Goal: Task Accomplishment & Management: Complete application form

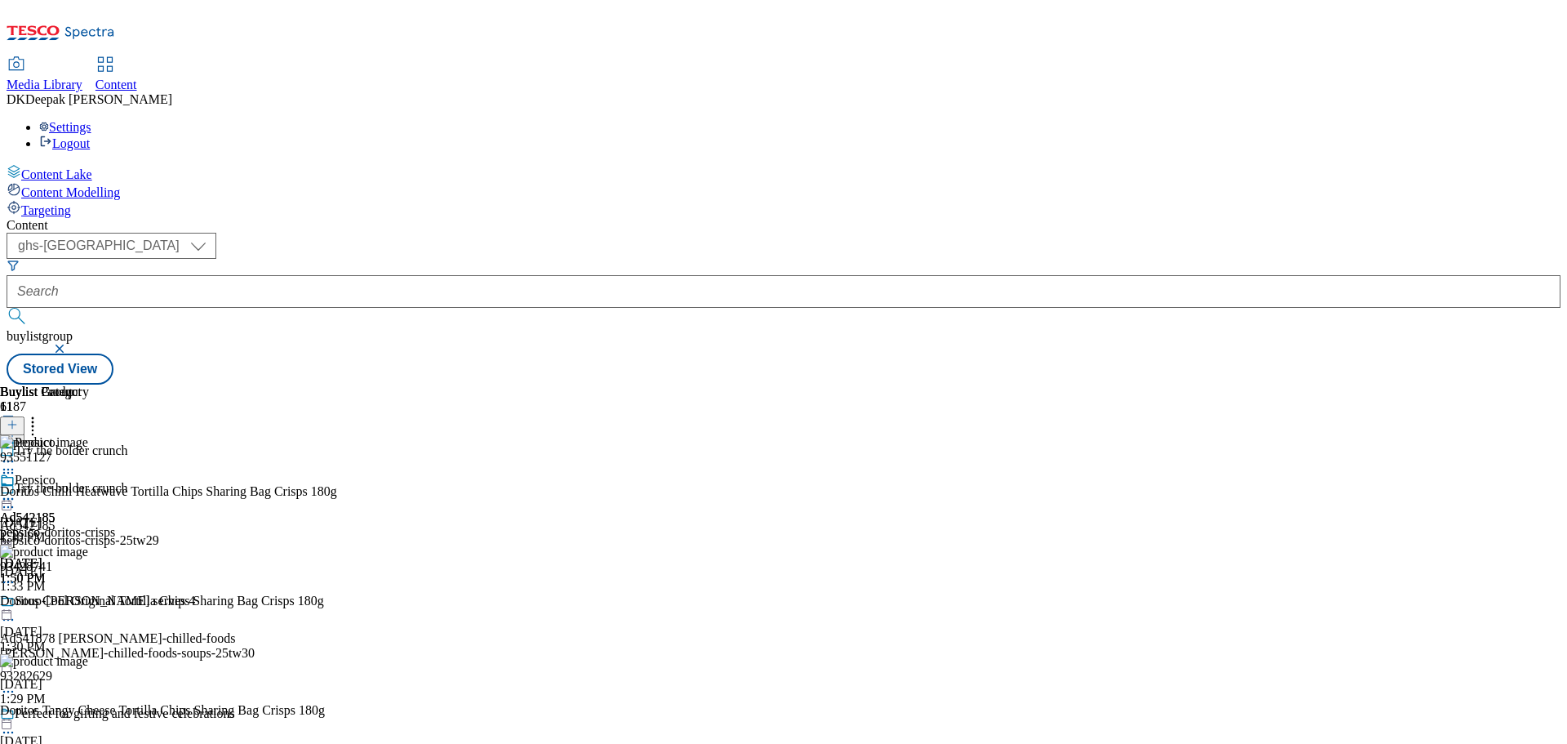
select select "ghs-[GEOGRAPHIC_DATA]"
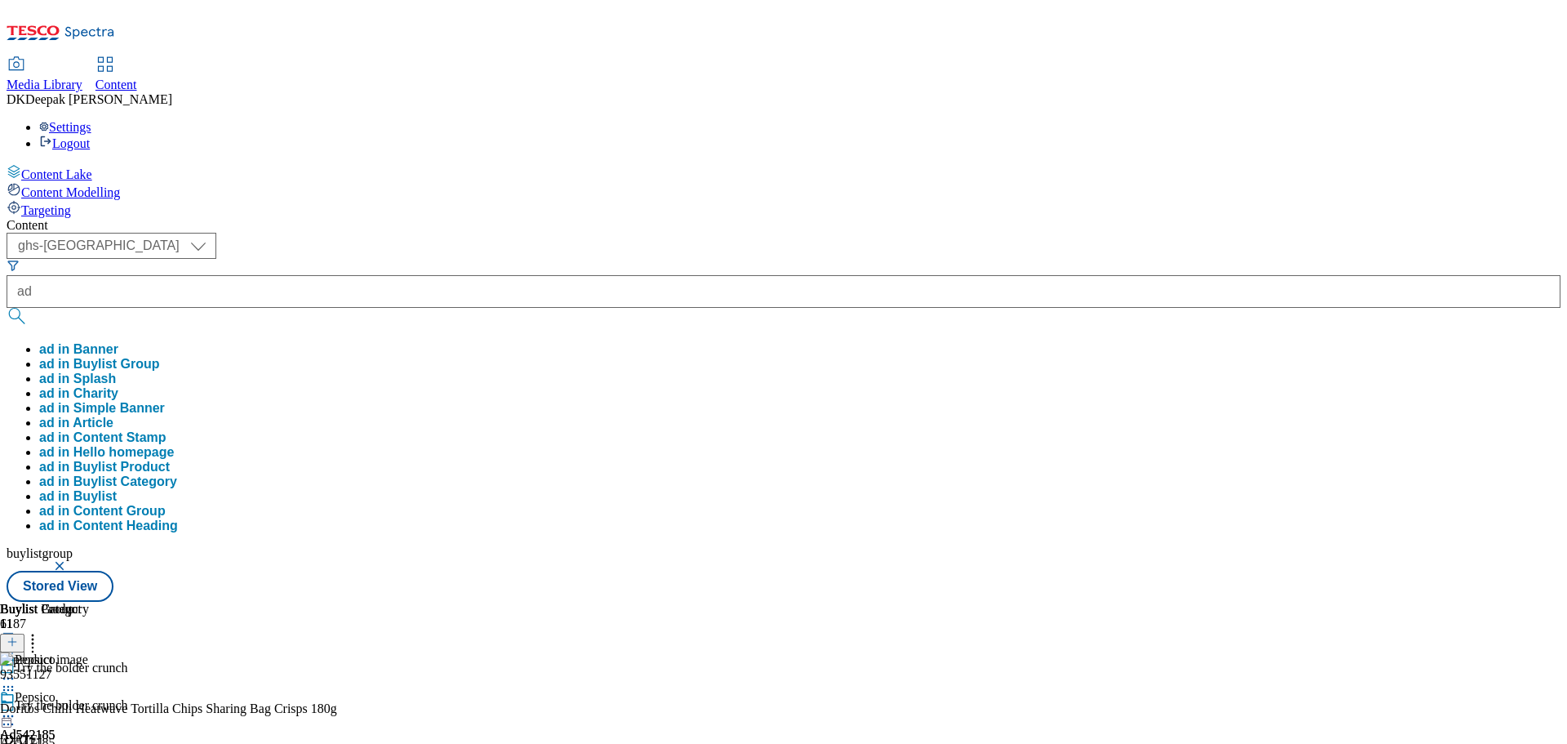
type input "ad"
click at [108, 218] on div "Content Lake Content Modelling Targeting" at bounding box center [784, 191] width 1554 height 54
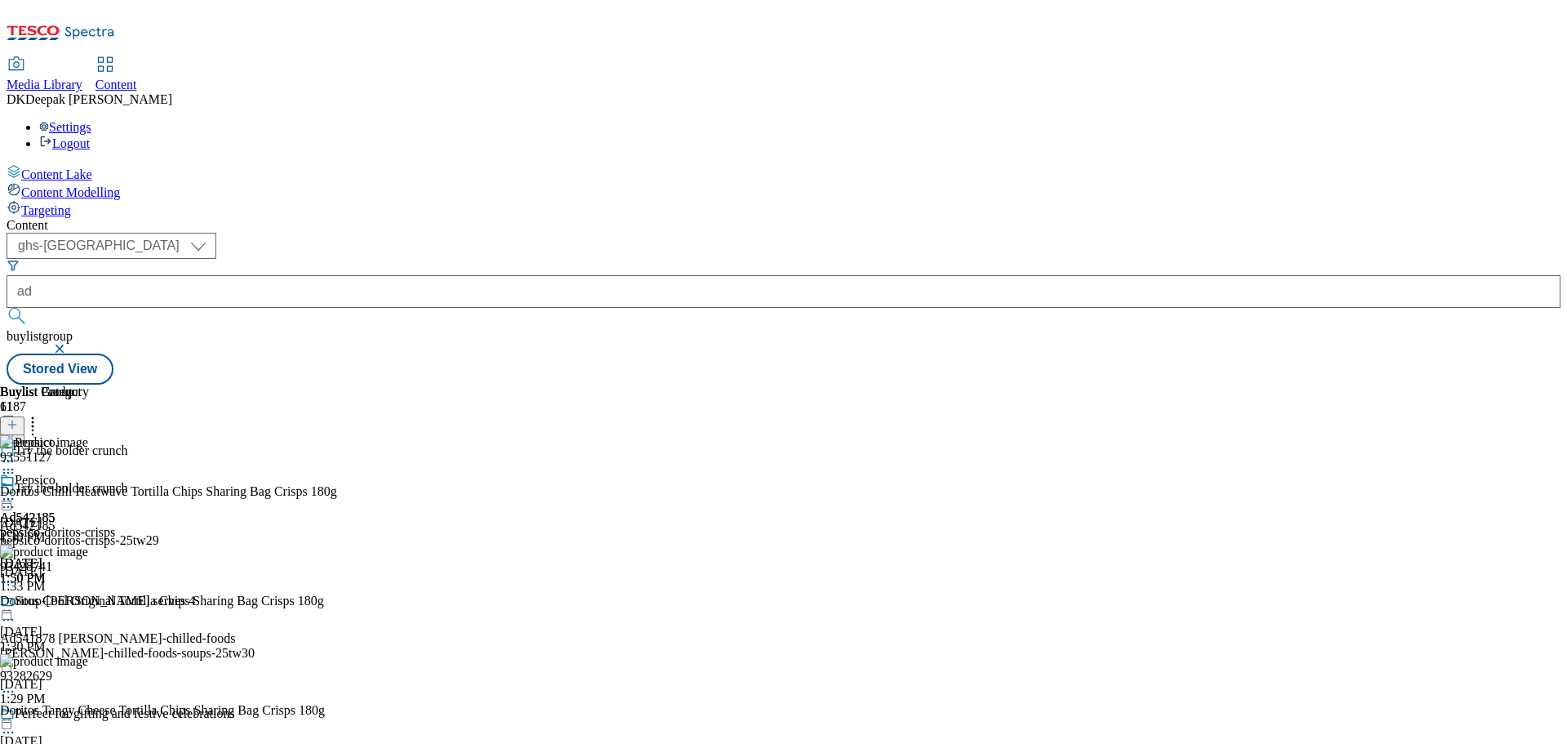
click at [18, 427] on icon at bounding box center [12, 432] width 11 height 11
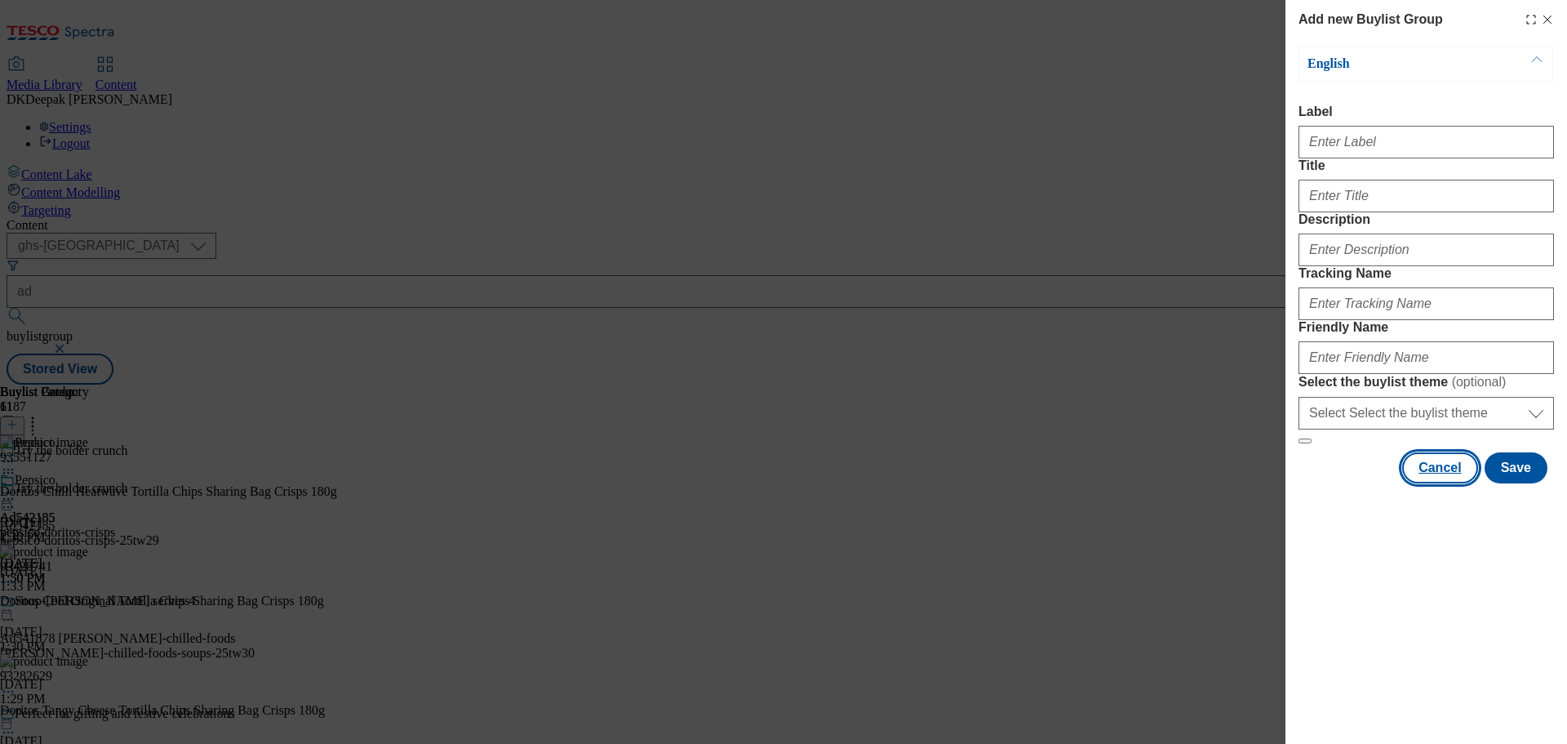
click at [1449, 483] on button "Cancel" at bounding box center [1439, 467] width 75 height 31
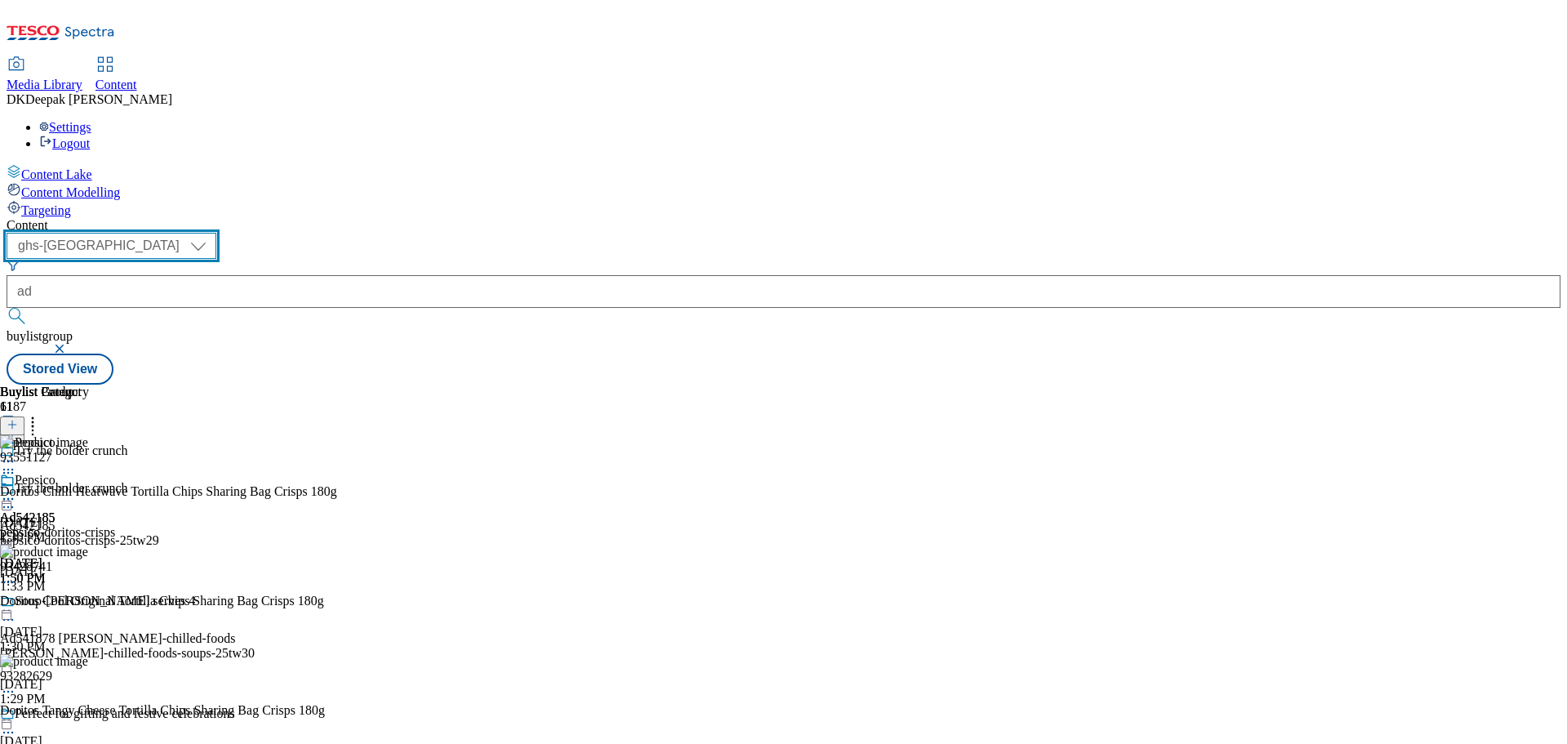
click at [216, 233] on select "ghs-roi ghs-[GEOGRAPHIC_DATA]" at bounding box center [112, 246] width 210 height 26
select select "ghs-roi"
click at [212, 233] on select "ghs-roi ghs-[GEOGRAPHIC_DATA]" at bounding box center [112, 246] width 210 height 26
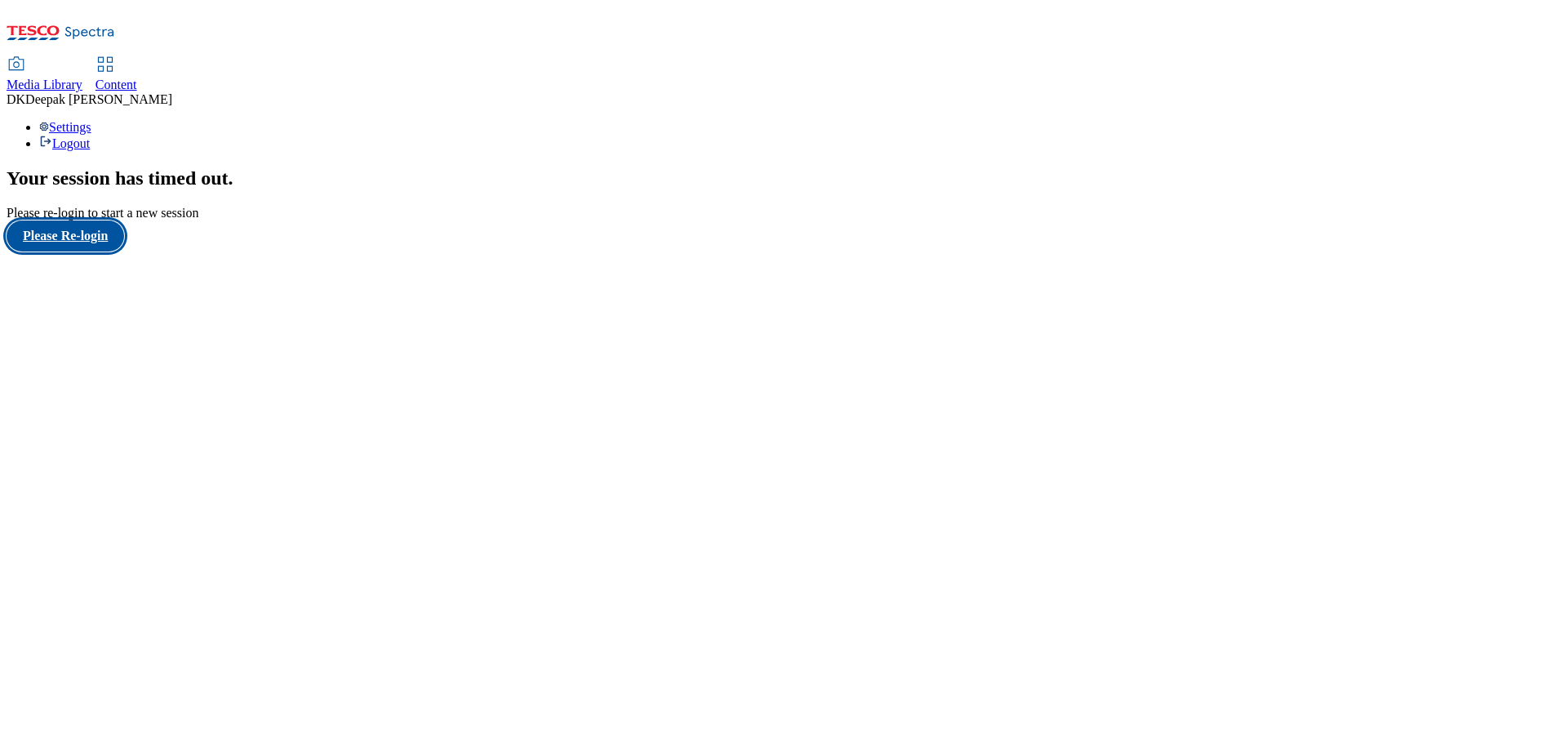
click at [80, 251] on button "Please Re-login" at bounding box center [66, 235] width 118 height 31
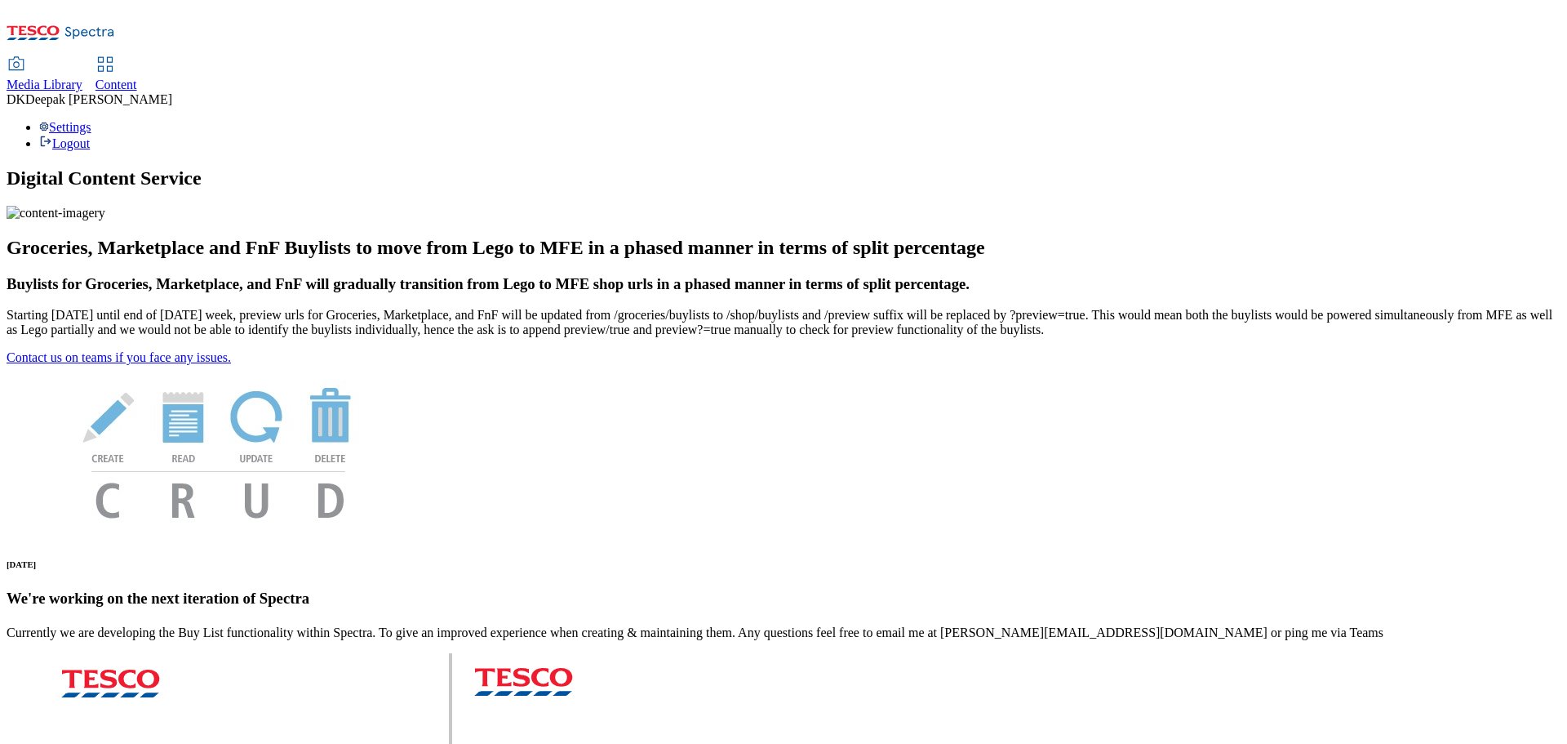
click at [115, 55] on icon at bounding box center [106, 65] width 20 height 20
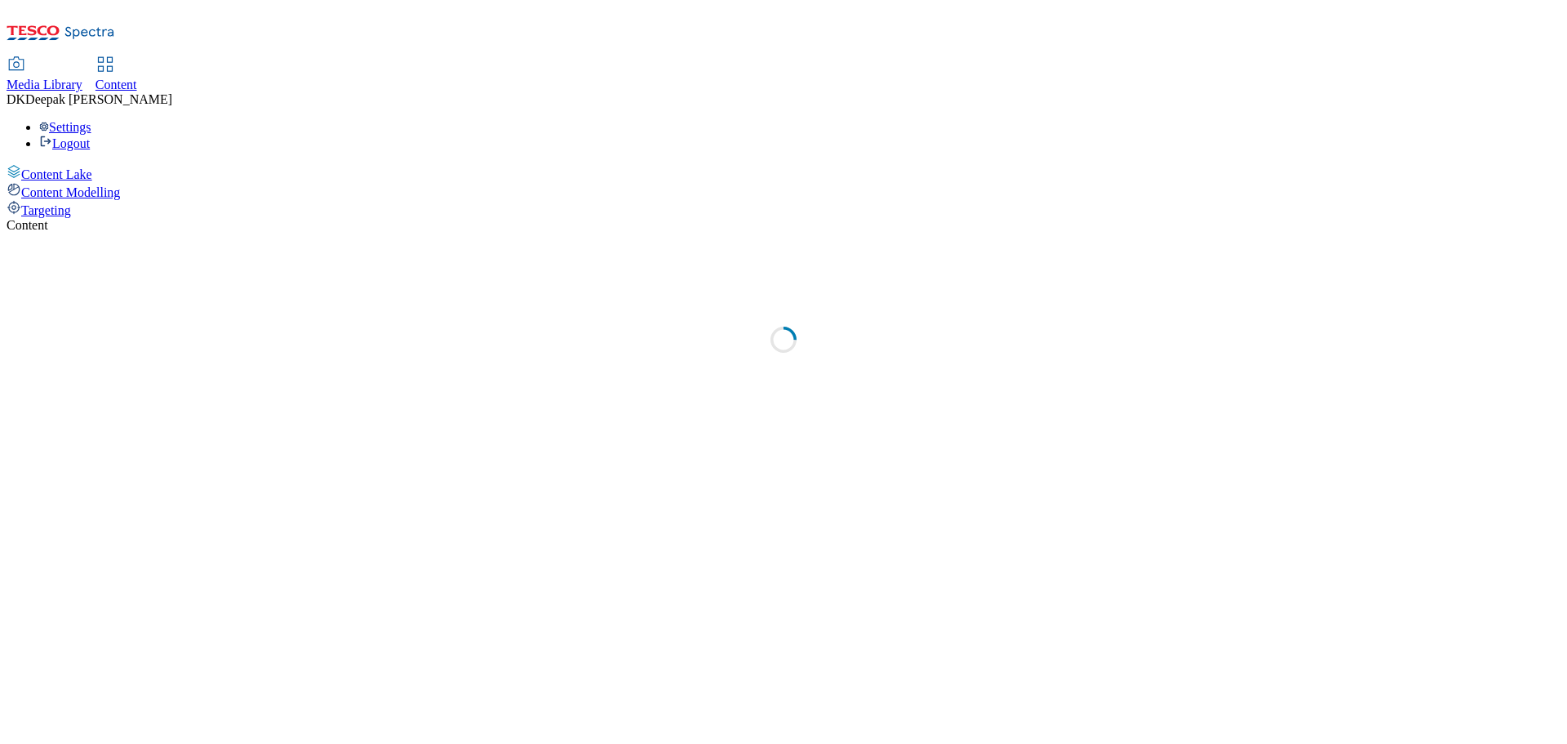
select select "ghs-[GEOGRAPHIC_DATA]"
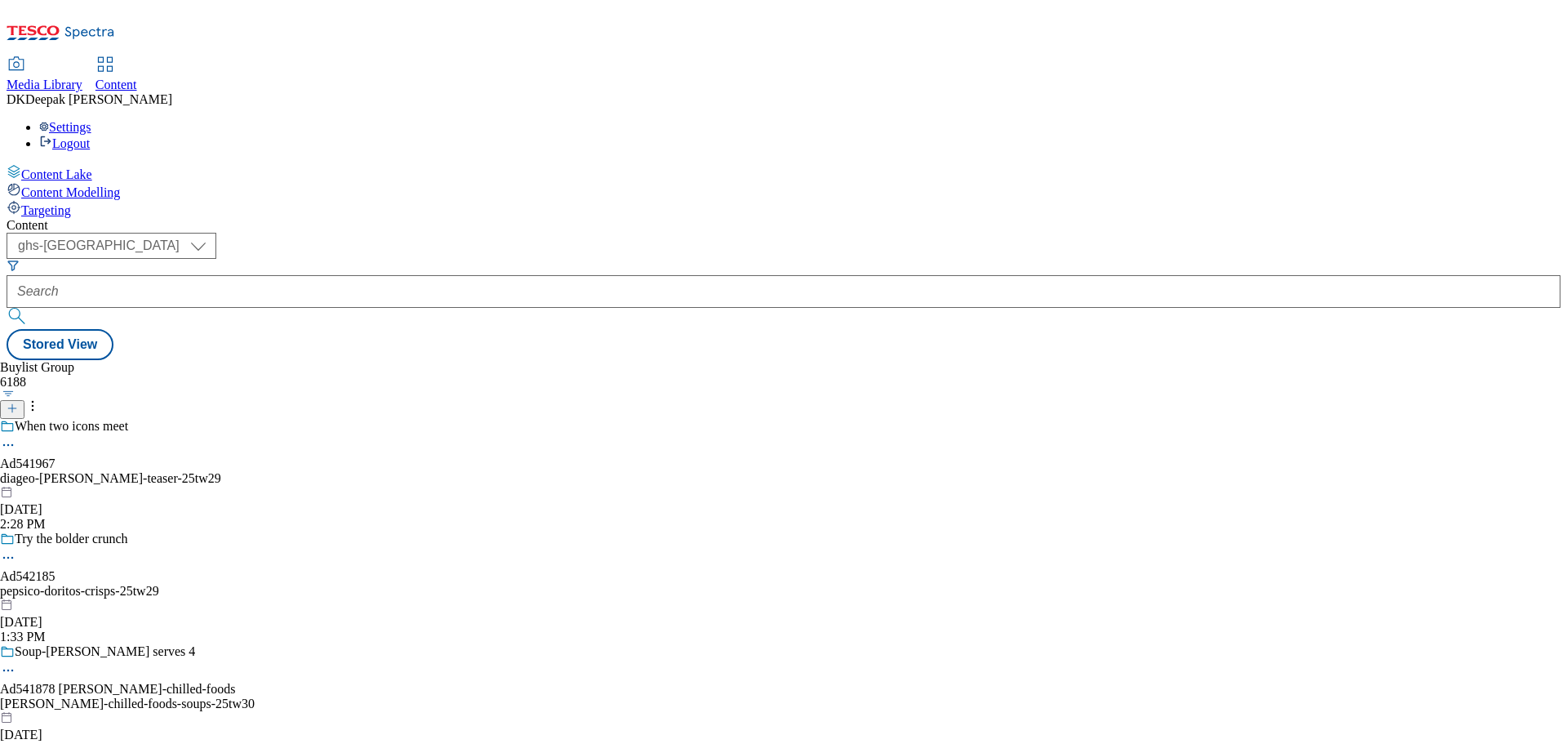
click at [18, 402] on icon at bounding box center [12, 407] width 11 height 11
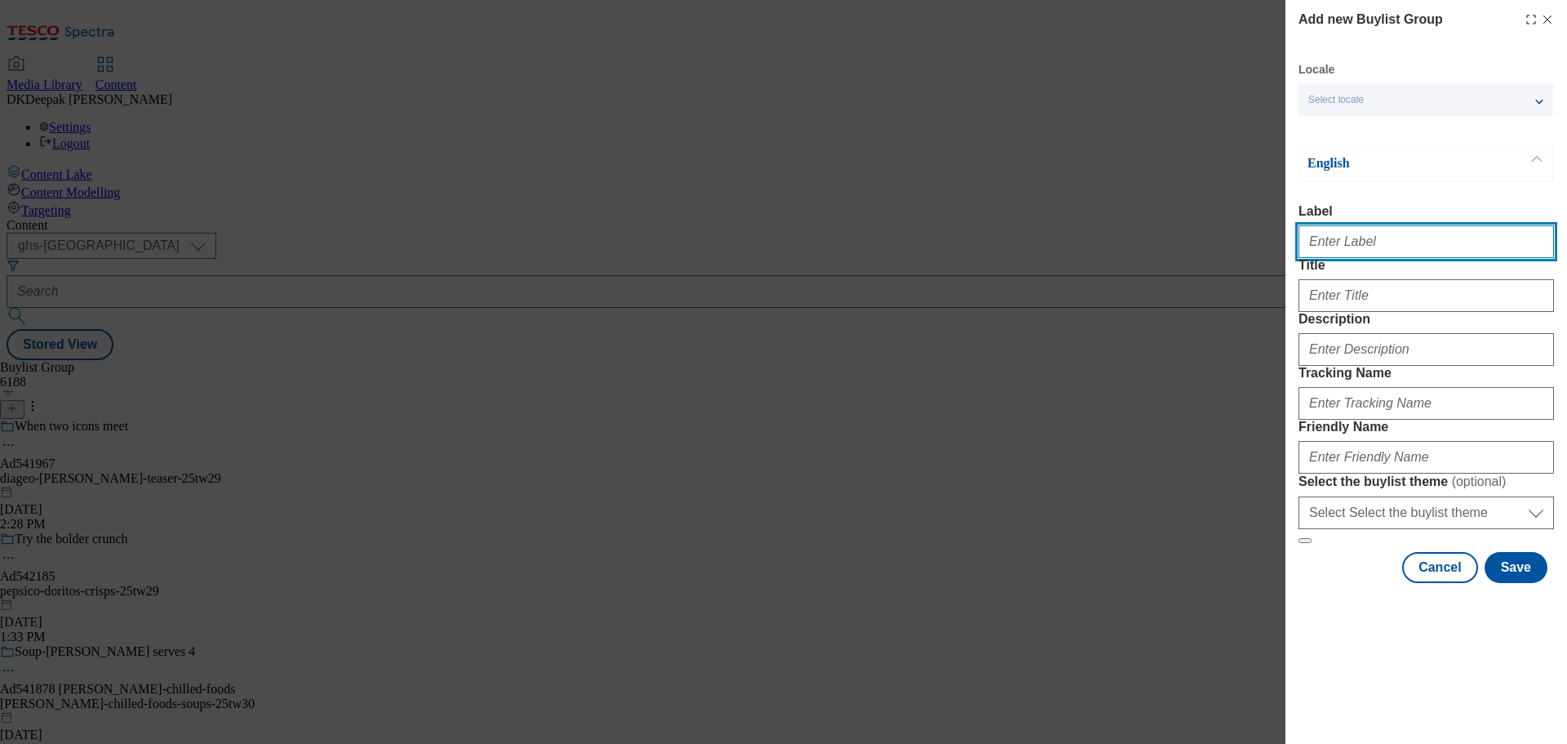
click at [1379, 250] on input "Label" at bounding box center [1426, 241] width 255 height 33
paste input "Dr. Oetker Suprema La Romana and La Margherita"
click at [1202, 178] on div "Add new Buylist Group Locale Select locale English Welsh English Label Dr. Oetk…" at bounding box center [783, 372] width 1567 height 744
click at [1325, 250] on input "Dr. Oetker Suprema La Romana and La Margherita" at bounding box center [1426, 241] width 255 height 33
paste input "Ad541650"
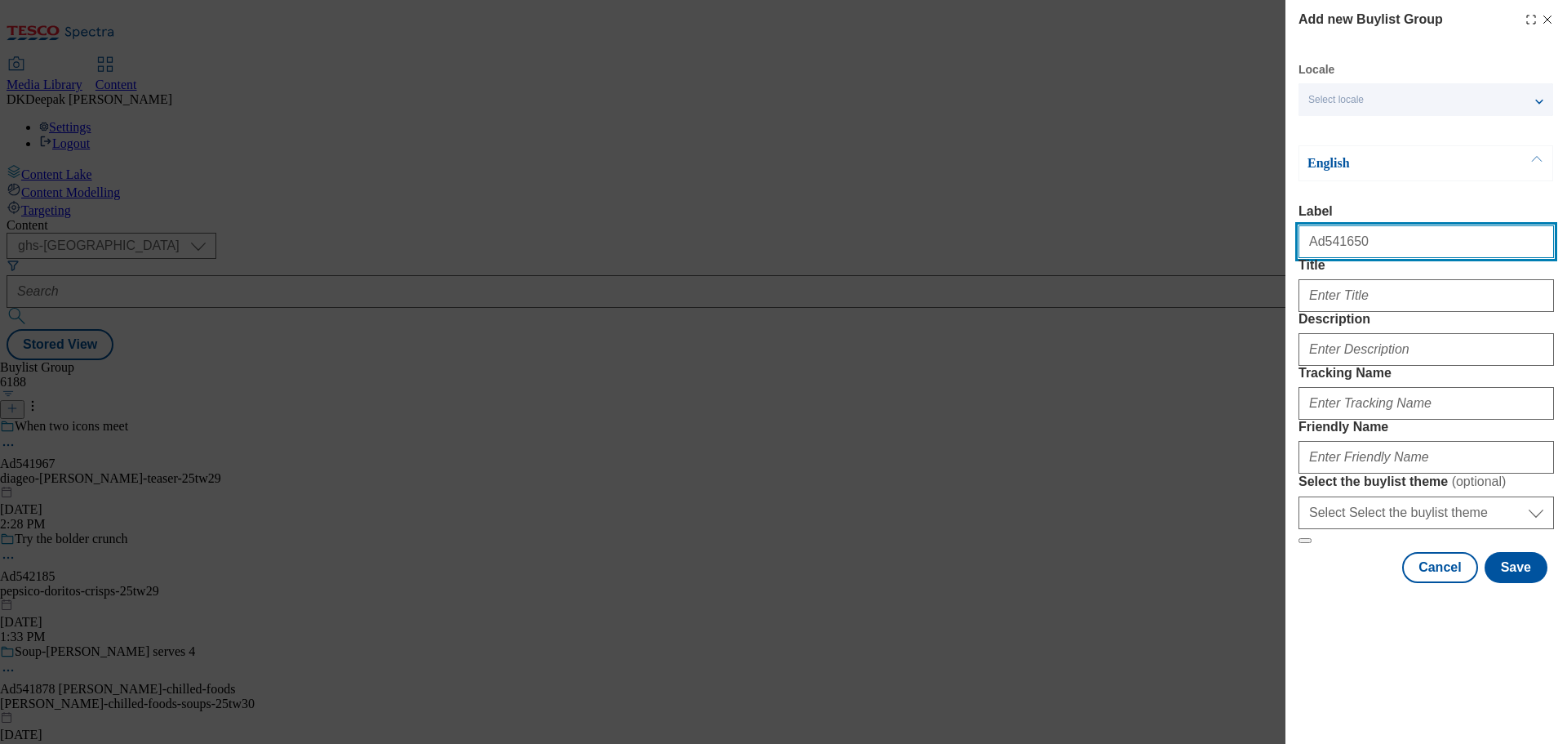
type input "Ad541650"
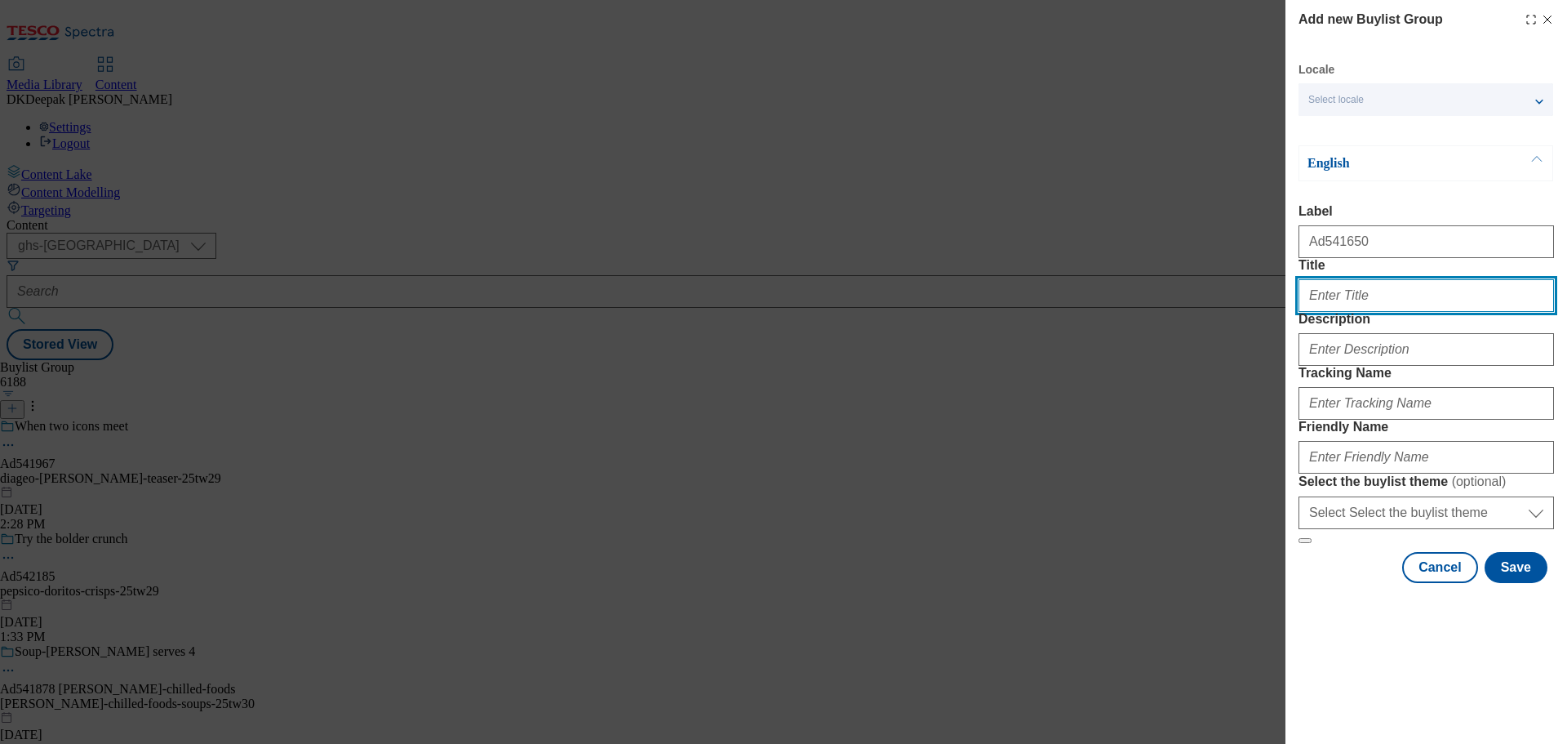
click at [1369, 312] on input "Title" at bounding box center [1426, 295] width 255 height 33
paste input "Savour every slice"
type input "Savour every slice"
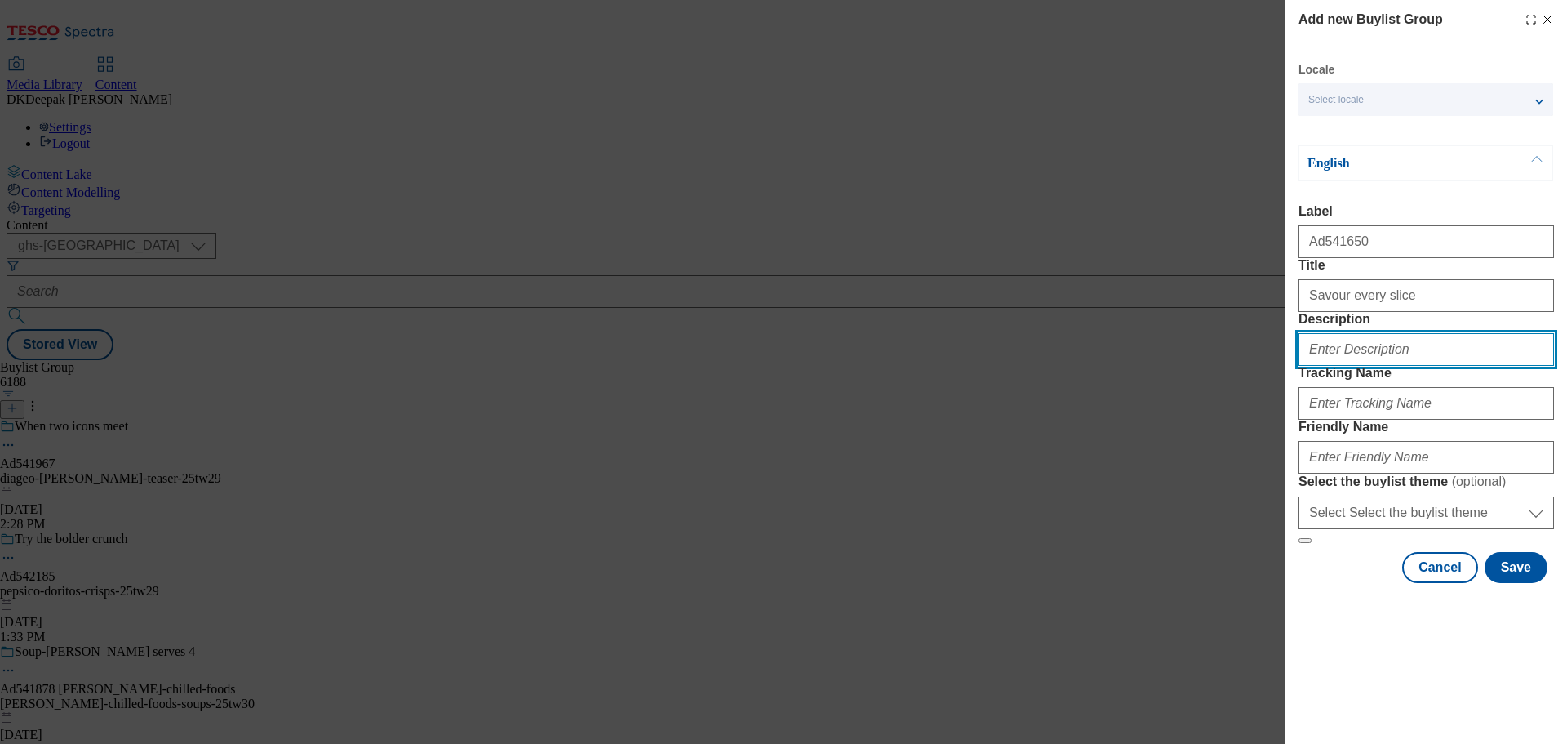
click at [1393, 366] on input "Description" at bounding box center [1426, 349] width 255 height 33
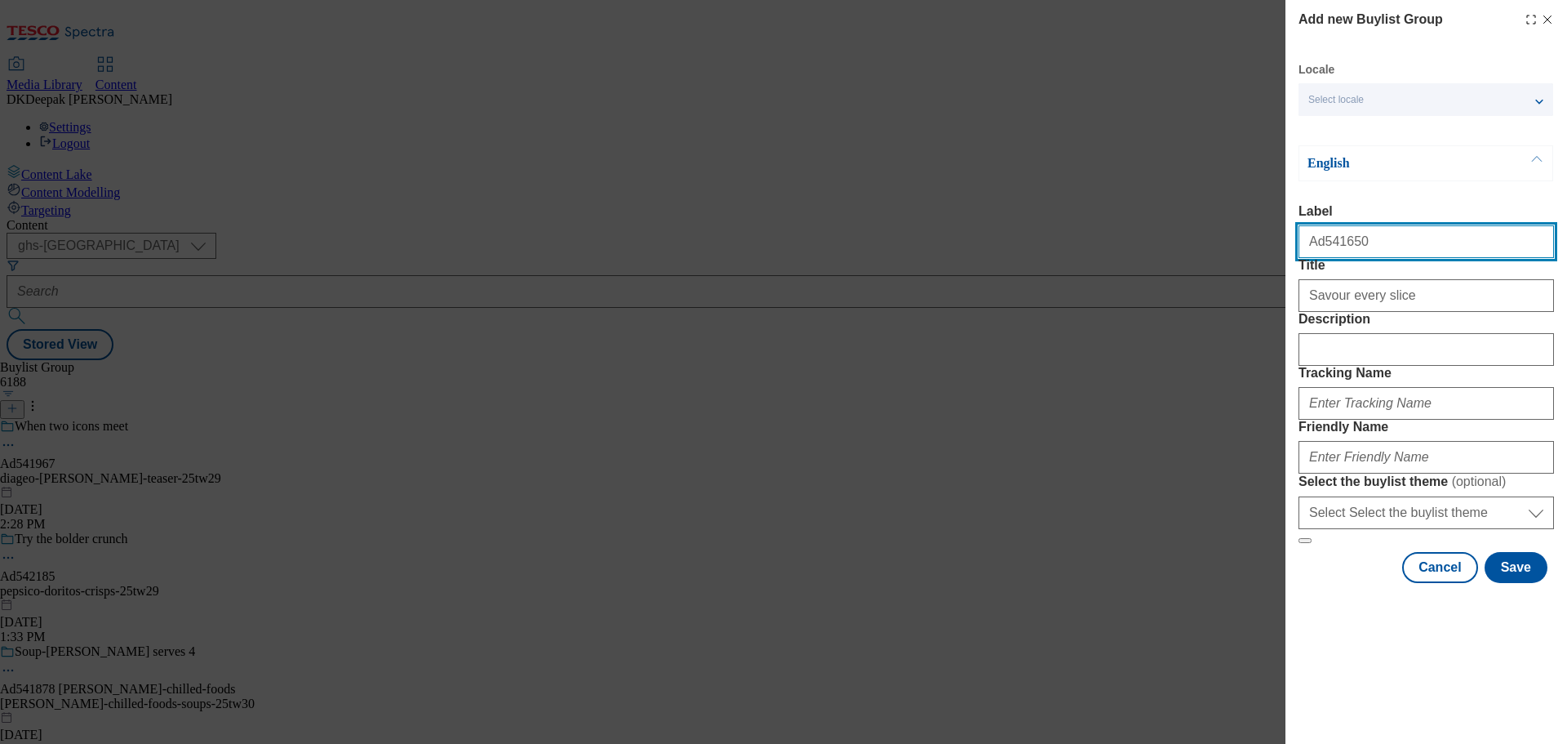
click at [1335, 246] on input "Ad541650" at bounding box center [1426, 241] width 255 height 33
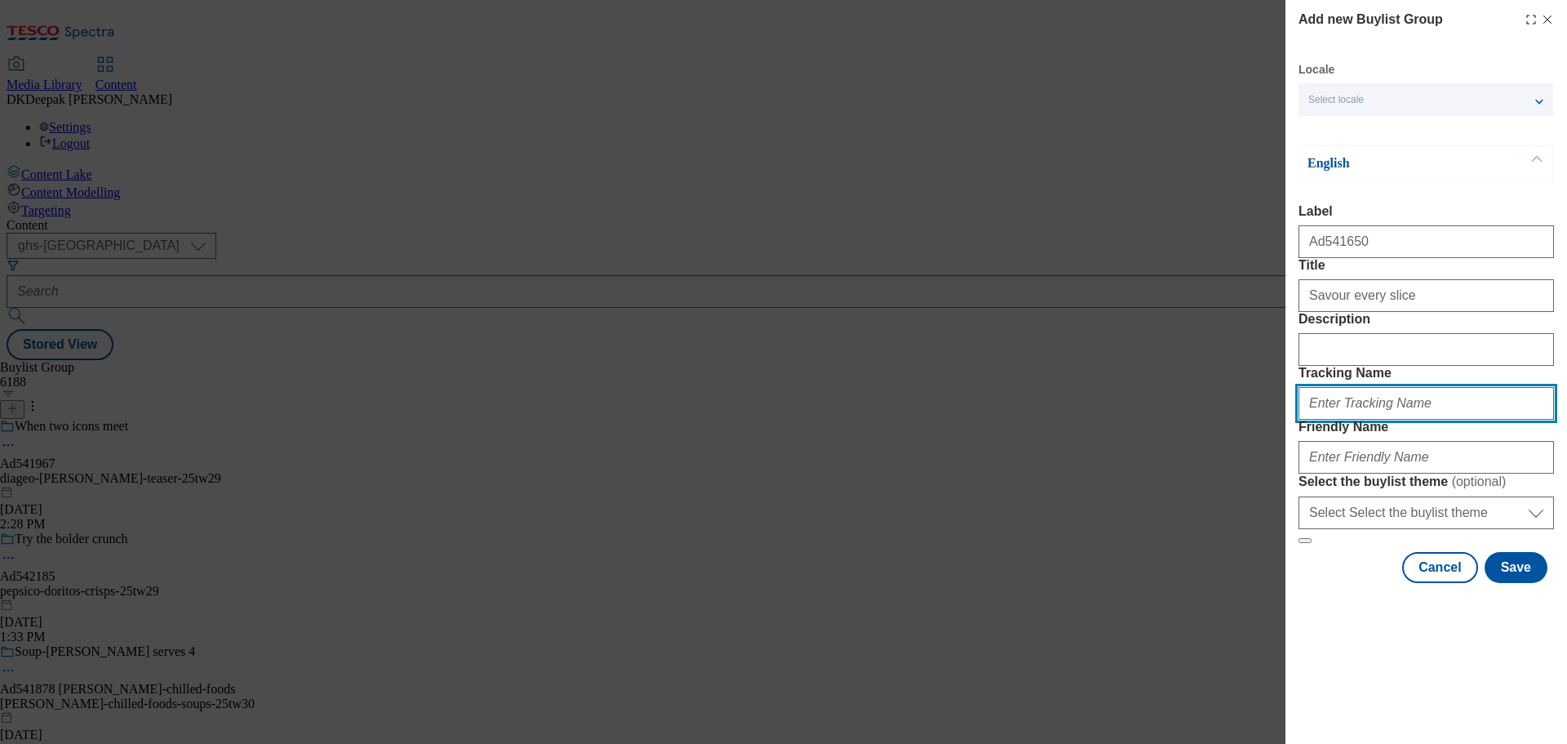
click at [1376, 420] on input "Tracking Name" at bounding box center [1426, 403] width 255 height 33
paste input "Ad541650"
type input "DH_AD541650"
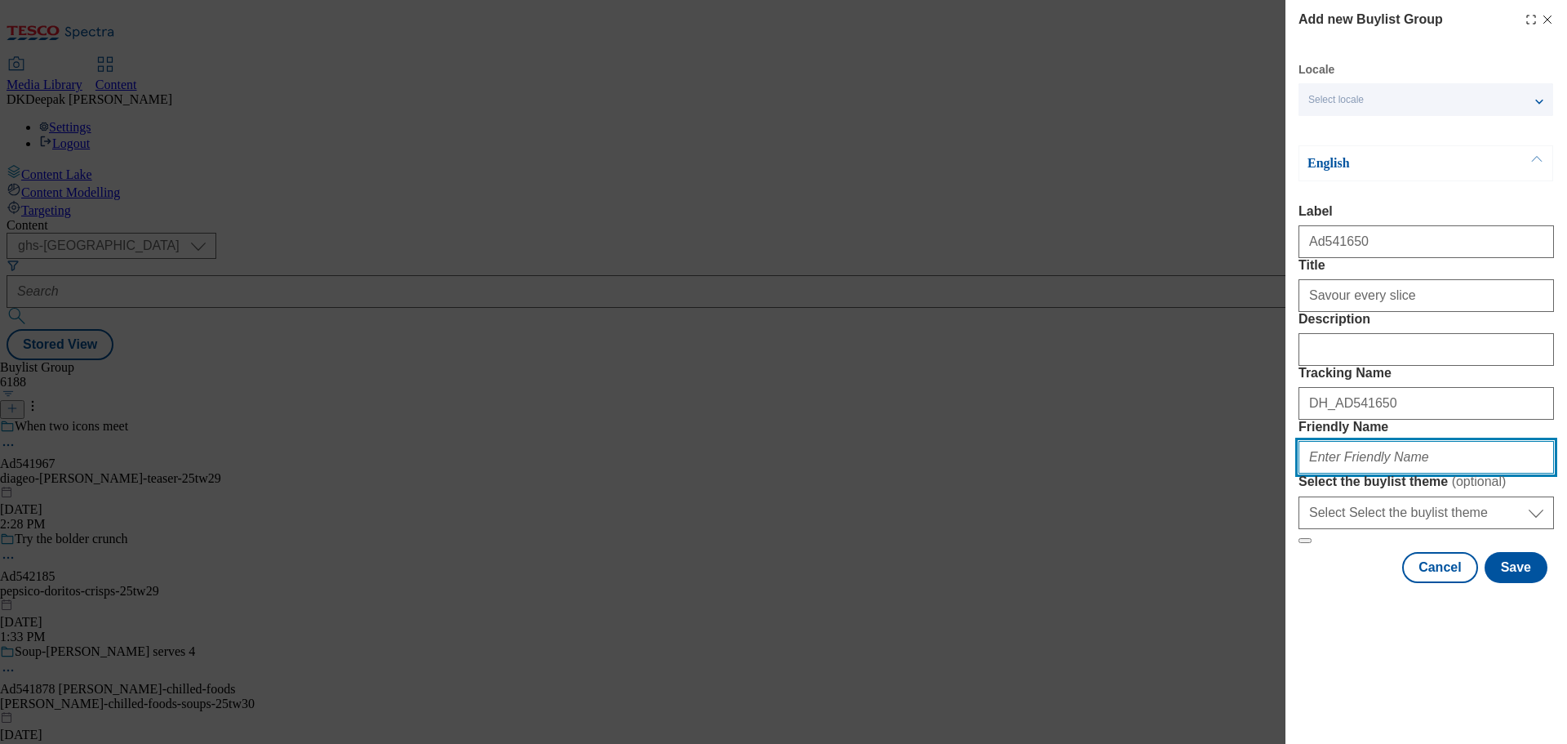
click at [1348, 473] on input "Friendly Name" at bounding box center [1426, 457] width 255 height 33
drag, startPoint x: 1395, startPoint y: 577, endPoint x: 1234, endPoint y: 577, distance: 160.8
click at [1234, 577] on div "Add new Buylist Group Locale Select locale English Welsh English Label Ad541650…" at bounding box center [783, 372] width 1567 height 744
type input "dr-oetker-suprema-25tw33"
click at [1340, 583] on div "Locale Select locale English Welsh English Label Ad541650 Title Savour every sl…" at bounding box center [1426, 322] width 255 height 521
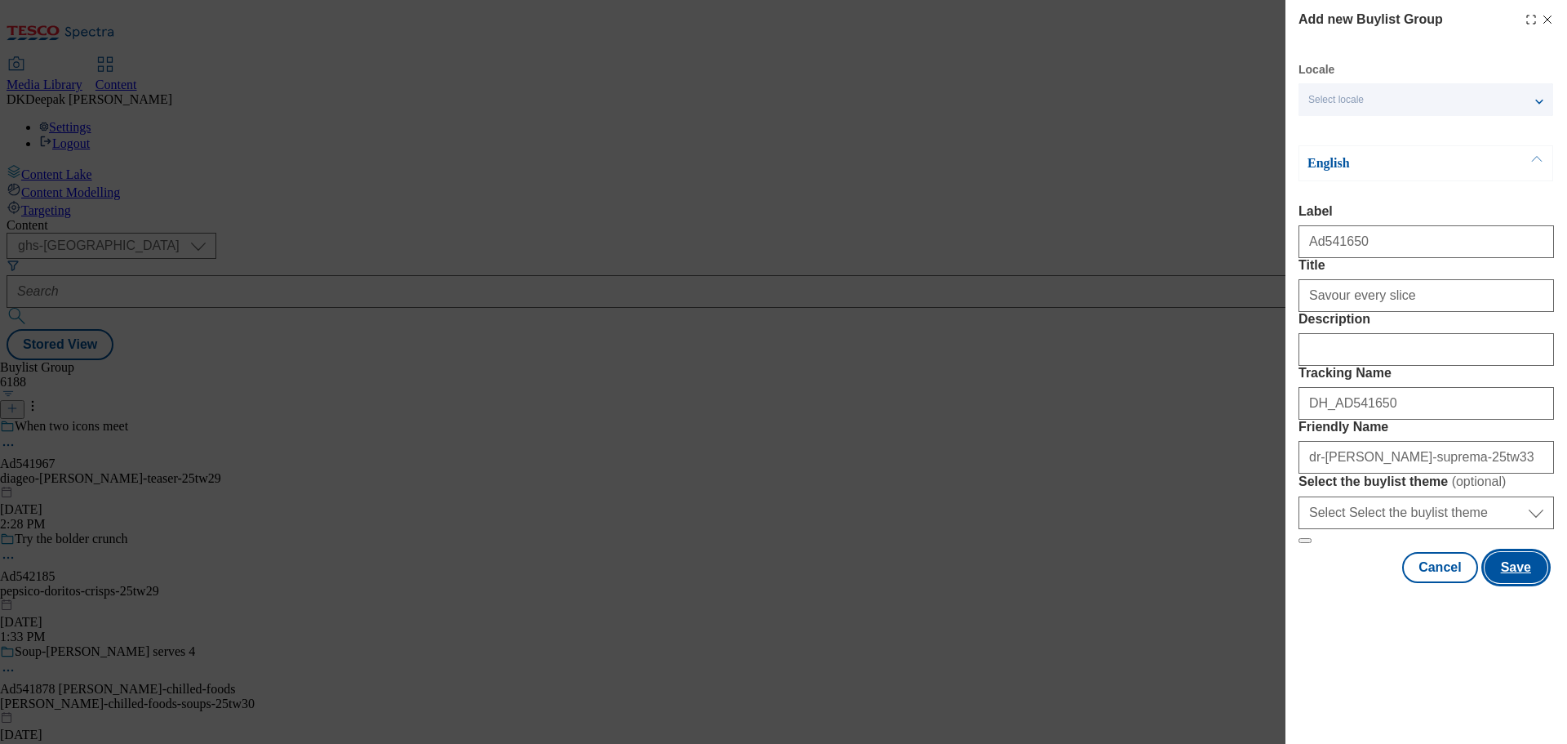
click at [1508, 583] on button "Save" at bounding box center [1516, 567] width 63 height 31
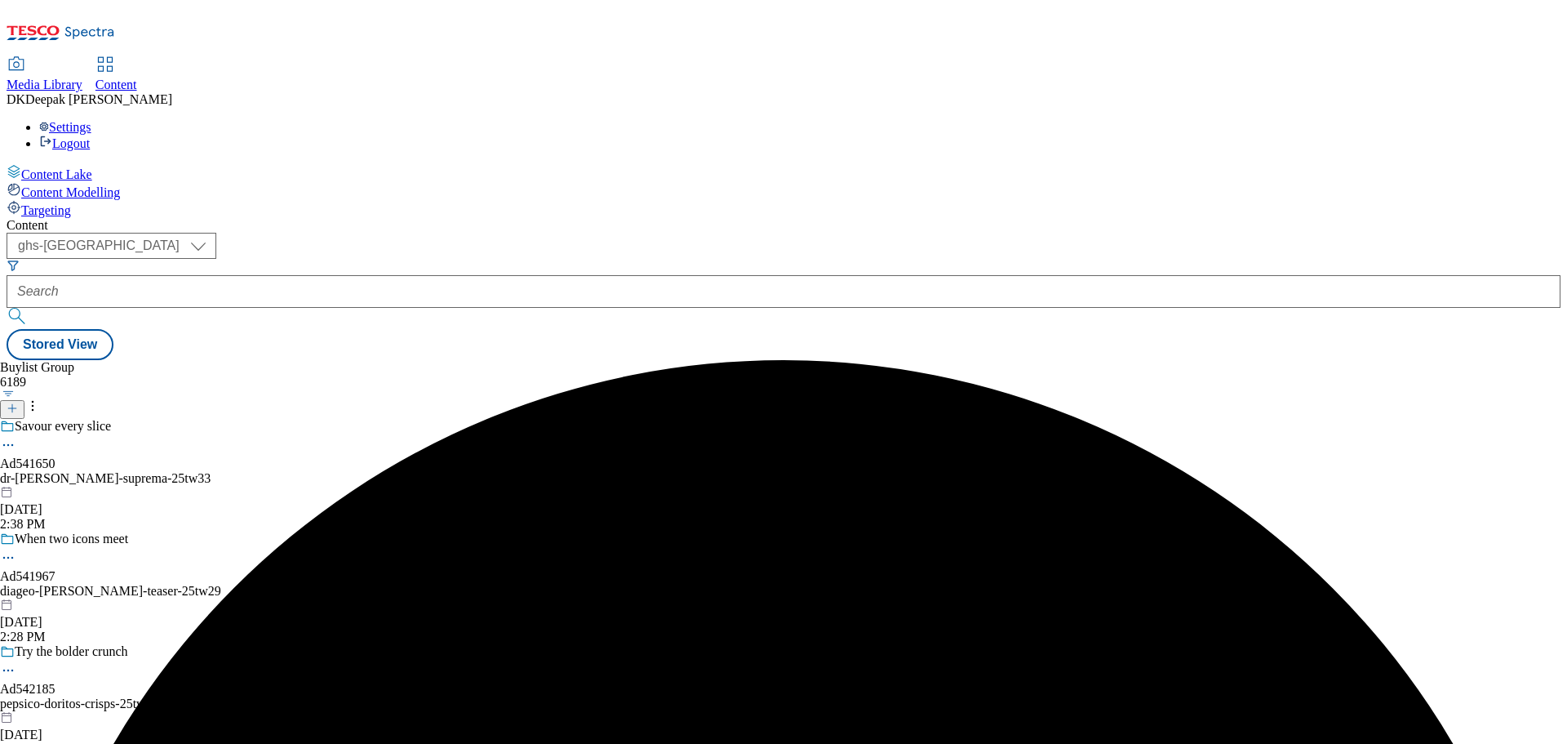
click at [255, 471] on div "dr-oetker-suprema-25tw33" at bounding box center [127, 478] width 255 height 15
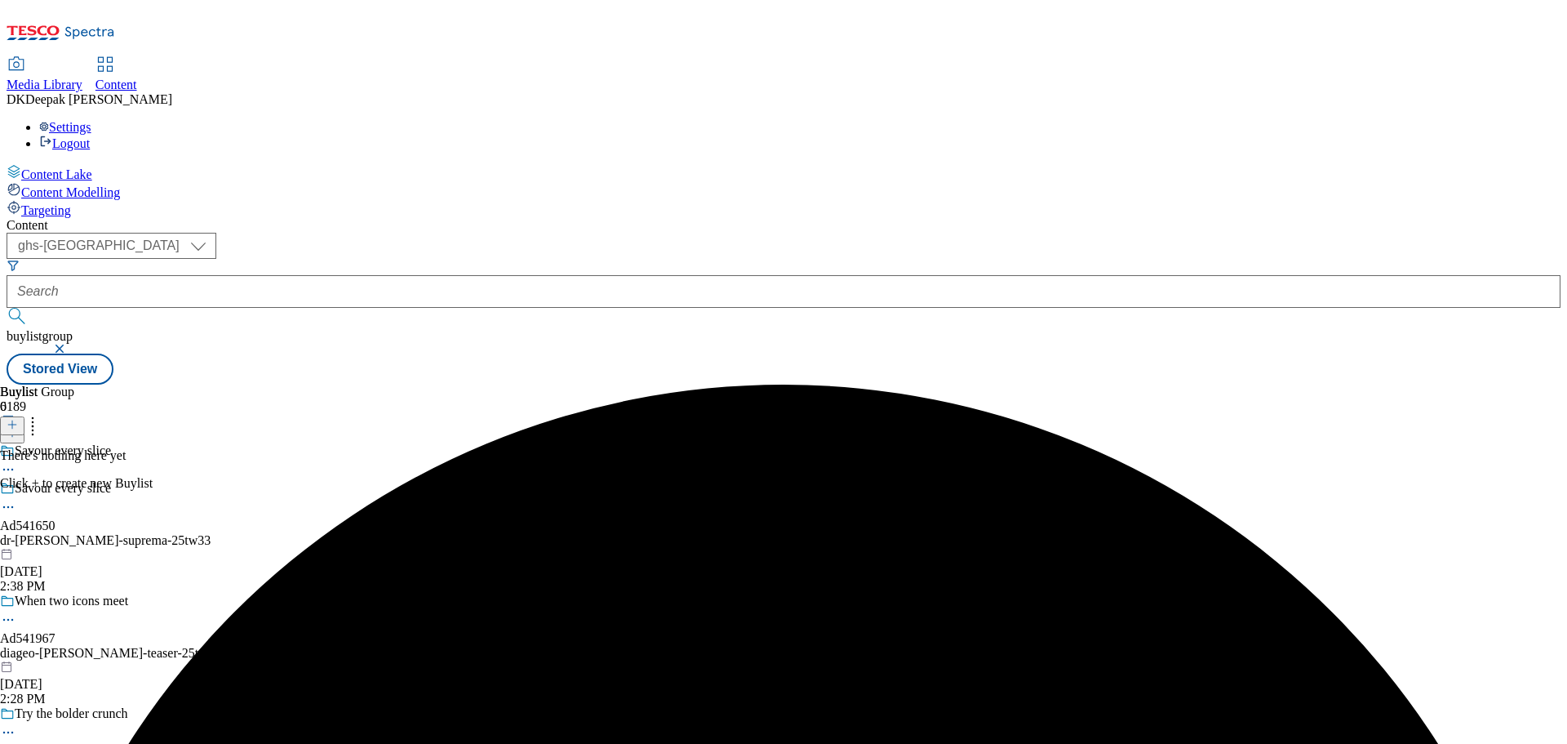
click at [24, 416] on button at bounding box center [12, 425] width 24 height 19
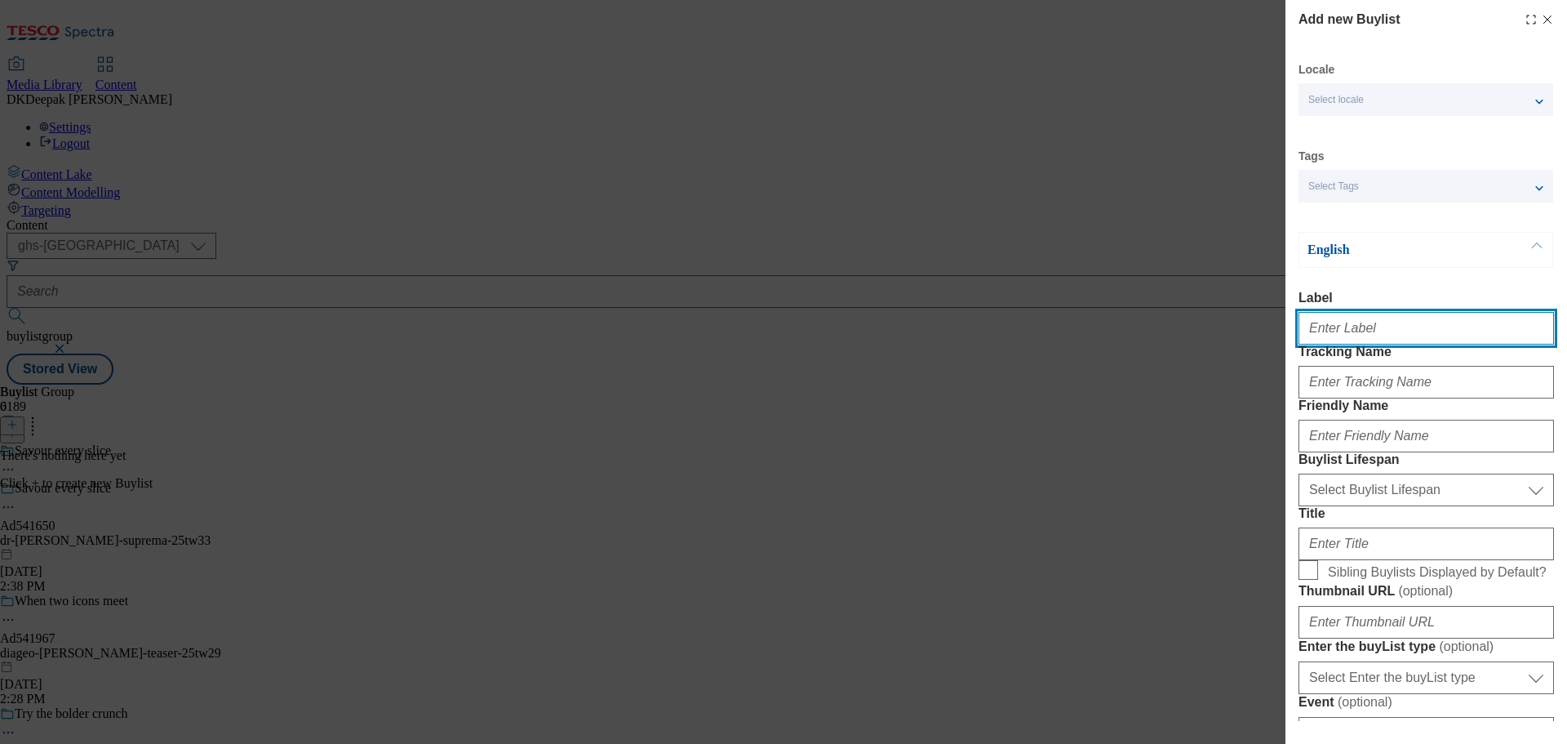
click at [1366, 332] on input "Label" at bounding box center [1426, 328] width 255 height 33
paste input "dr-oetker-suprema"
type input "dr-oetker-suprema"
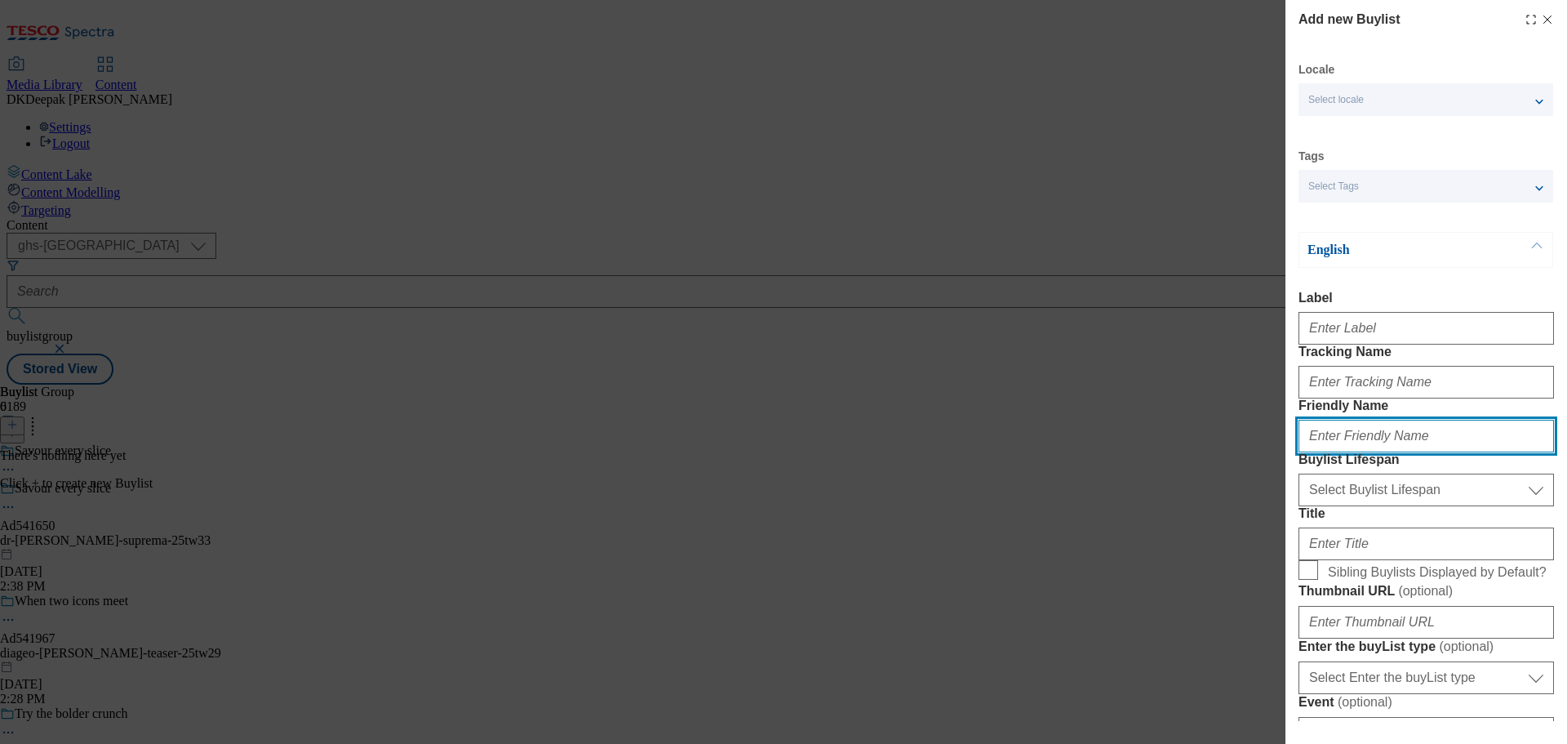
click at [1384, 452] on input "Friendly Name" at bounding box center [1426, 436] width 255 height 33
paste input "dr-oetker-suprema"
type input "dr-oetker-suprema"
drag, startPoint x: 851, startPoint y: 357, endPoint x: 897, endPoint y: 358, distance: 46.5
click at [851, 357] on div "Add new Buylist Locale Select locale English Welsh Tags Select Tags fnf marketp…" at bounding box center [783, 372] width 1567 height 744
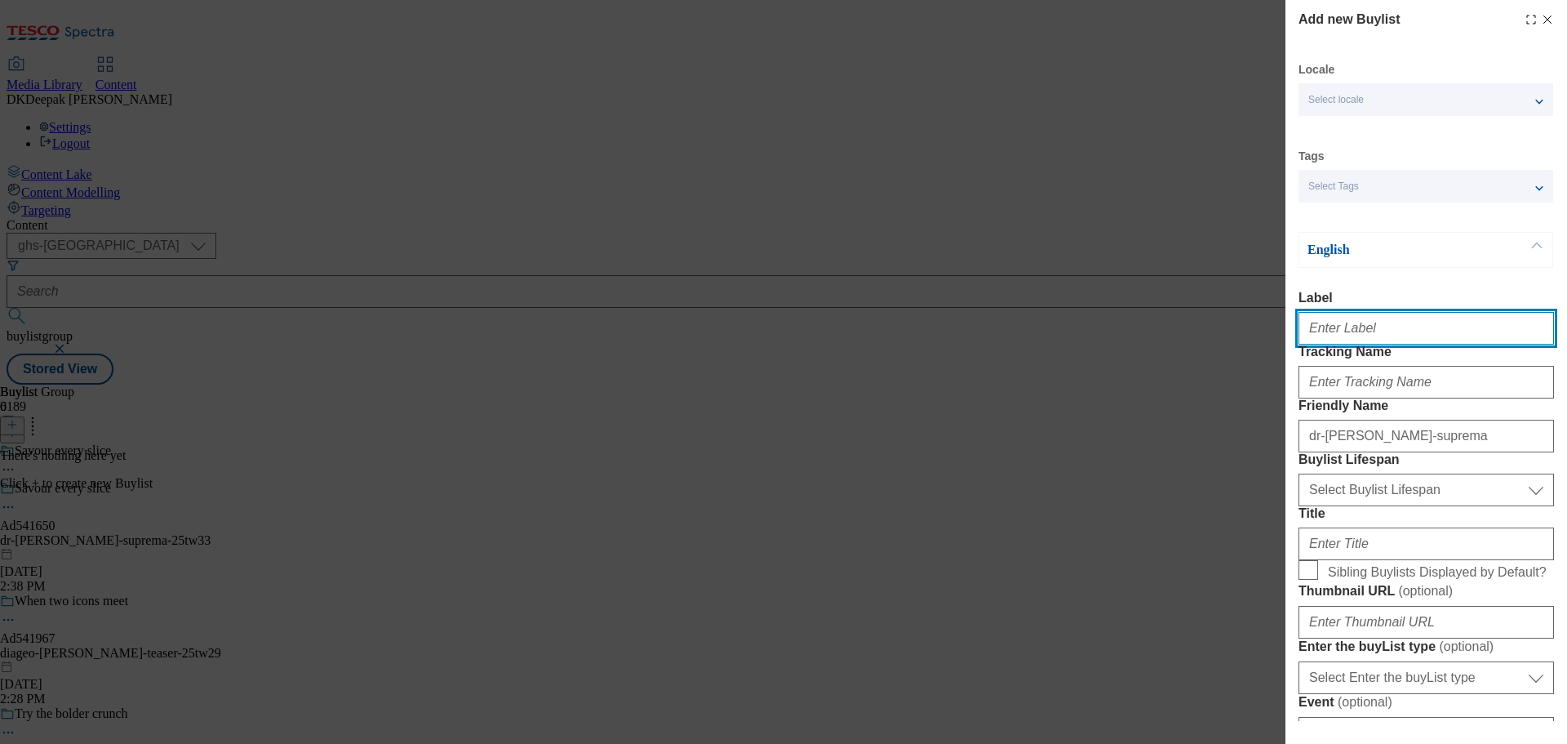
click at [1394, 329] on input "Label" at bounding box center [1426, 328] width 255 height 33
paste input "Ad541650"
type input "Ad541650"
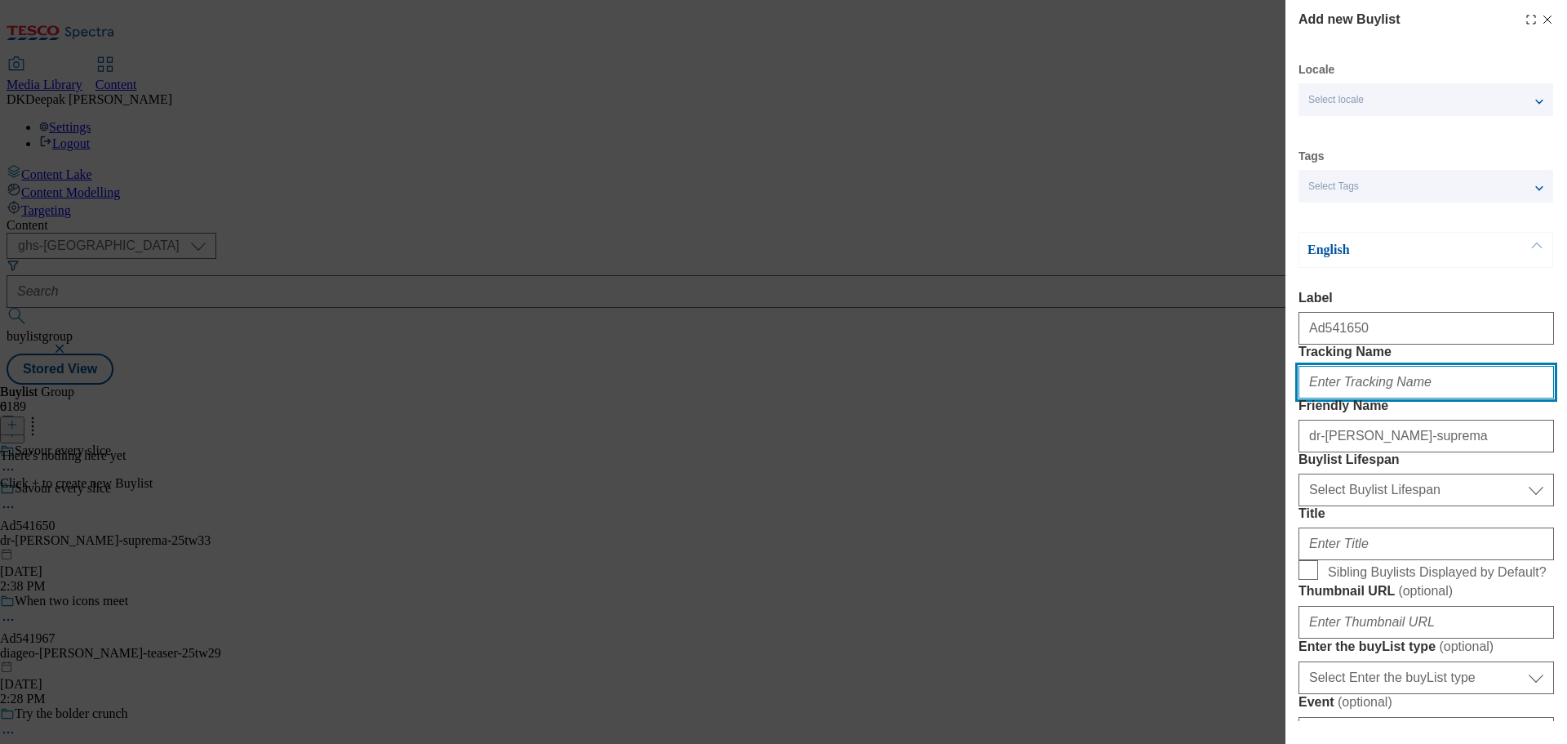
click at [1382, 398] on input "Tracking Name" at bounding box center [1426, 382] width 255 height 33
paste input "Ad541650"
type input "DH_AD541650"
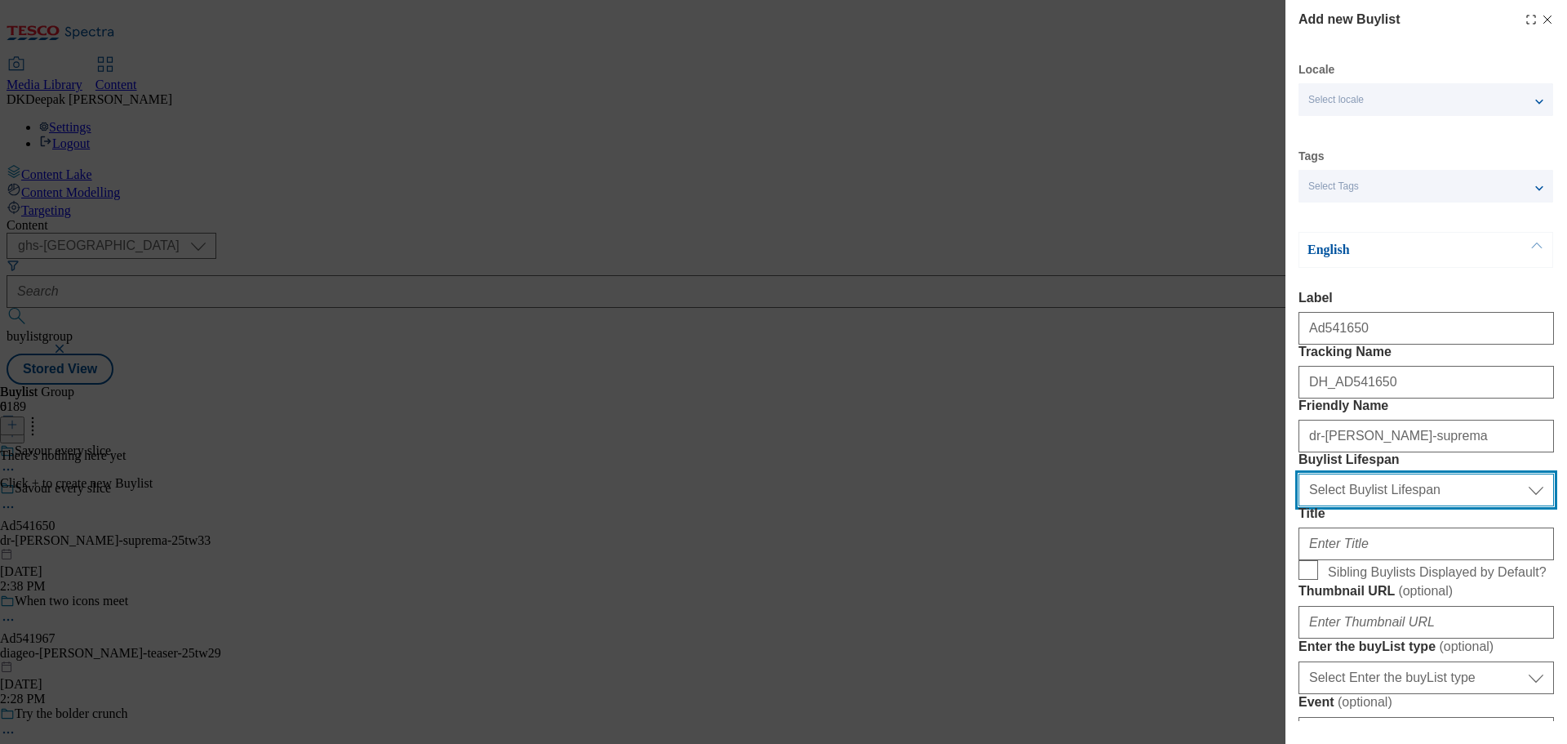
click at [1410, 506] on select "Select Buylist Lifespan evergreen seasonal tactical" at bounding box center [1426, 489] width 255 height 33
select select "tactical"
click at [1299, 506] on select "Select Buylist Lifespan evergreen seasonal tactical" at bounding box center [1426, 489] width 255 height 33
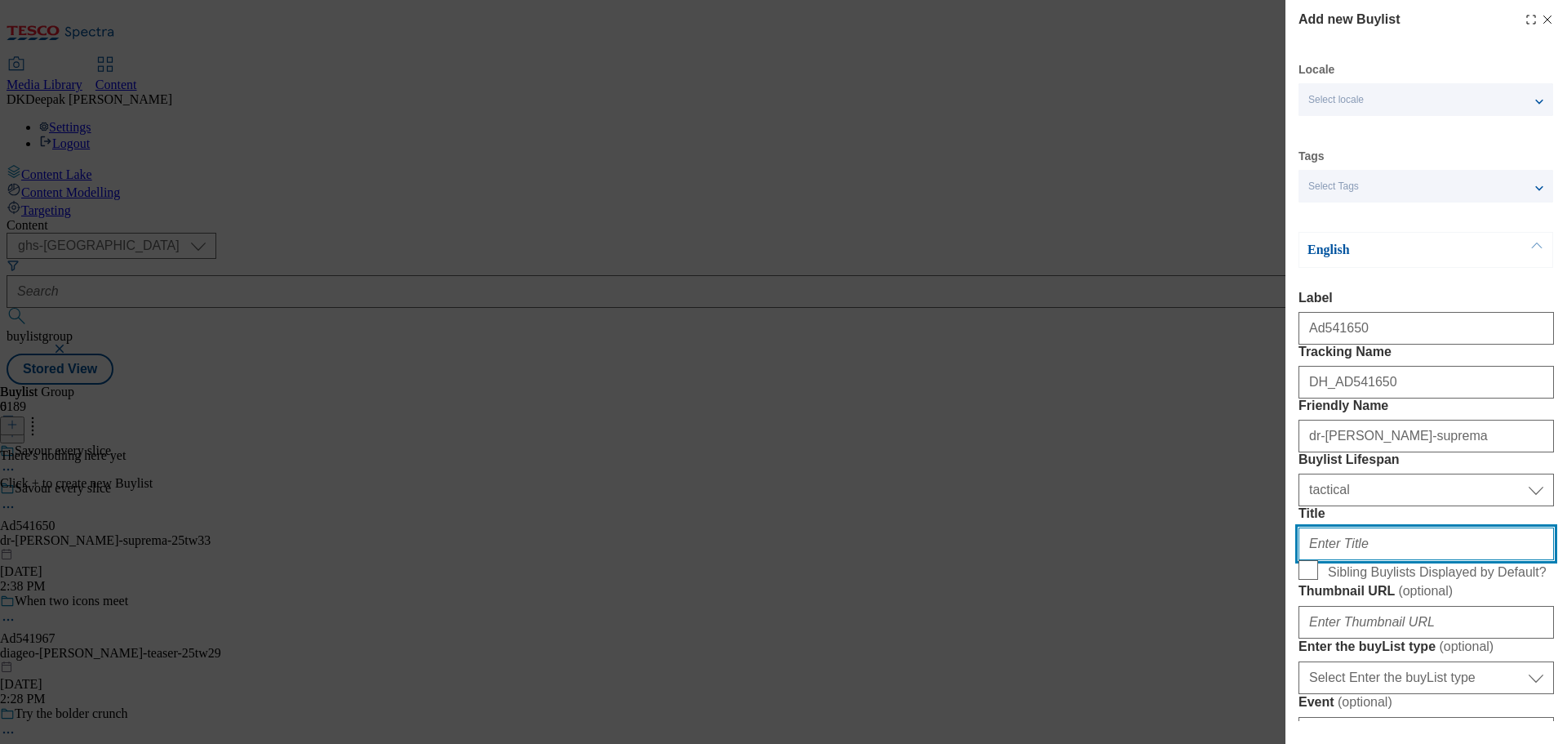
click at [1375, 560] on input "Title" at bounding box center [1426, 543] width 255 height 33
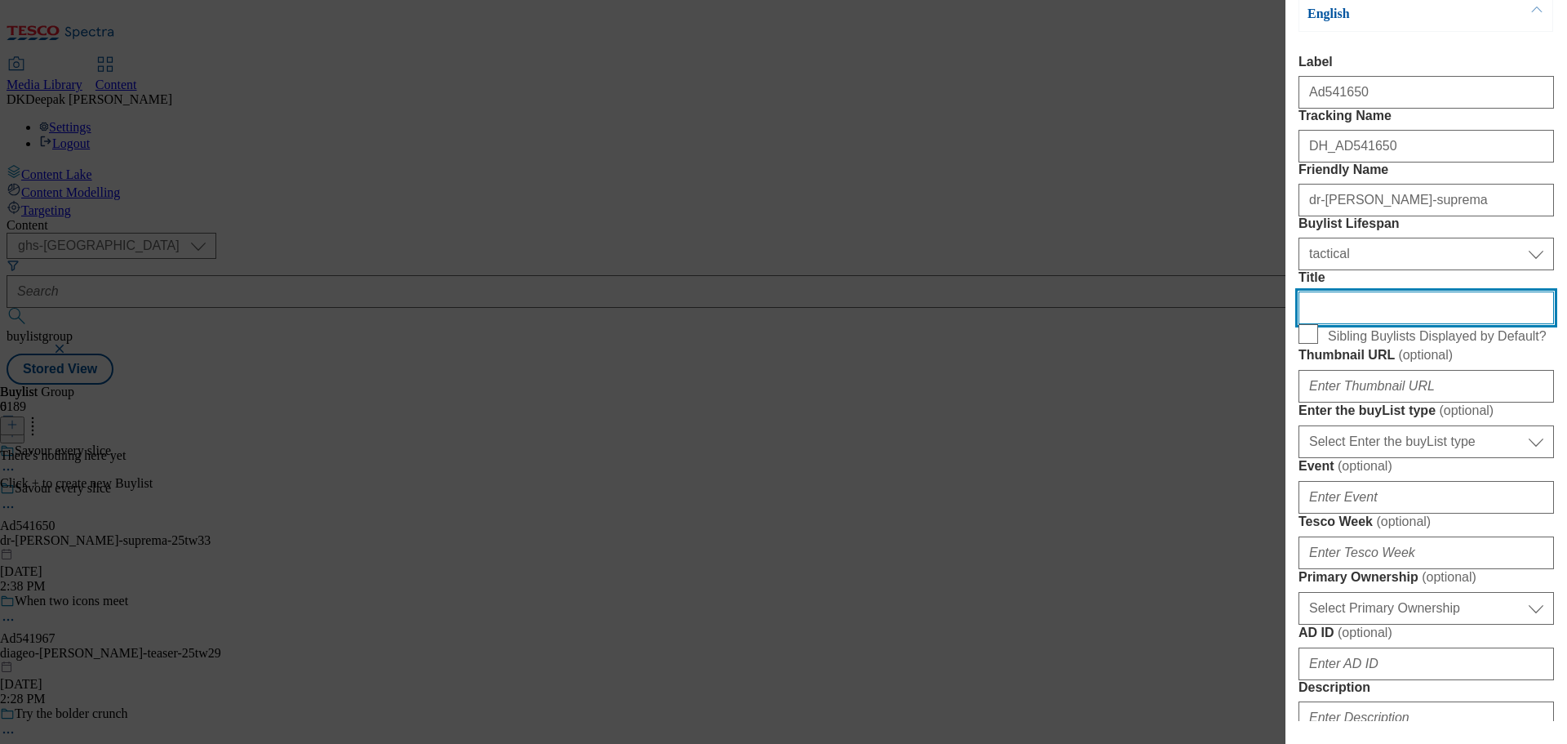
scroll to position [408, 0]
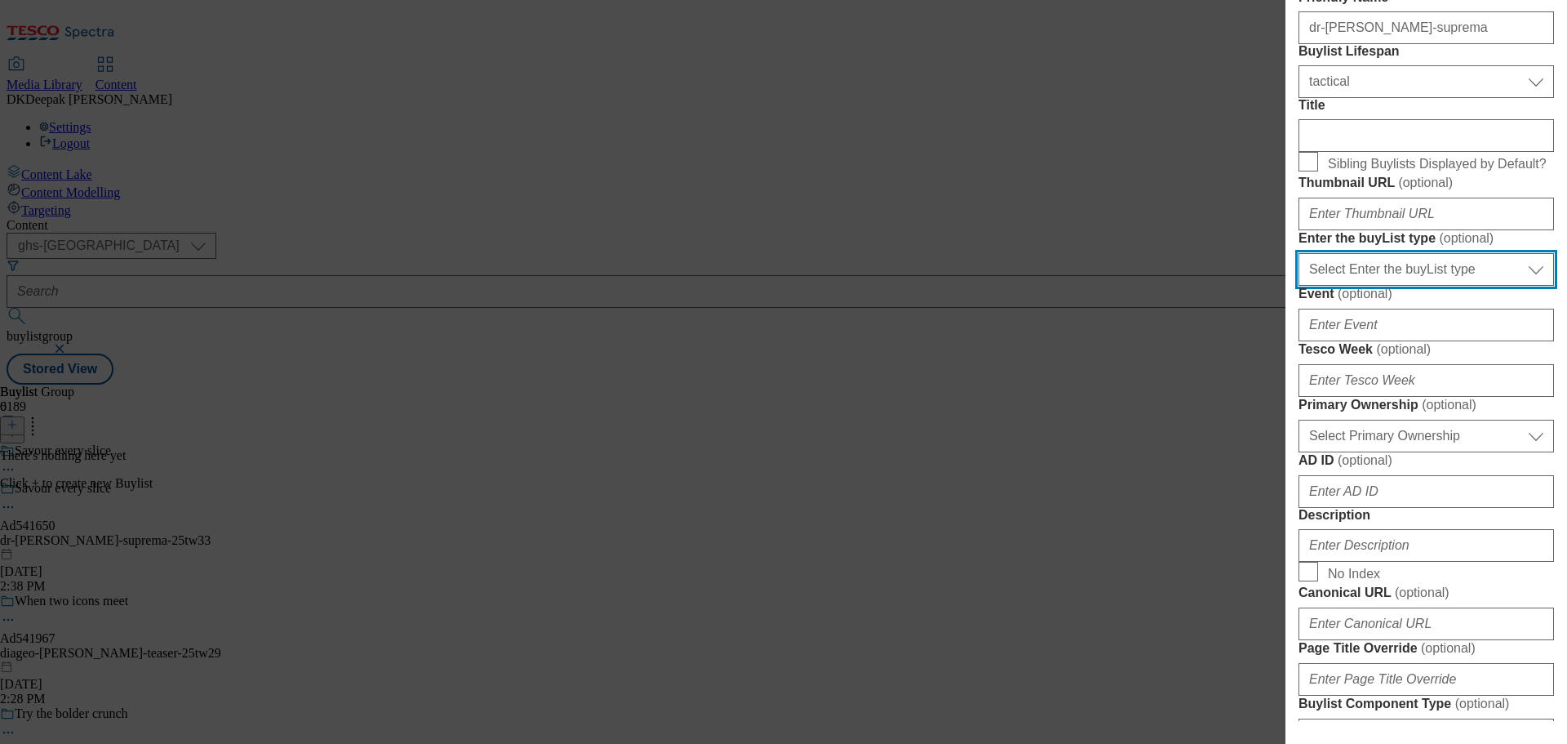
click at [1386, 286] on select "Select Enter the buyList type event supplier funded long term >4 weeks supplier…" at bounding box center [1426, 269] width 255 height 33
select select "supplier funded short term 1-3 weeks"
click at [1299, 286] on select "Select Enter the buyList type event supplier funded long term >4 weeks supplier…" at bounding box center [1426, 269] width 255 height 33
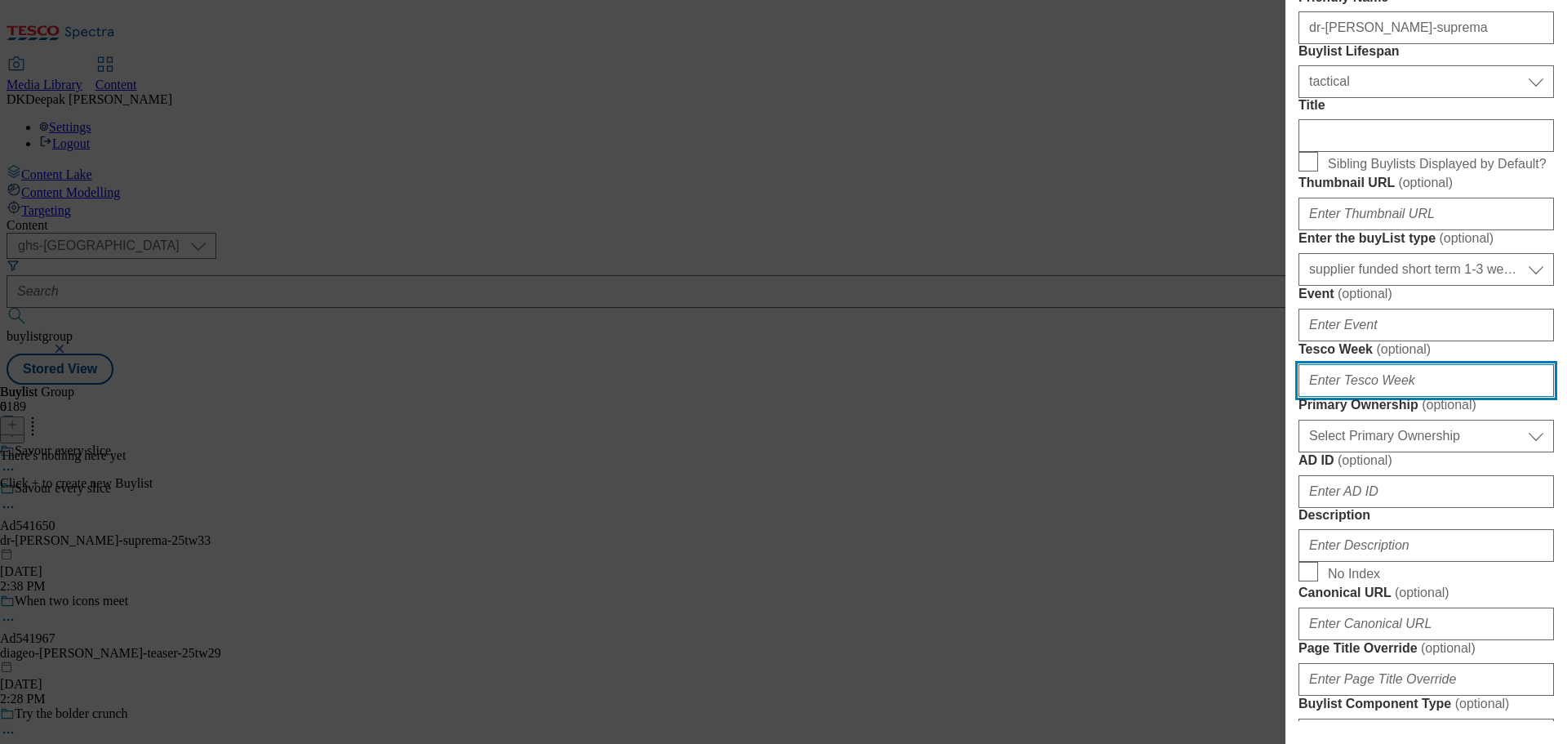
click at [1353, 397] on input "Tesco Week ( optional )" at bounding box center [1426, 380] width 255 height 33
click at [965, 704] on div "Add new Buylist Locale Select locale English Welsh Tags Select Tags fnf marketp…" at bounding box center [783, 372] width 1567 height 744
click at [1358, 397] on input "31" at bounding box center [1426, 380] width 255 height 33
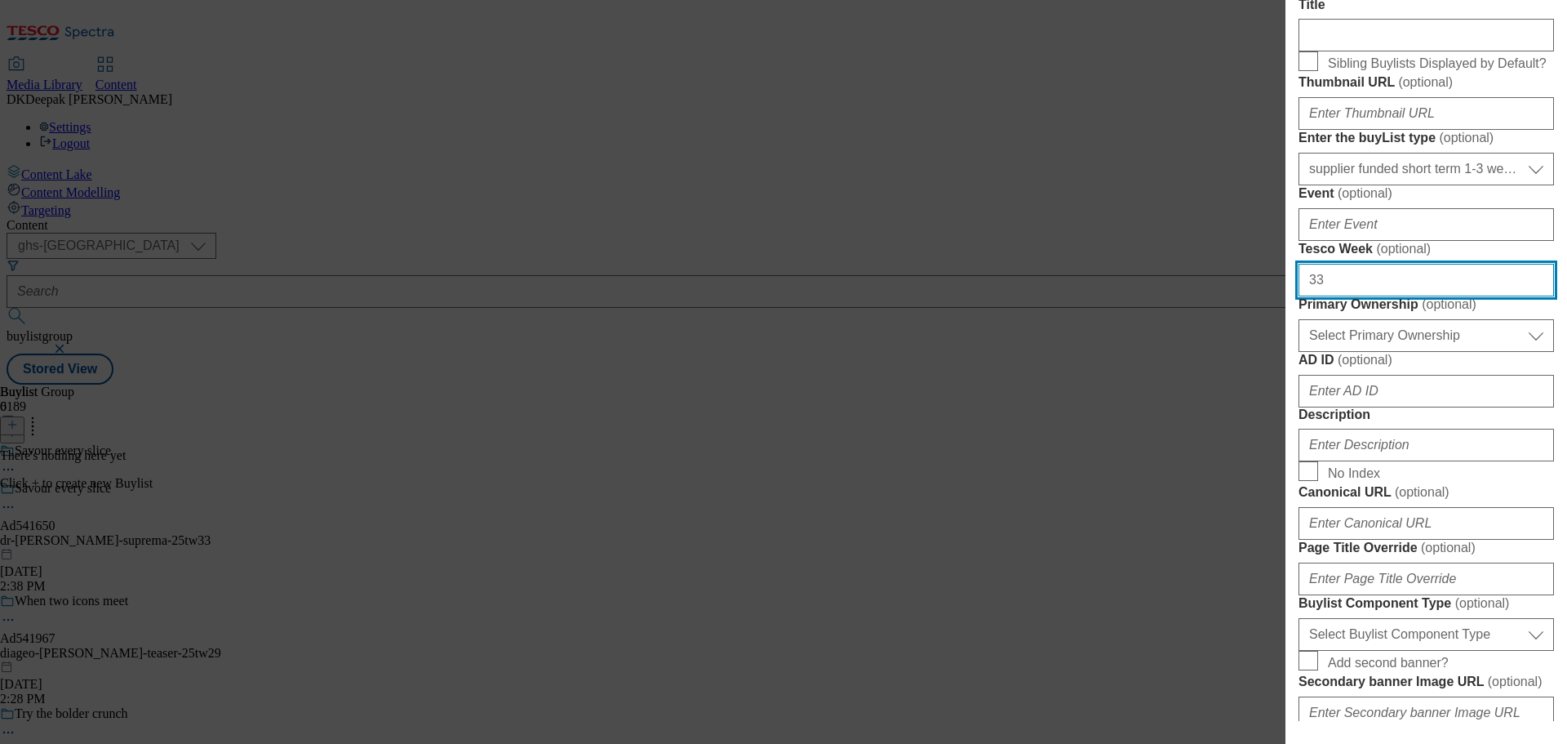
scroll to position [653, 0]
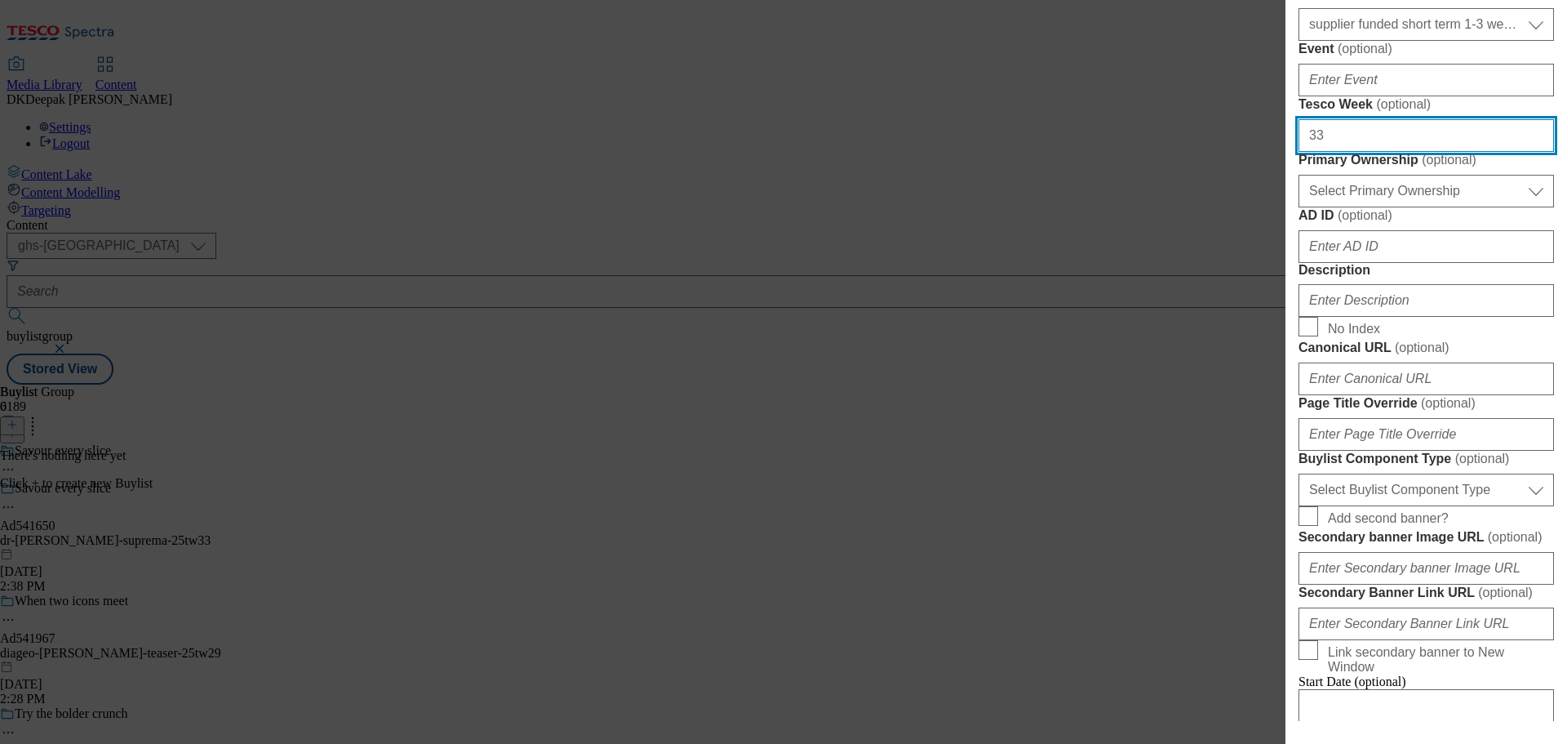
type input "33"
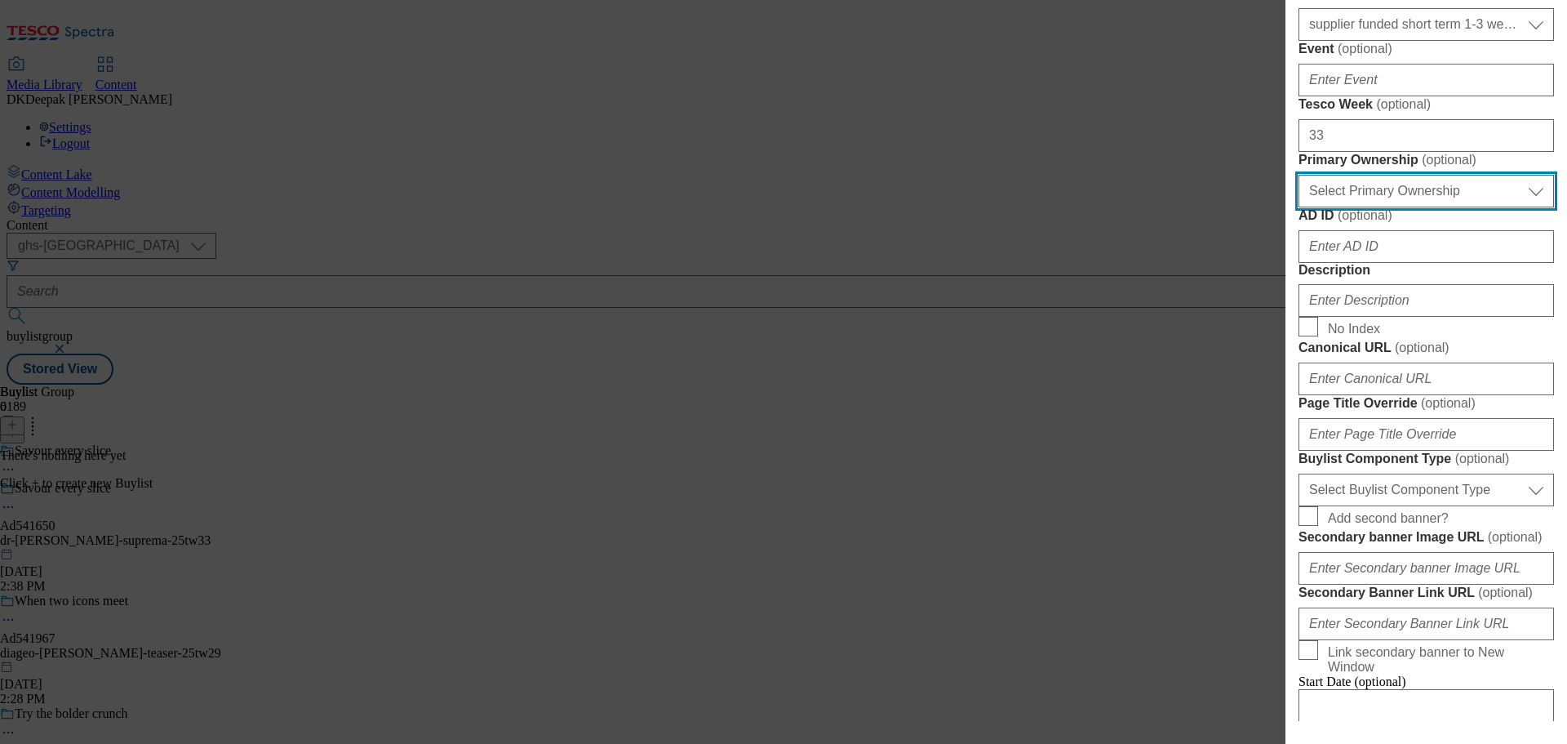
click at [1378, 207] on select "Select Primary Ownership tesco dunnhumby" at bounding box center [1426, 191] width 255 height 33
select select "dunnhumby"
click at [1299, 207] on select "Select Primary Ownership tesco dunnhumby" at bounding box center [1426, 191] width 255 height 33
click at [1195, 722] on div "Add new Buylist Locale Select locale English Welsh Tags Select Tags fnf marketp…" at bounding box center [783, 372] width 1567 height 744
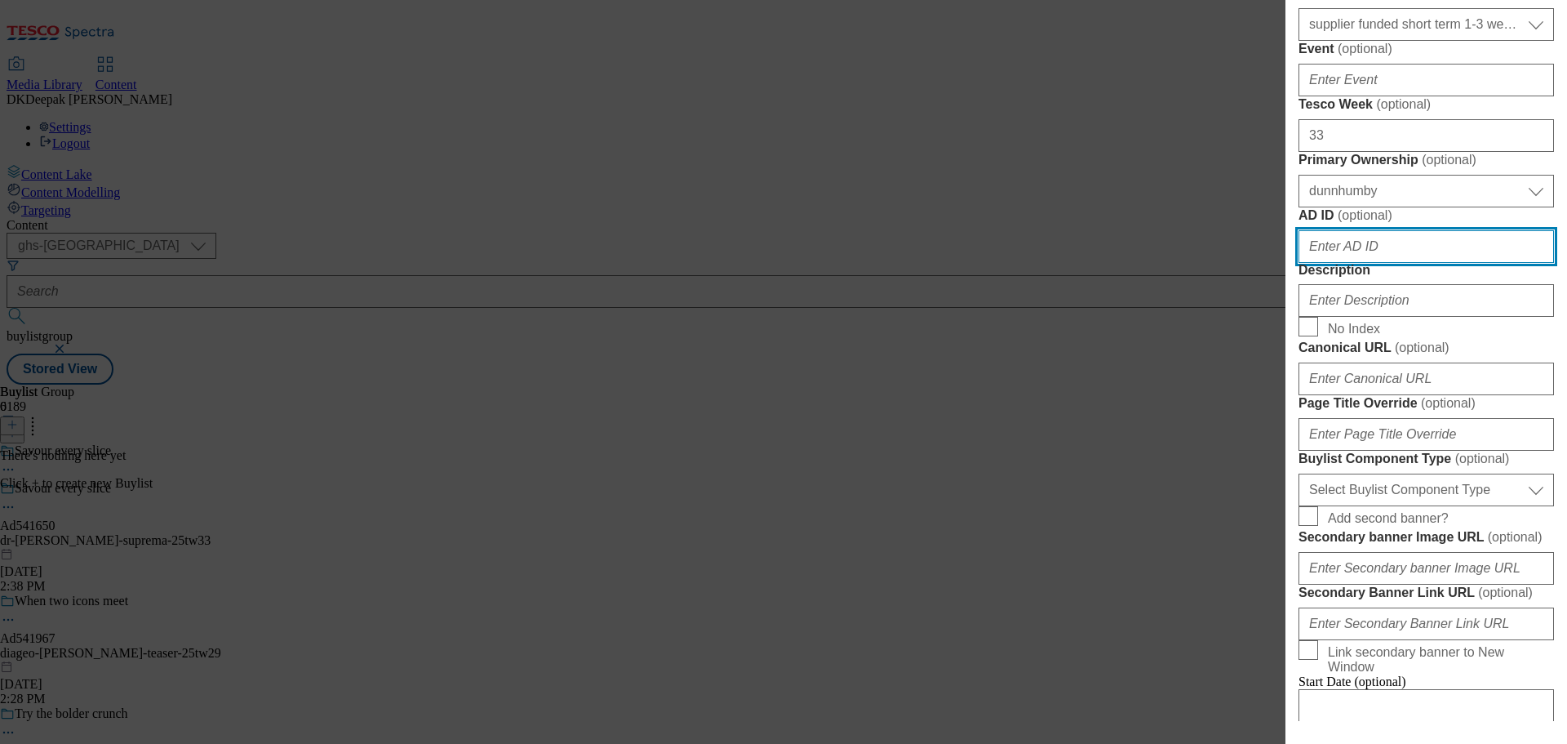
click at [1338, 263] on input "AD ID ( optional )" at bounding box center [1426, 246] width 255 height 33
paste input "Ad541650"
drag, startPoint x: 1322, startPoint y: 548, endPoint x: 1273, endPoint y: 547, distance: 49.0
click at [1273, 547] on div "Add new Buylist Locale Select locale English Welsh Tags Select Tags fnf marketp…" at bounding box center [783, 372] width 1567 height 744
type input "541650"
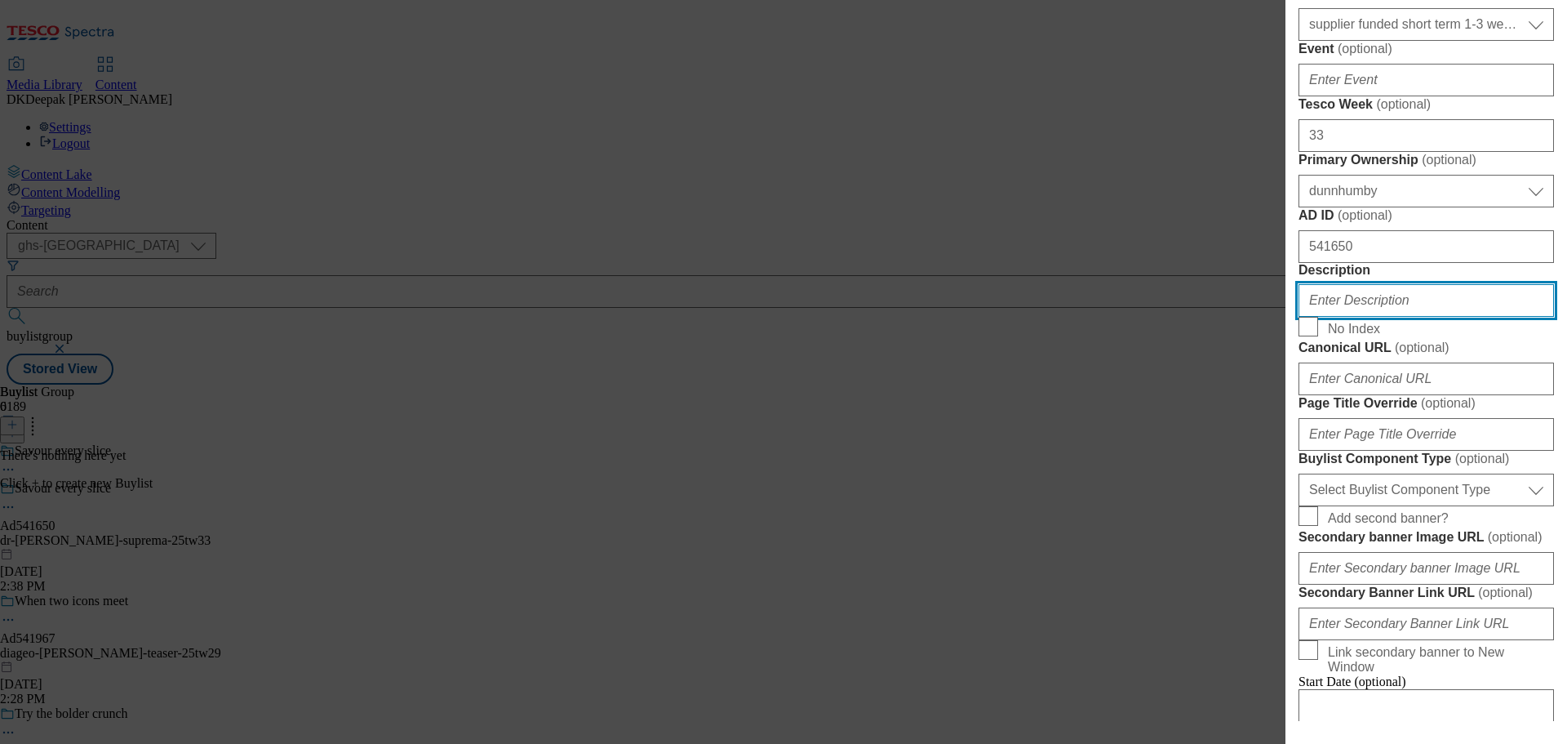
click at [1386, 317] on input "Description" at bounding box center [1426, 300] width 255 height 33
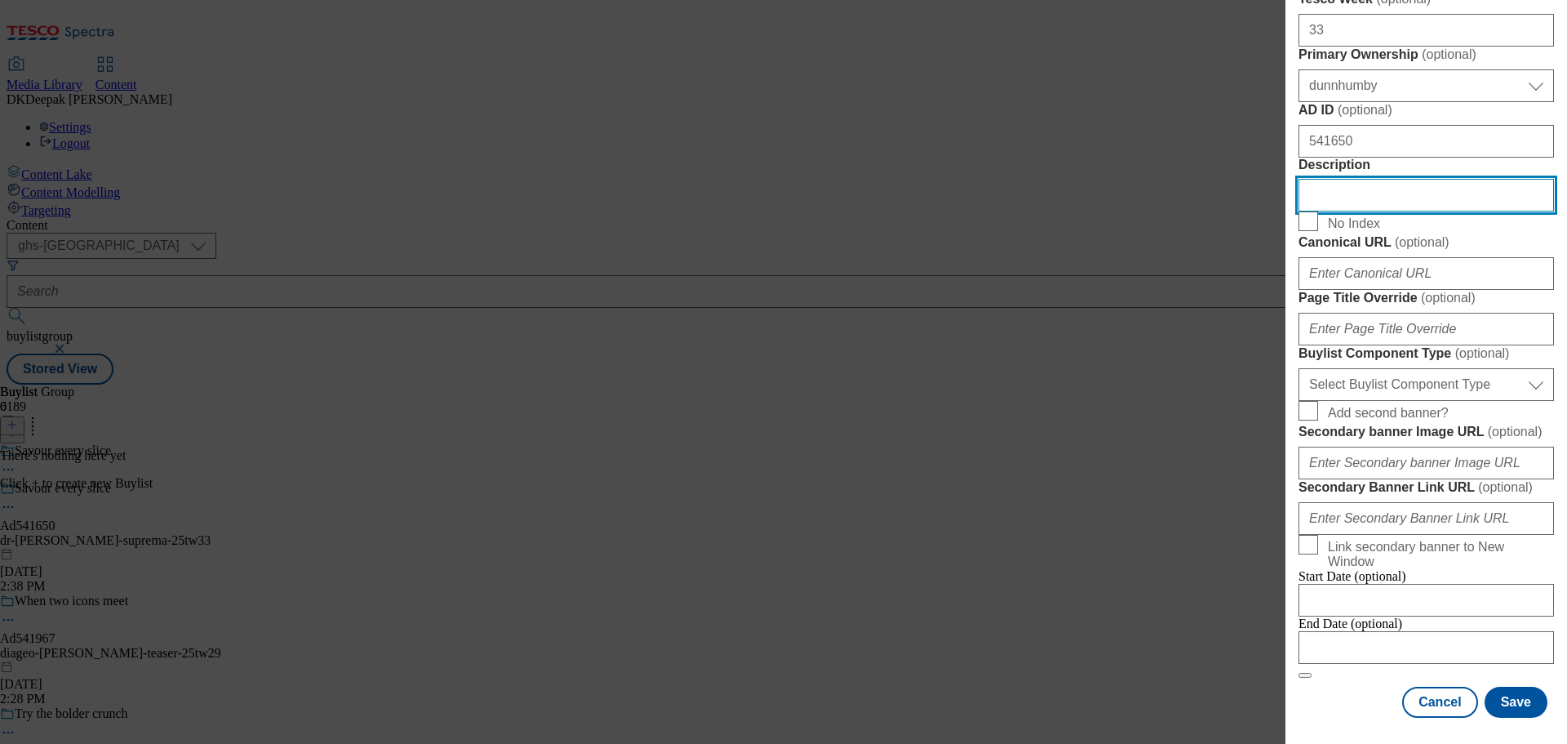
scroll to position [980, 0]
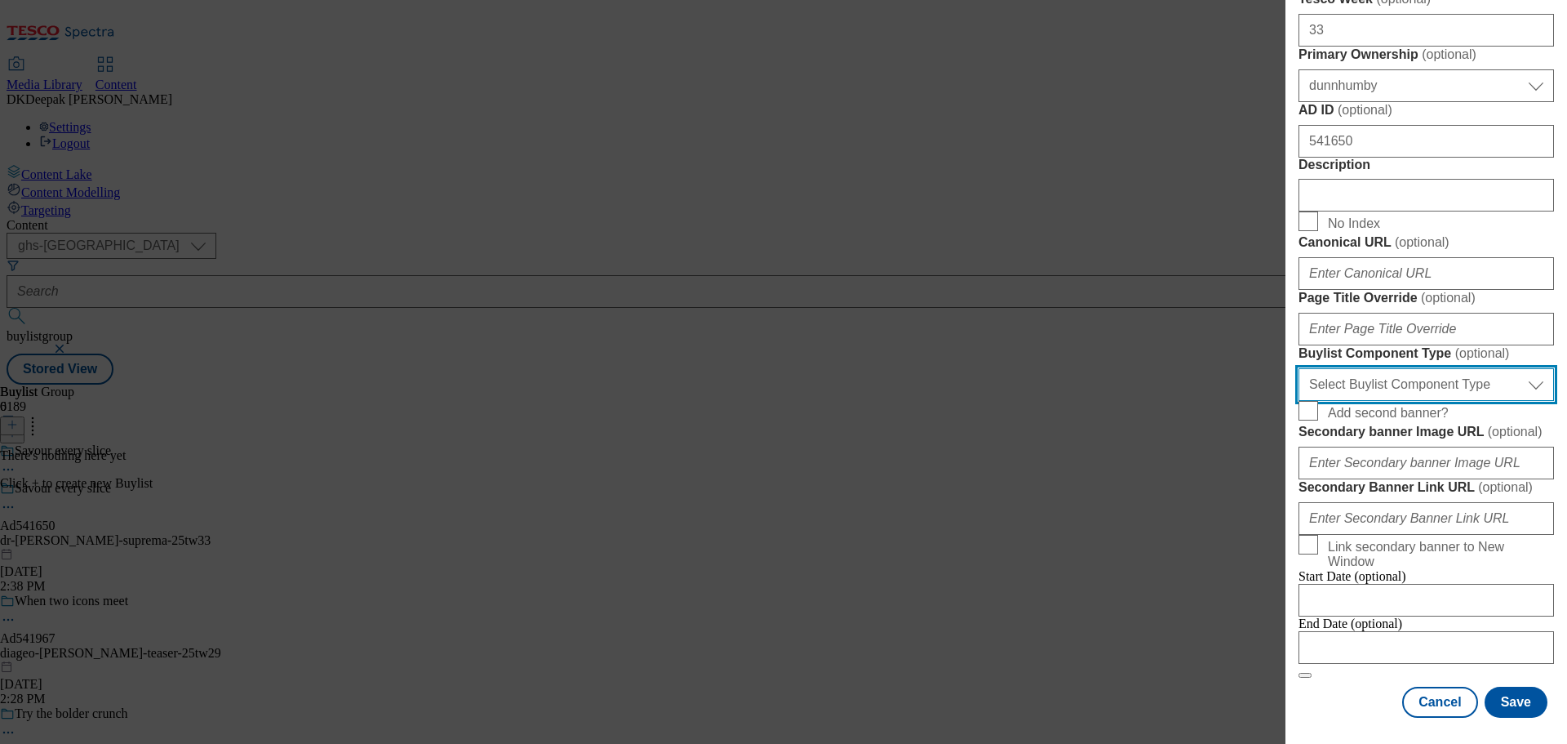
click at [1386, 401] on select "Select Buylist Component Type Banner Competition Header Meal" at bounding box center [1426, 384] width 255 height 33
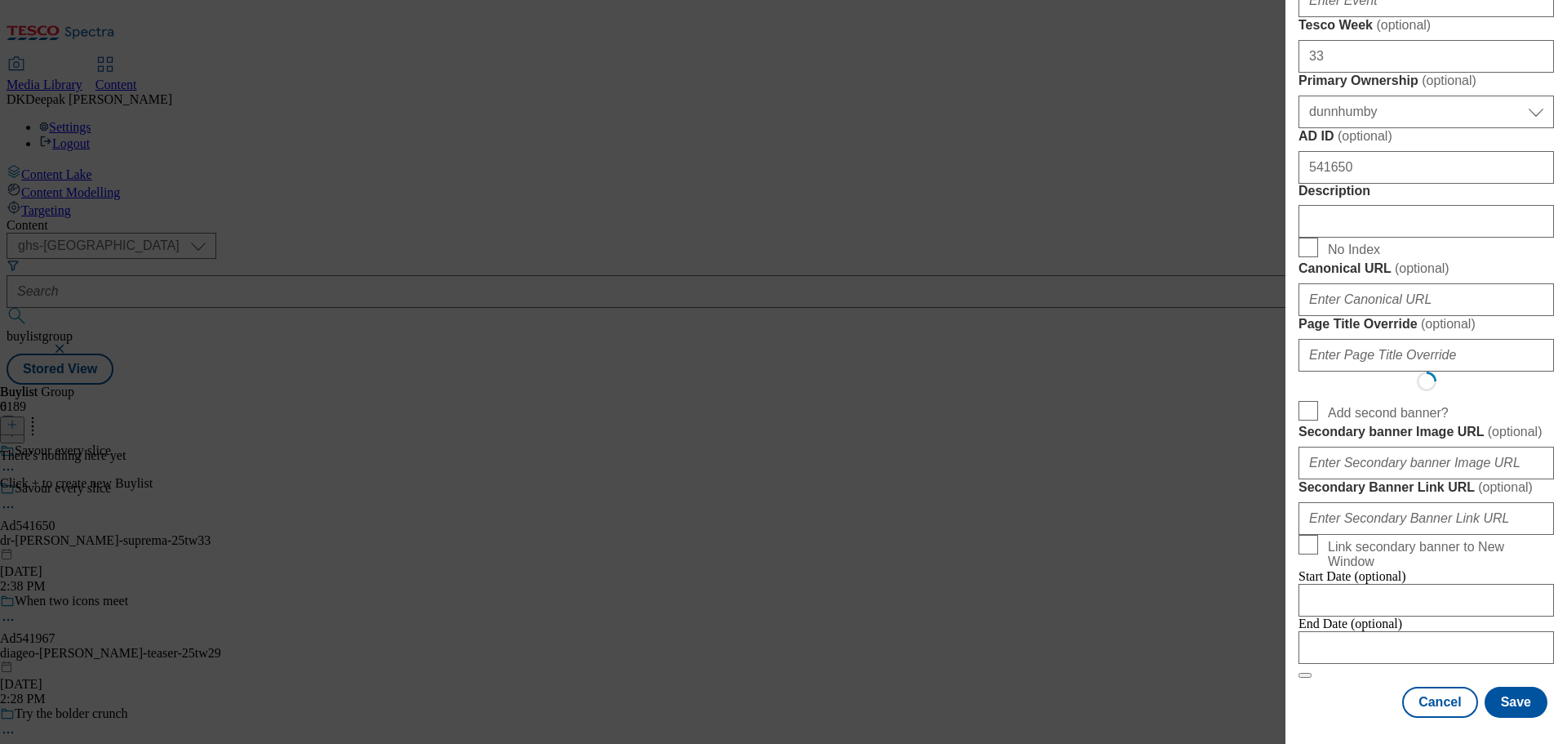
select select "Banner"
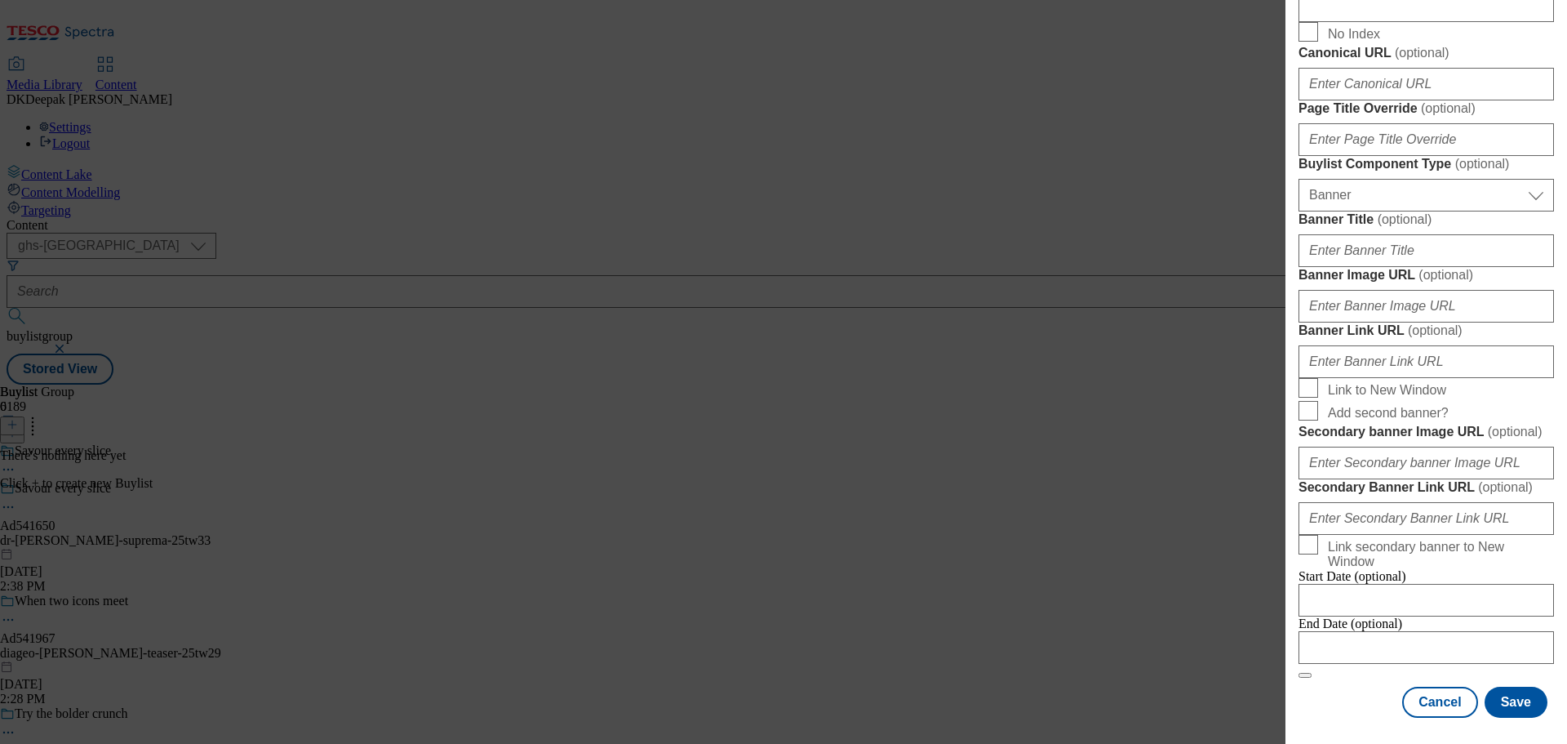
scroll to position [1646, 0]
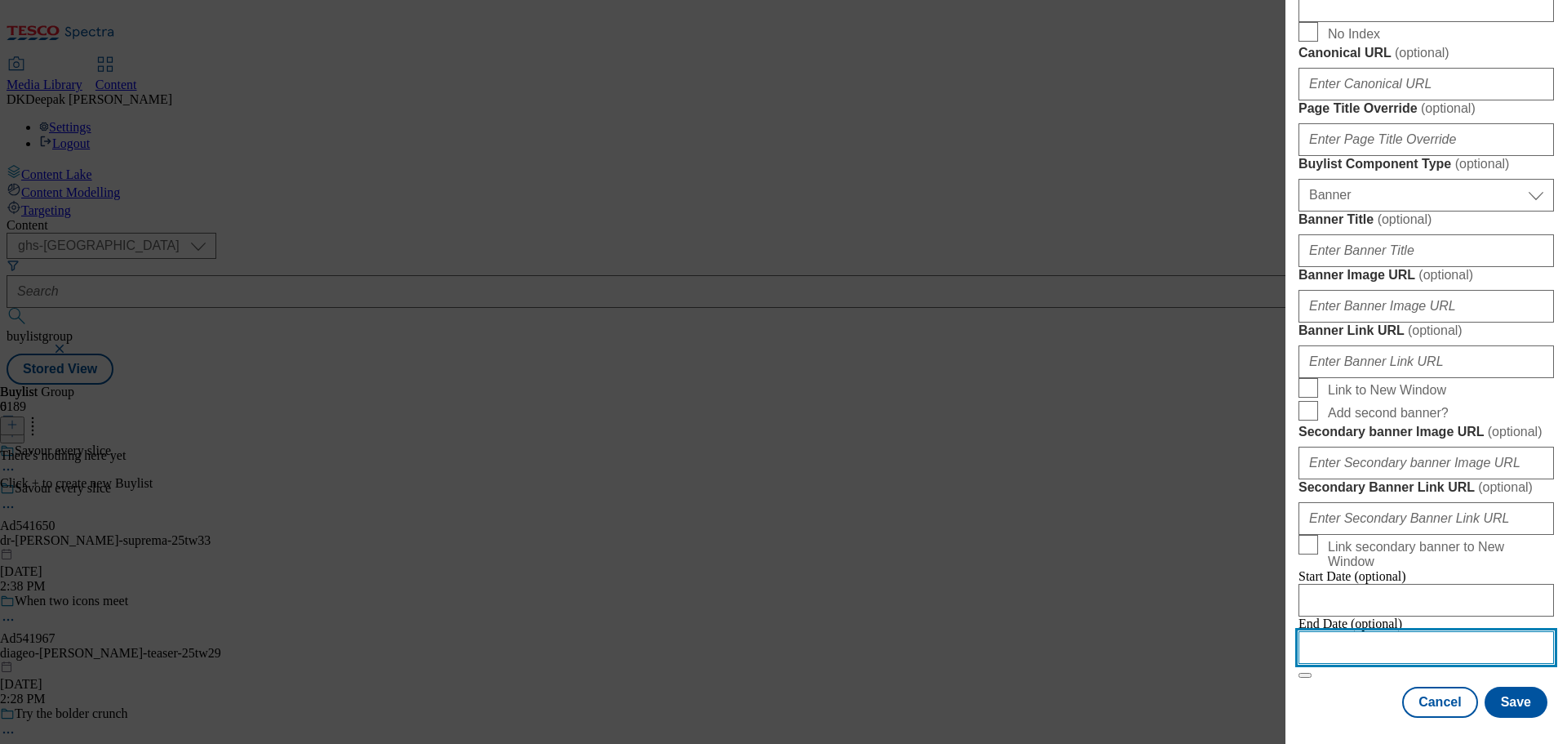
click at [1361, 633] on input "Modal" at bounding box center [1426, 647] width 255 height 33
select select "2025"
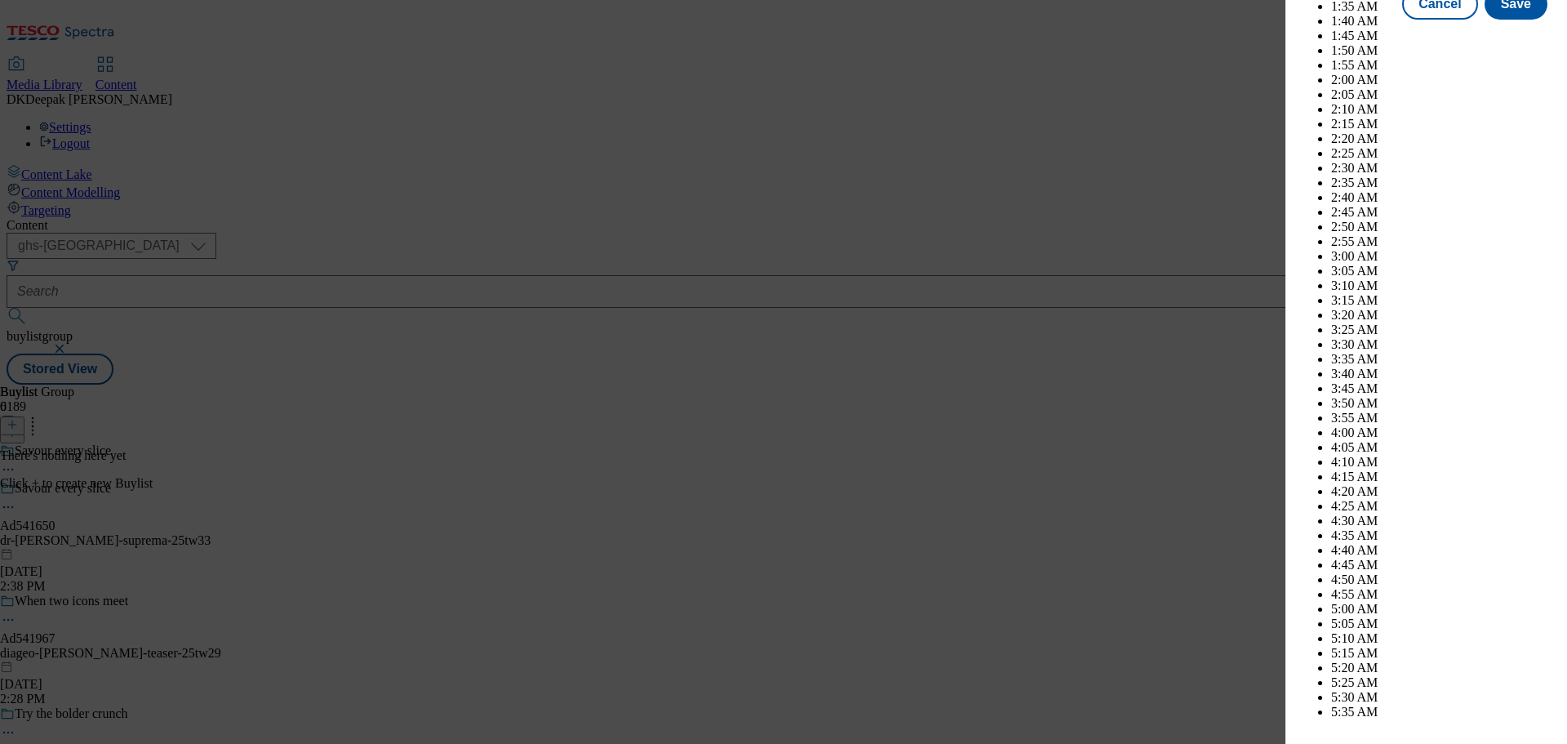
scroll to position [5272, 0]
select select "December"
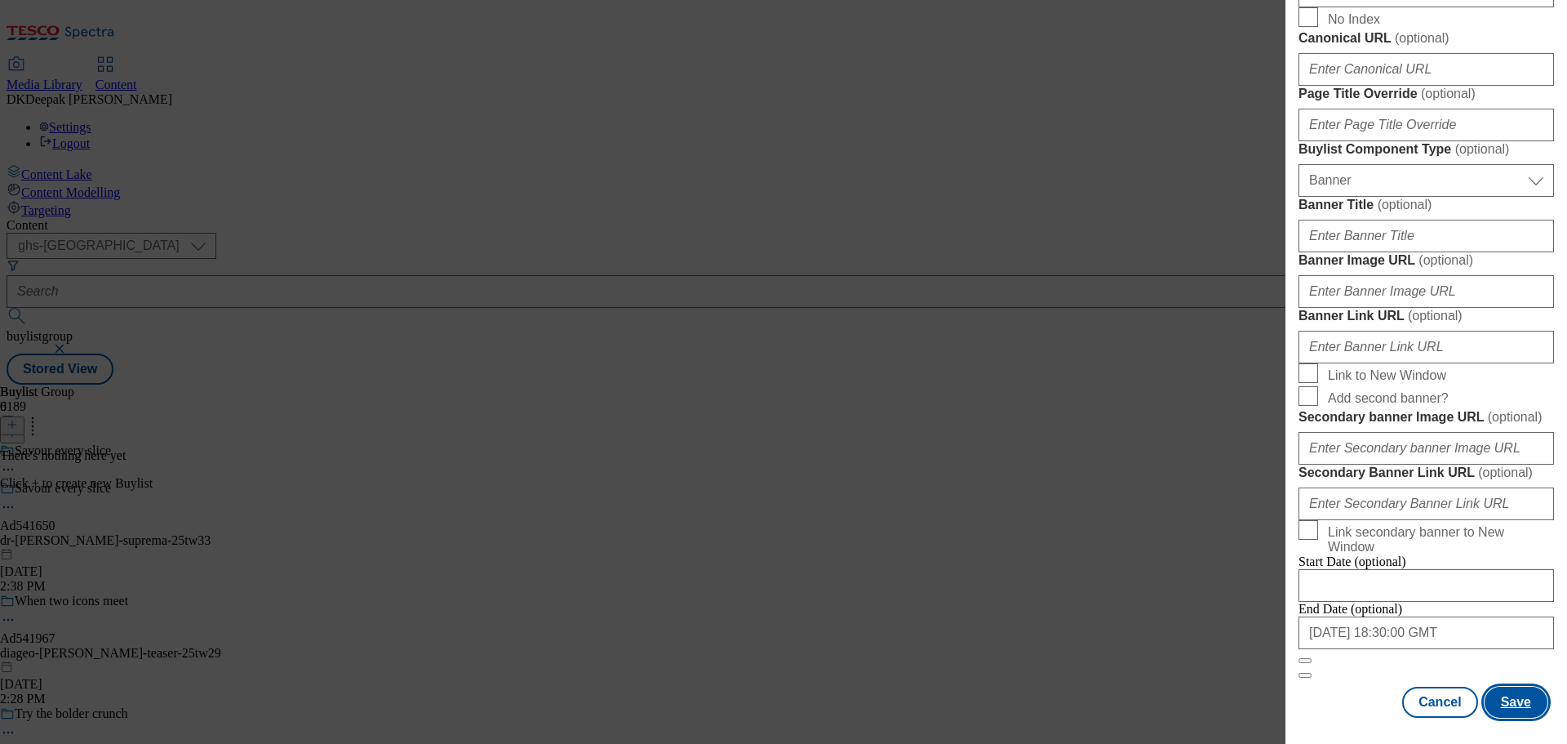
click at [1506, 703] on button "Save" at bounding box center [1516, 701] width 63 height 31
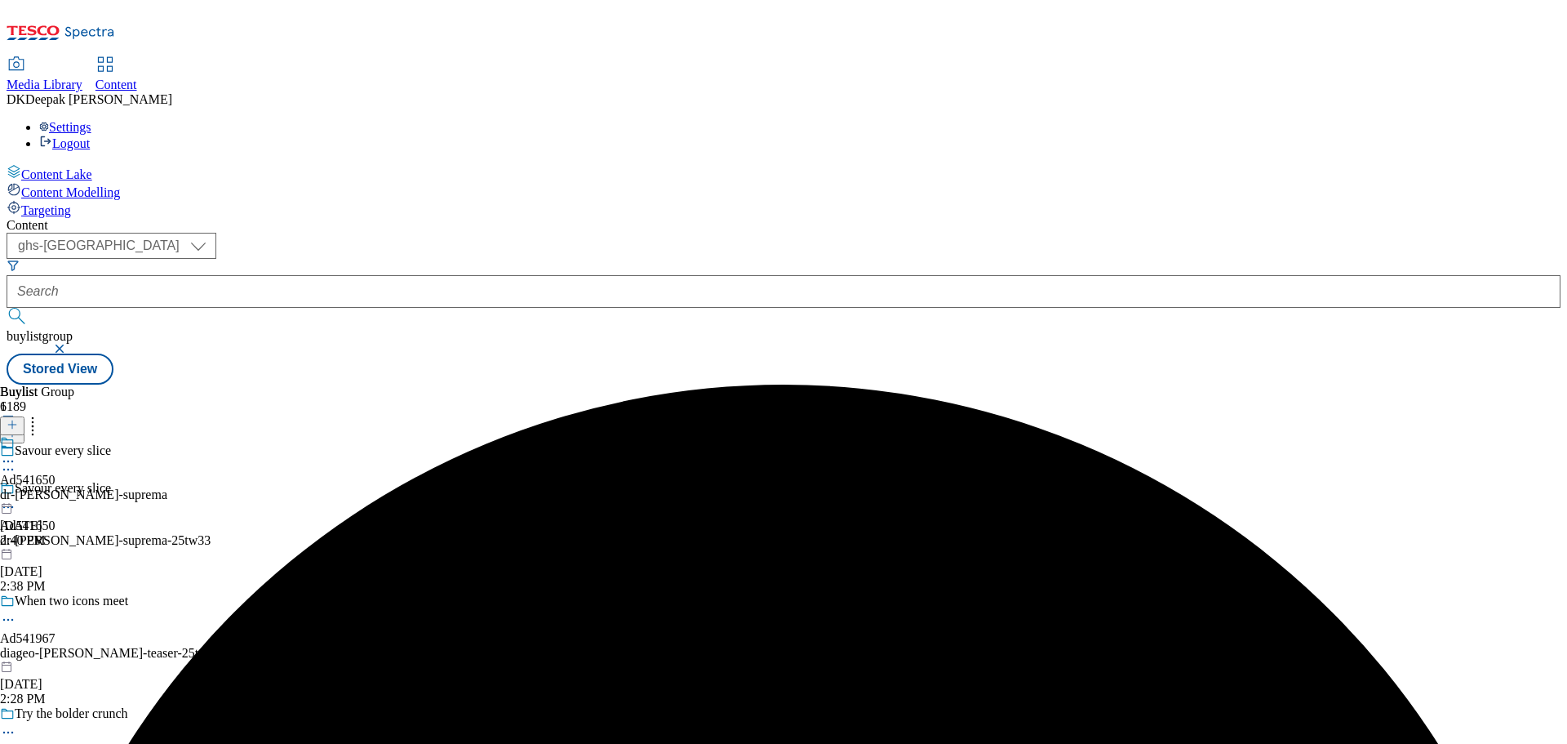
click at [167, 487] on div "dr-oetker-suprema" at bounding box center [83, 494] width 167 height 15
click at [18, 419] on icon at bounding box center [12, 424] width 11 height 11
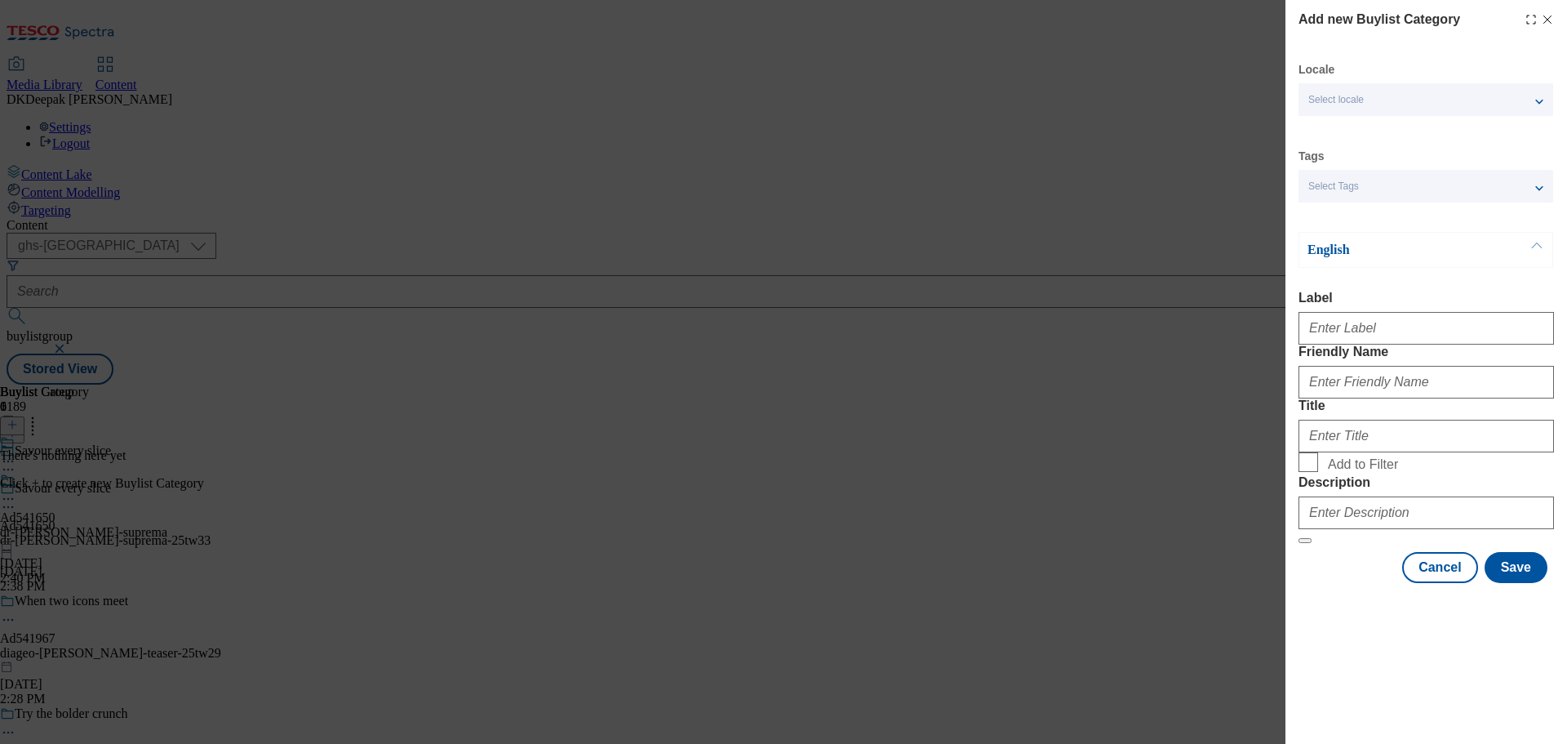
click at [1180, 707] on div "Add new Buylist Category Locale Select locale English Welsh Tags Select Tags fn…" at bounding box center [783, 372] width 1567 height 744
click at [1337, 330] on input "Label" at bounding box center [1426, 328] width 255 height 33
paste input "Ad541650"
type input "Ad541650"
click at [1143, 691] on div "Add new Buylist Category Locale Select locale English Welsh Tags Select Tags fn…" at bounding box center [783, 372] width 1567 height 744
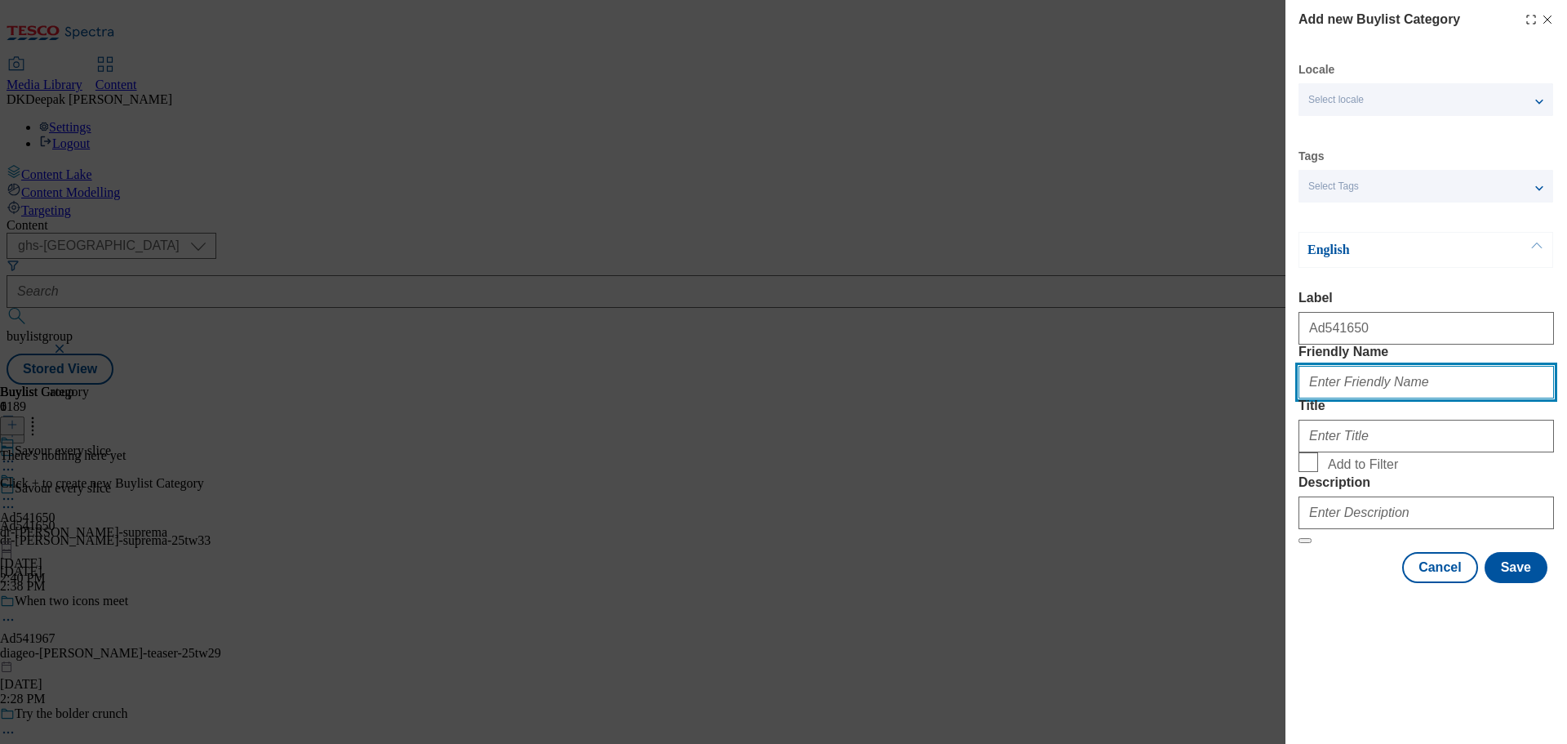
click at [1386, 398] on input "Friendly Name" at bounding box center [1426, 382] width 255 height 33
paste input "dr-oetker-suprema"
type input "dr-oetker-suprema"
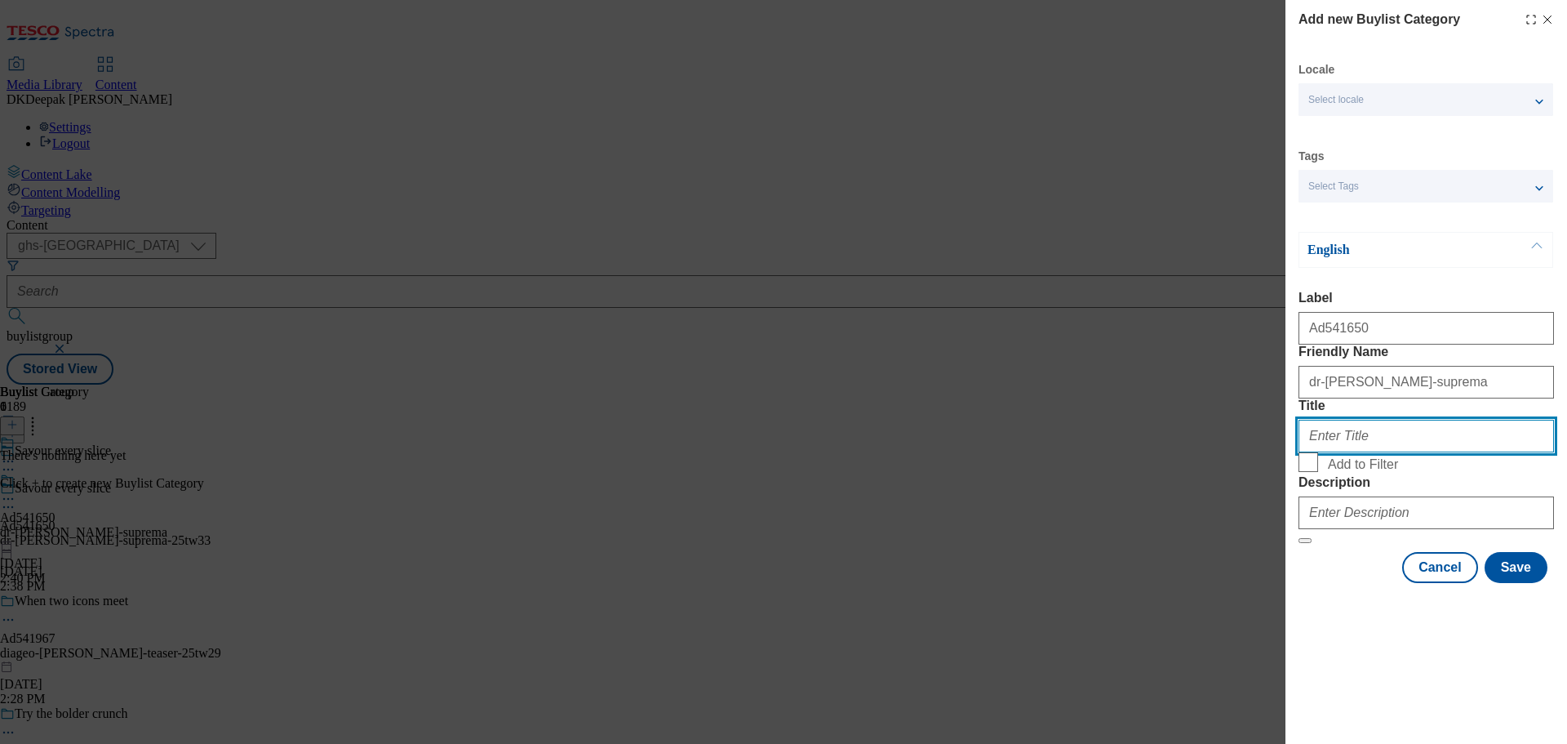
drag, startPoint x: 1351, startPoint y: 490, endPoint x: 1366, endPoint y: 496, distance: 16.1
click at [1351, 452] on input "Title" at bounding box center [1426, 436] width 255 height 33
paste input "Dr Oetker"
type input "Dr Oetker"
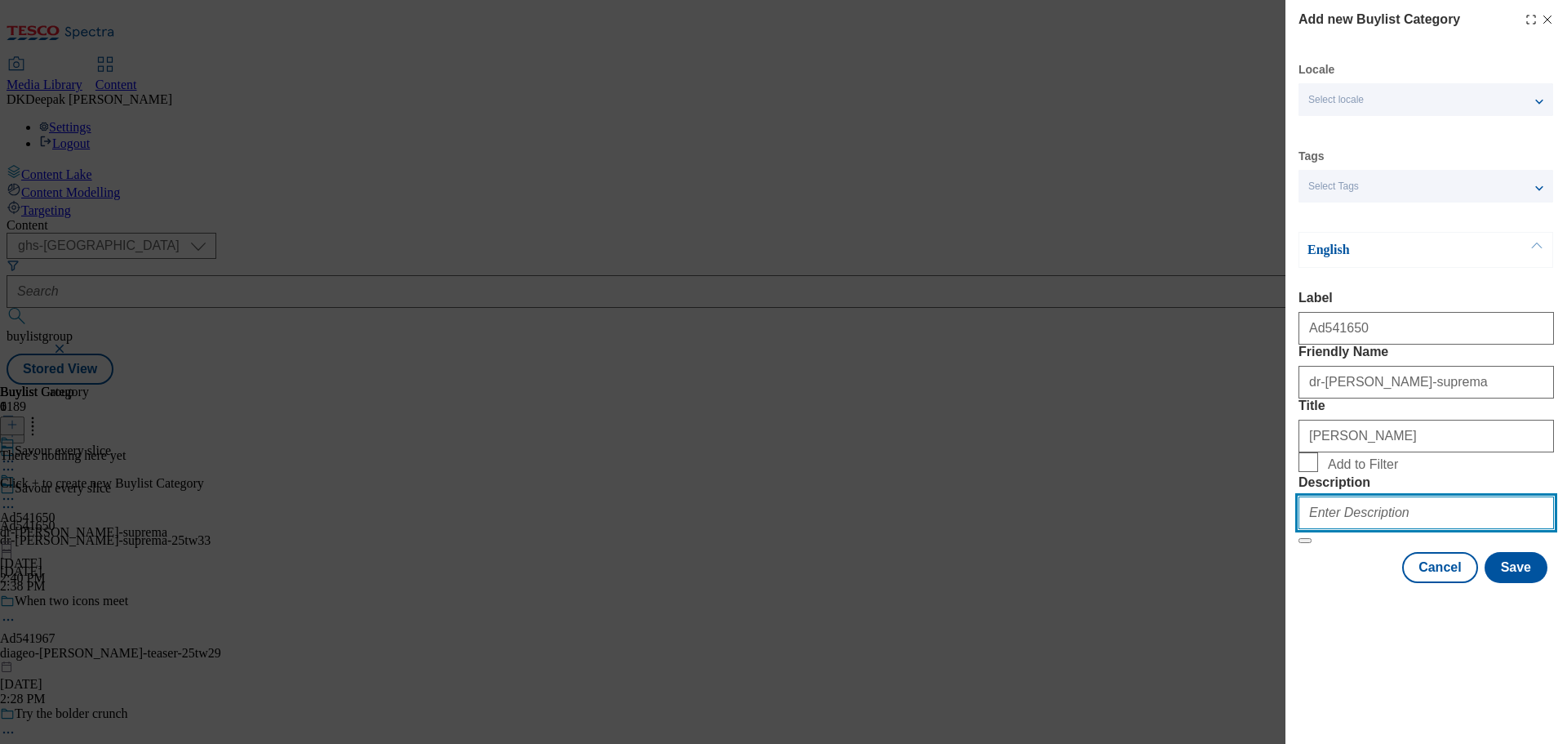
click at [1378, 529] on input "Description" at bounding box center [1426, 512] width 255 height 33
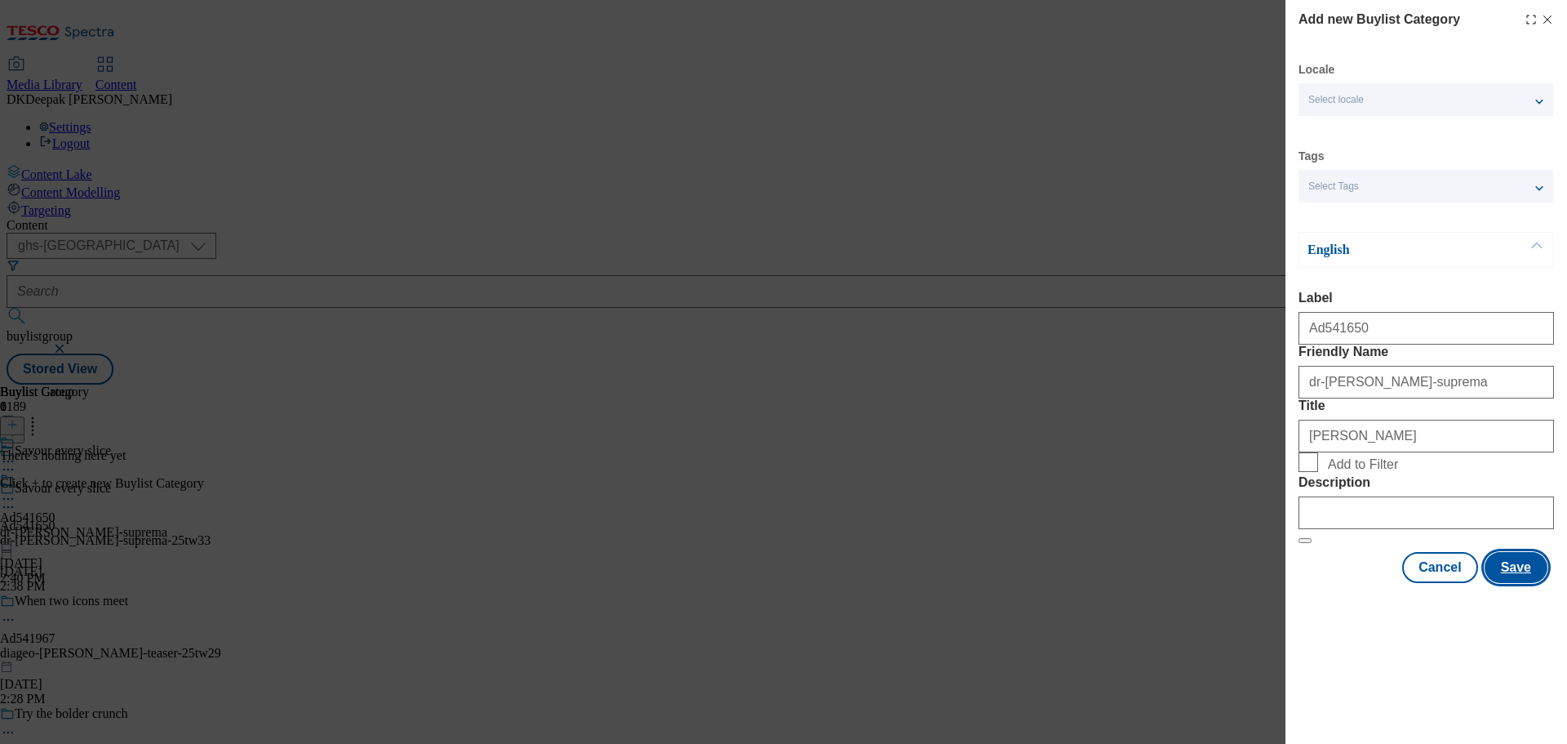
click at [1522, 583] on button "Save" at bounding box center [1516, 567] width 63 height 31
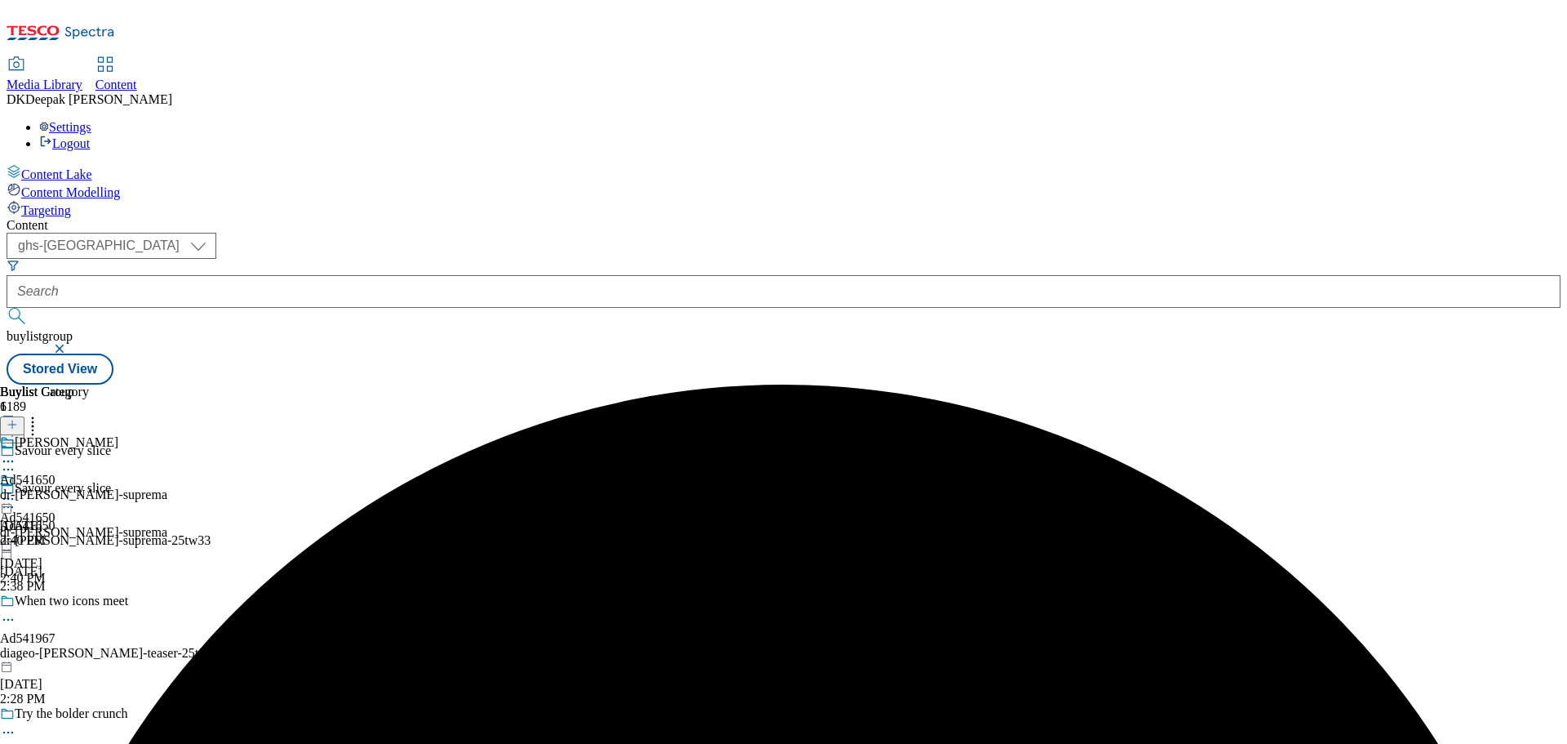
click at [167, 435] on div "Dr Oetker Ad541650 dr-oetker-suprema Sep 9, 2025 2:40 PM" at bounding box center [83, 491] width 167 height 113
click at [18, 419] on icon at bounding box center [12, 424] width 11 height 11
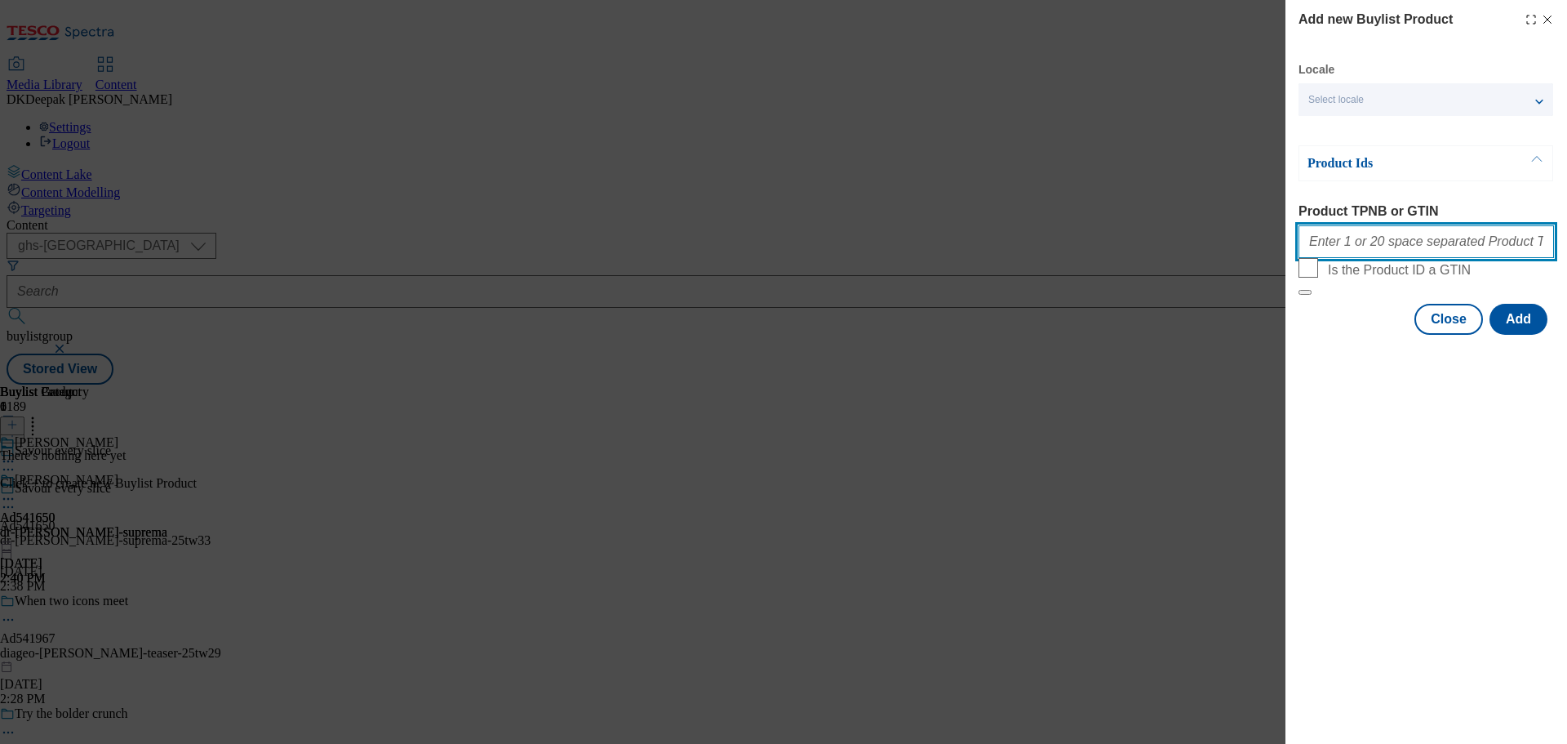
click at [1350, 244] on input "Product TPNB or GTIN" at bounding box center [1426, 241] width 255 height 33
paste input "97075270 97063930 96977490, 97075270 97063930 96977490, 97075270 97063930 96977…"
type input "97075270 97063930 96977490, 97075270 97063930 96977490, 97075270 97063930 96977…"
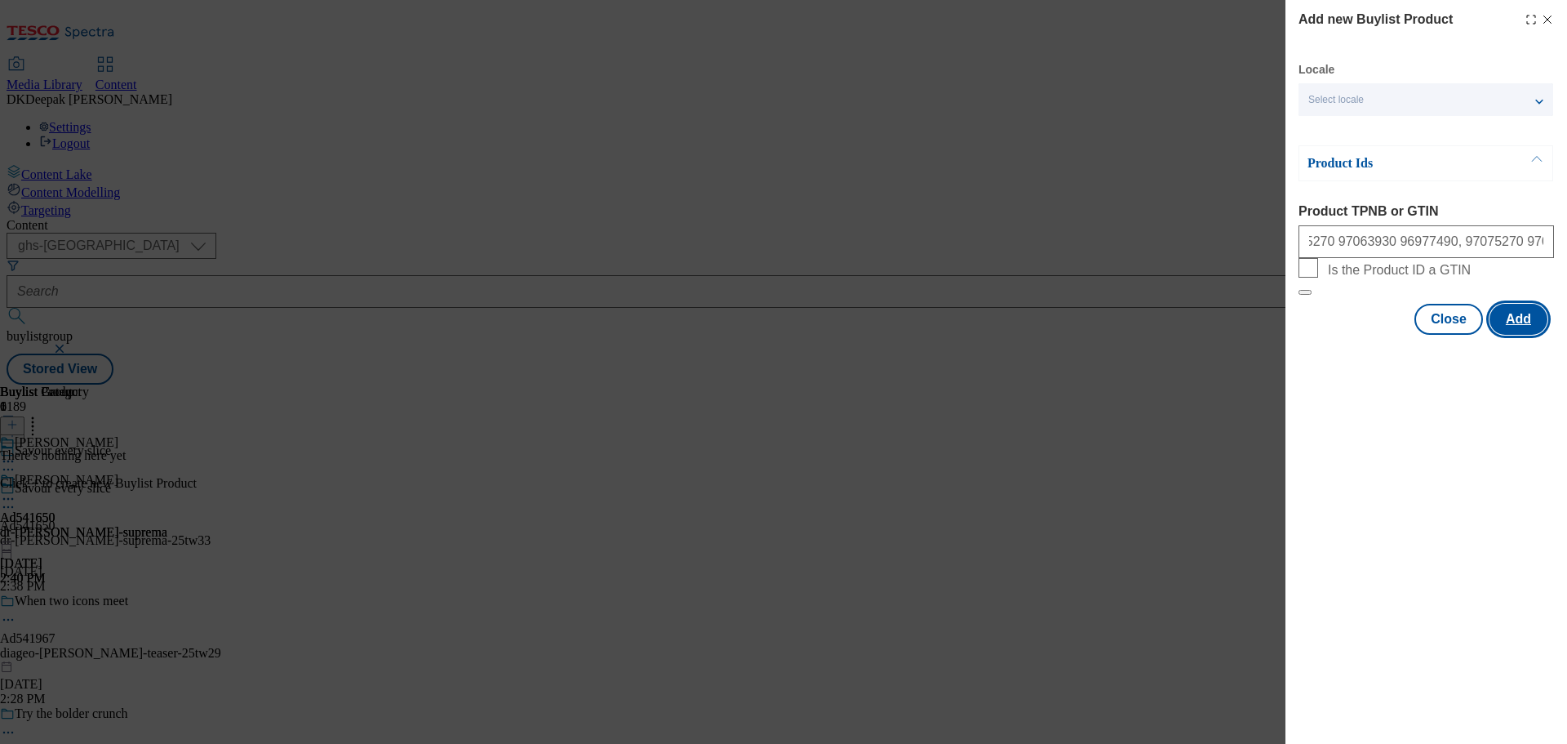
click at [1515, 335] on button "Add" at bounding box center [1519, 319] width 58 height 31
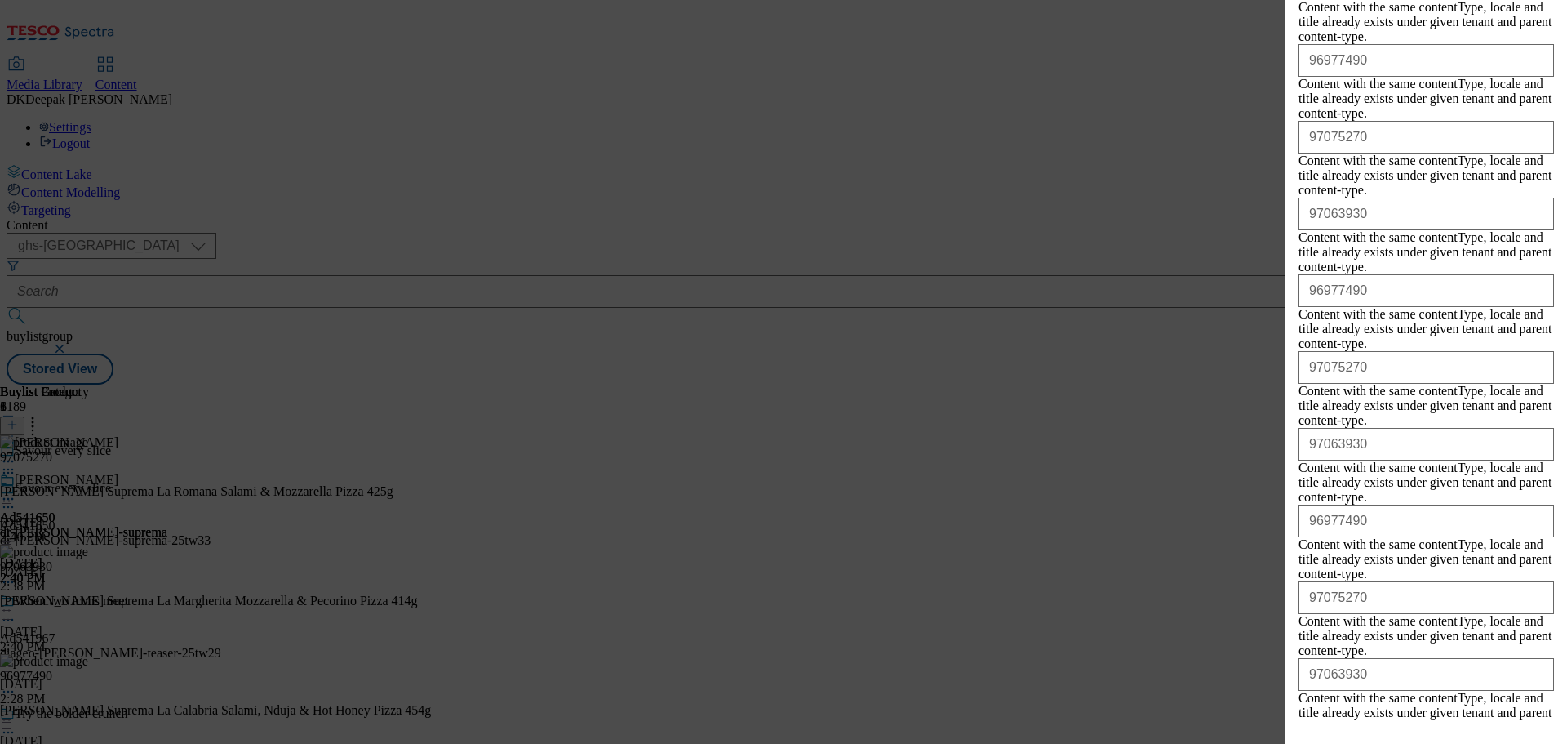
scroll to position [4789, 0]
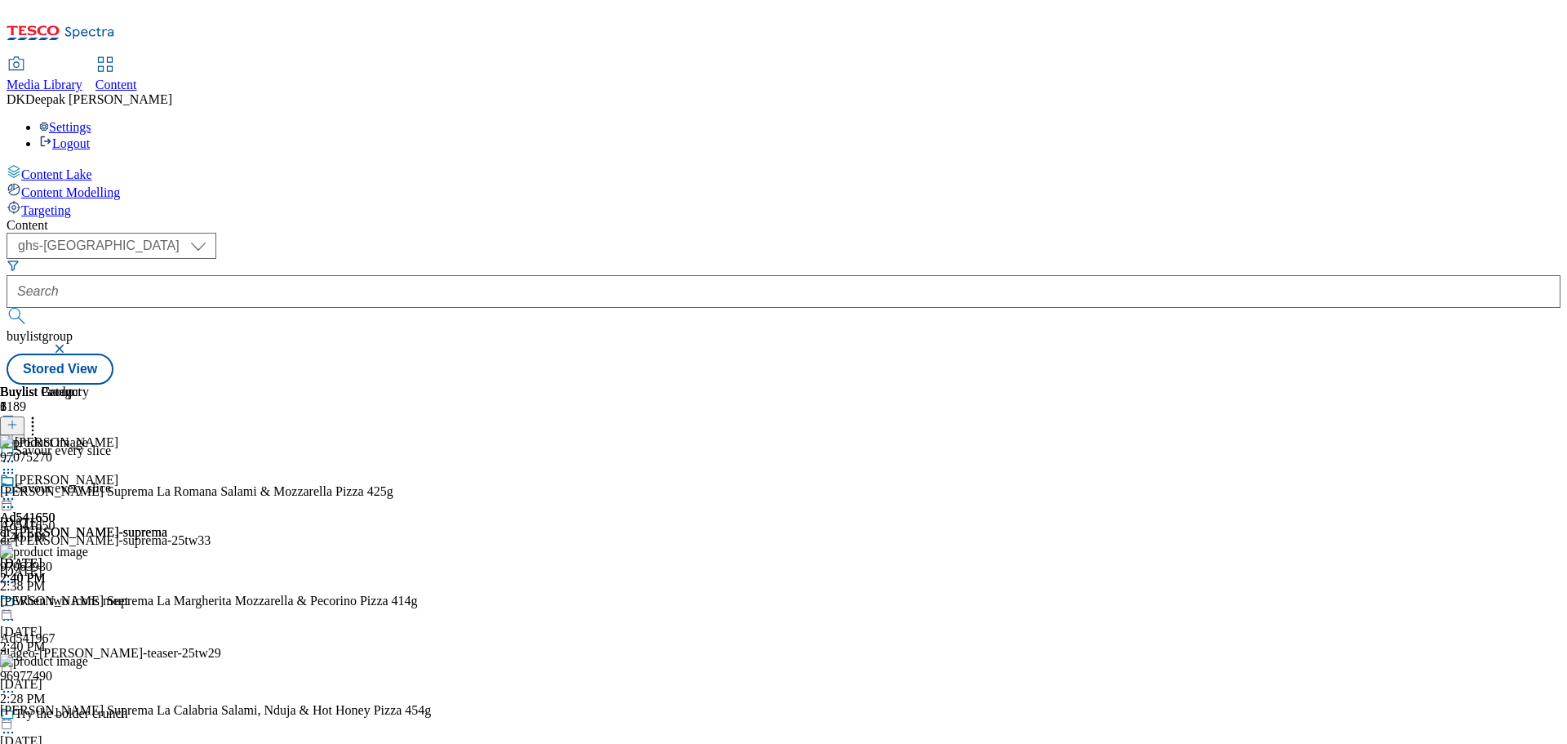
scroll to position [0, 0]
click at [14, 498] on circle at bounding box center [12, 499] width 2 height 2
click at [89, 602] on span "Preview" at bounding box center [70, 608] width 38 height 12
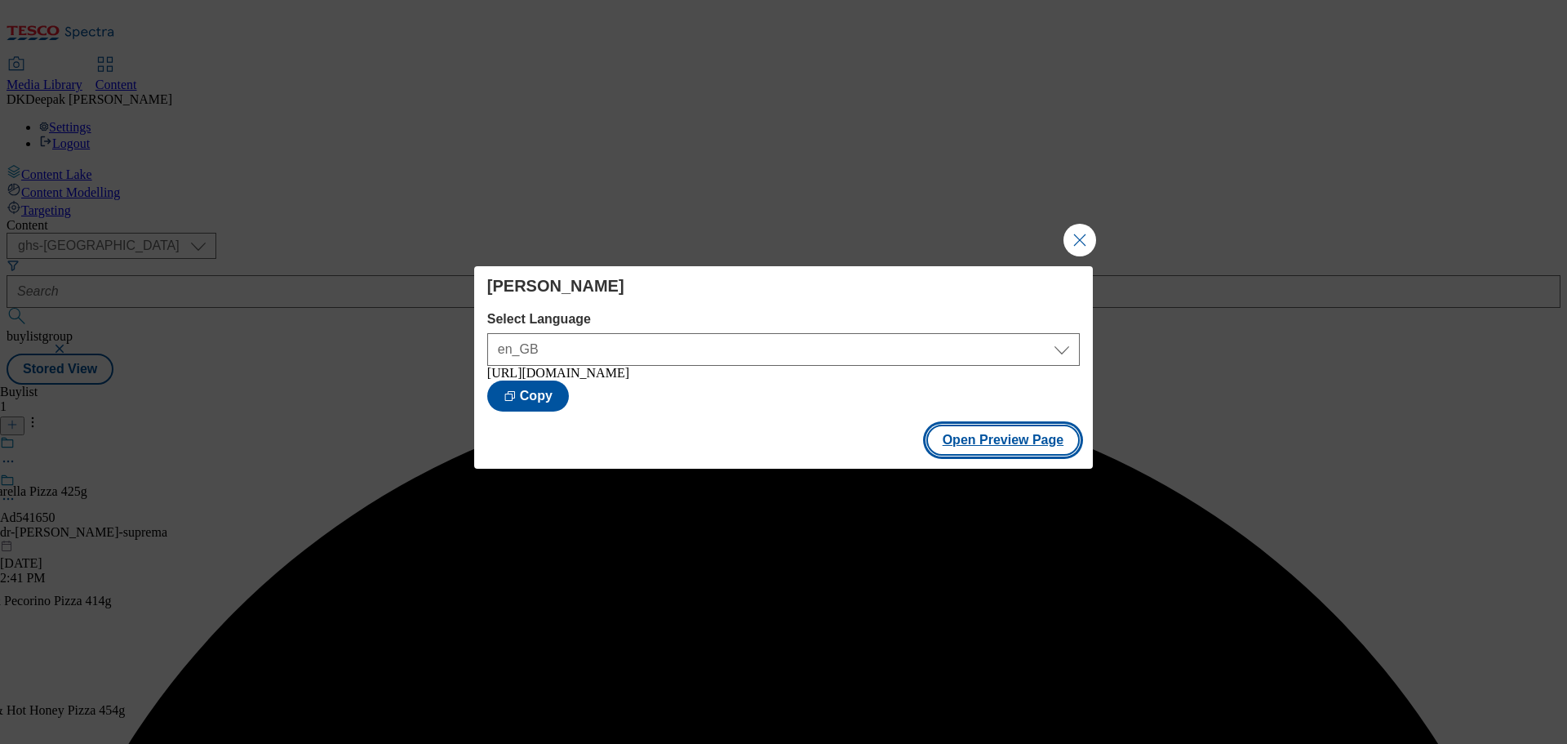
click at [1028, 455] on button "Open Preview Page" at bounding box center [1003, 439] width 154 height 31
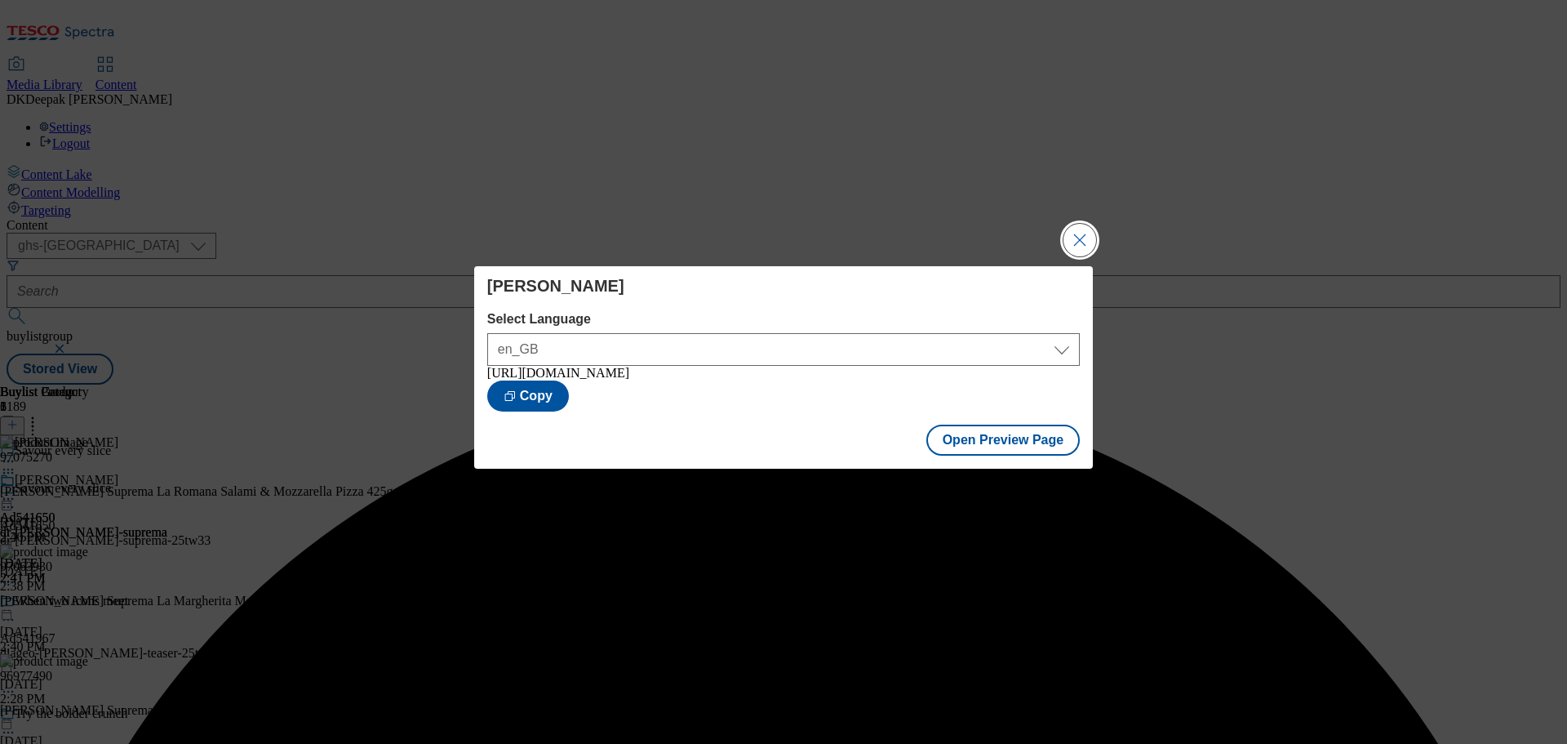
click at [1081, 231] on button "Close Modal" at bounding box center [1080, 240] width 33 height 33
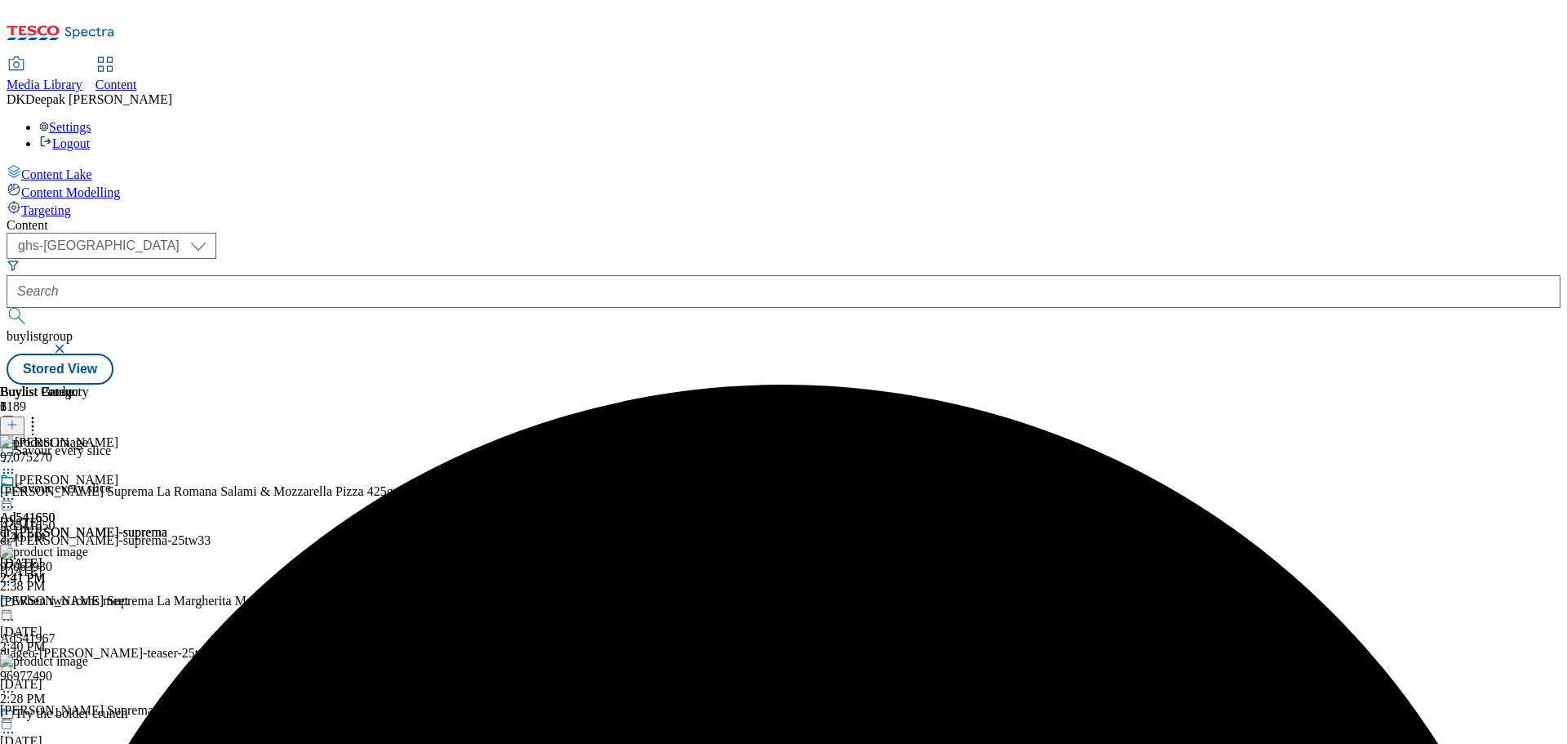
click at [16, 491] on icon at bounding box center [8, 499] width 16 height 16
click at [69, 527] on span "Edit" at bounding box center [60, 533] width 19 height 12
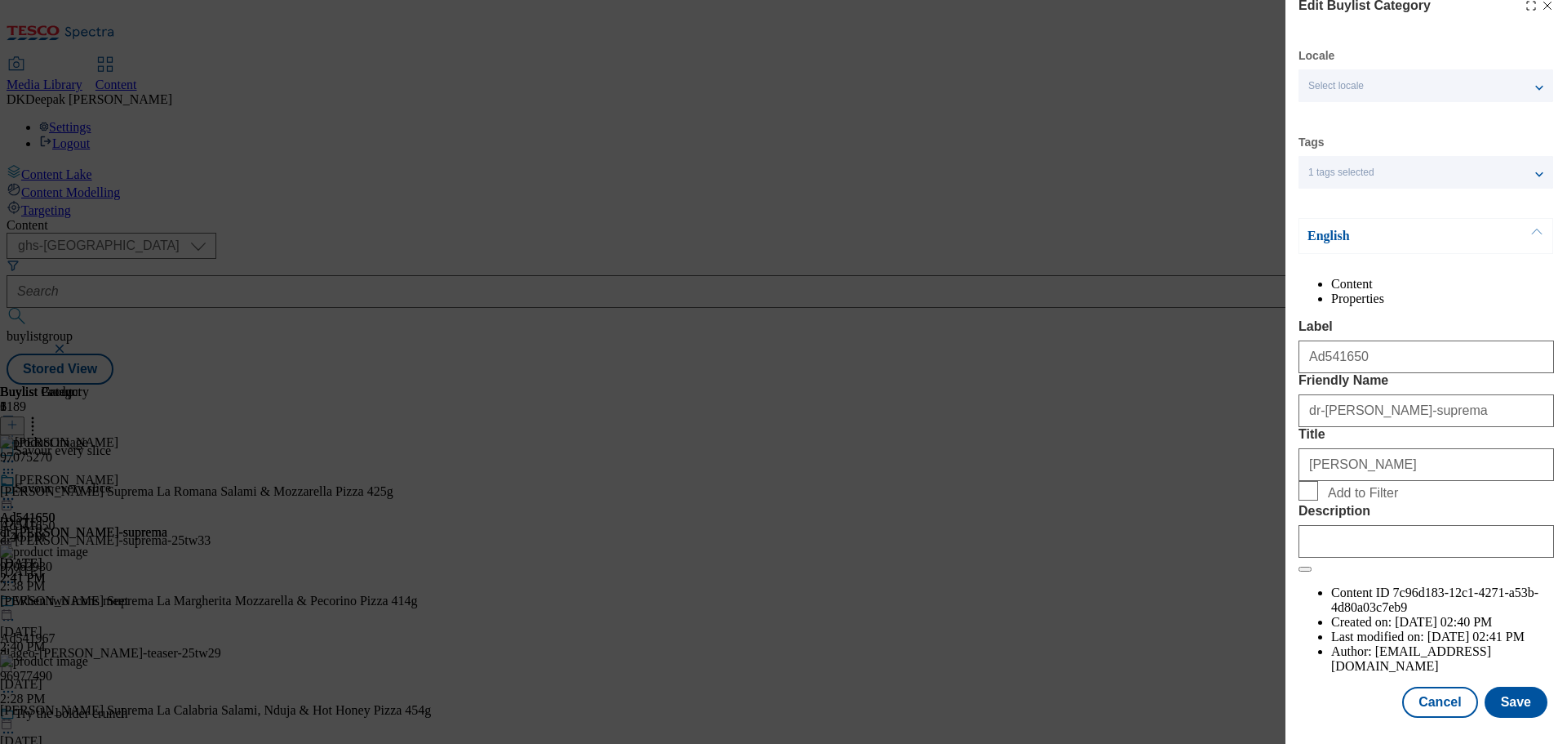
scroll to position [60, 0]
click at [1389, 558] on input "Description" at bounding box center [1426, 541] width 255 height 33
paste input "Dr. Oetker Suprema La Romana Salami Sourdough Pizza 425g"
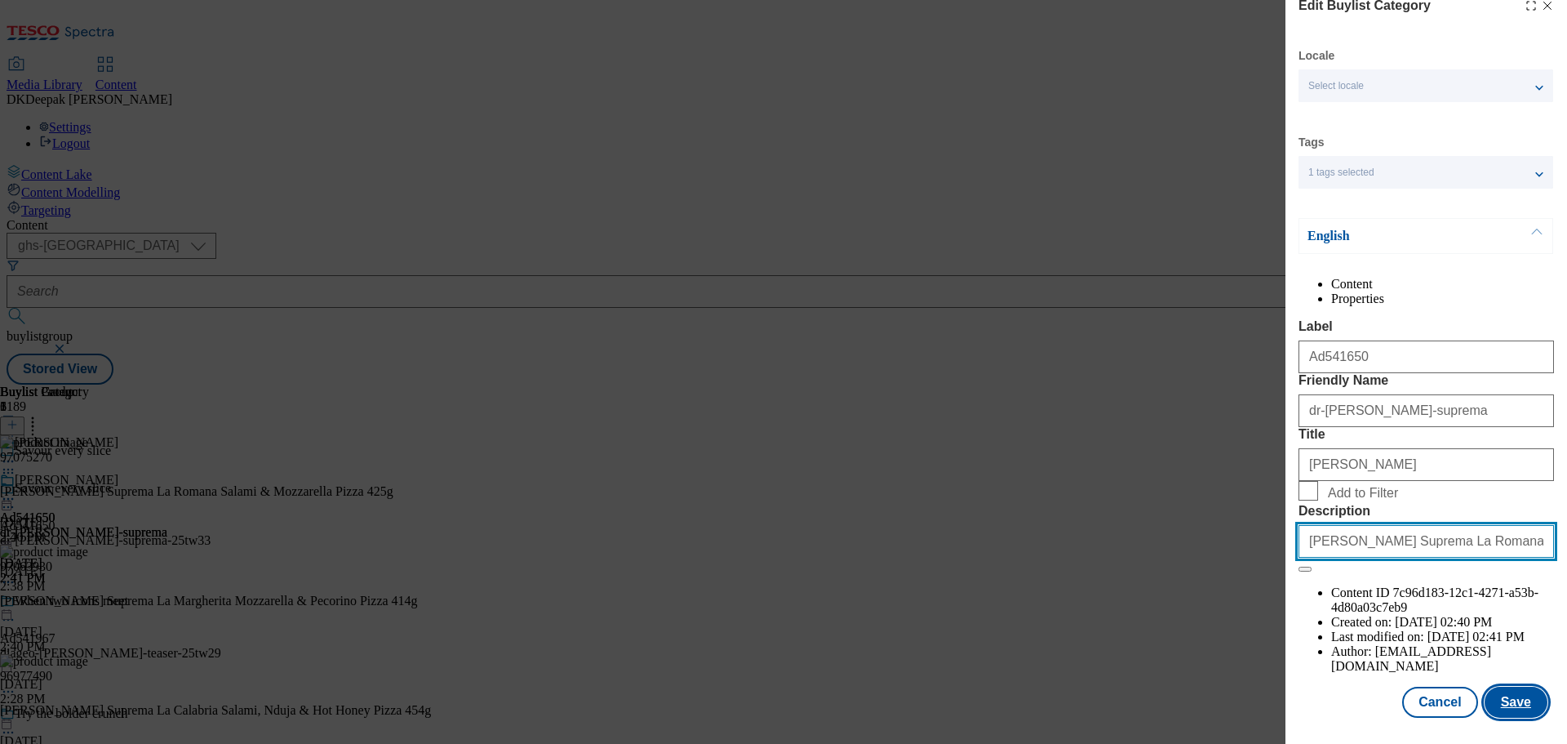
scroll to position [0, 44]
type input "Dr. Oetker Suprema La Romana Salami Sourdough Pizza 425g"
click at [1490, 688] on button "Save" at bounding box center [1516, 701] width 63 height 31
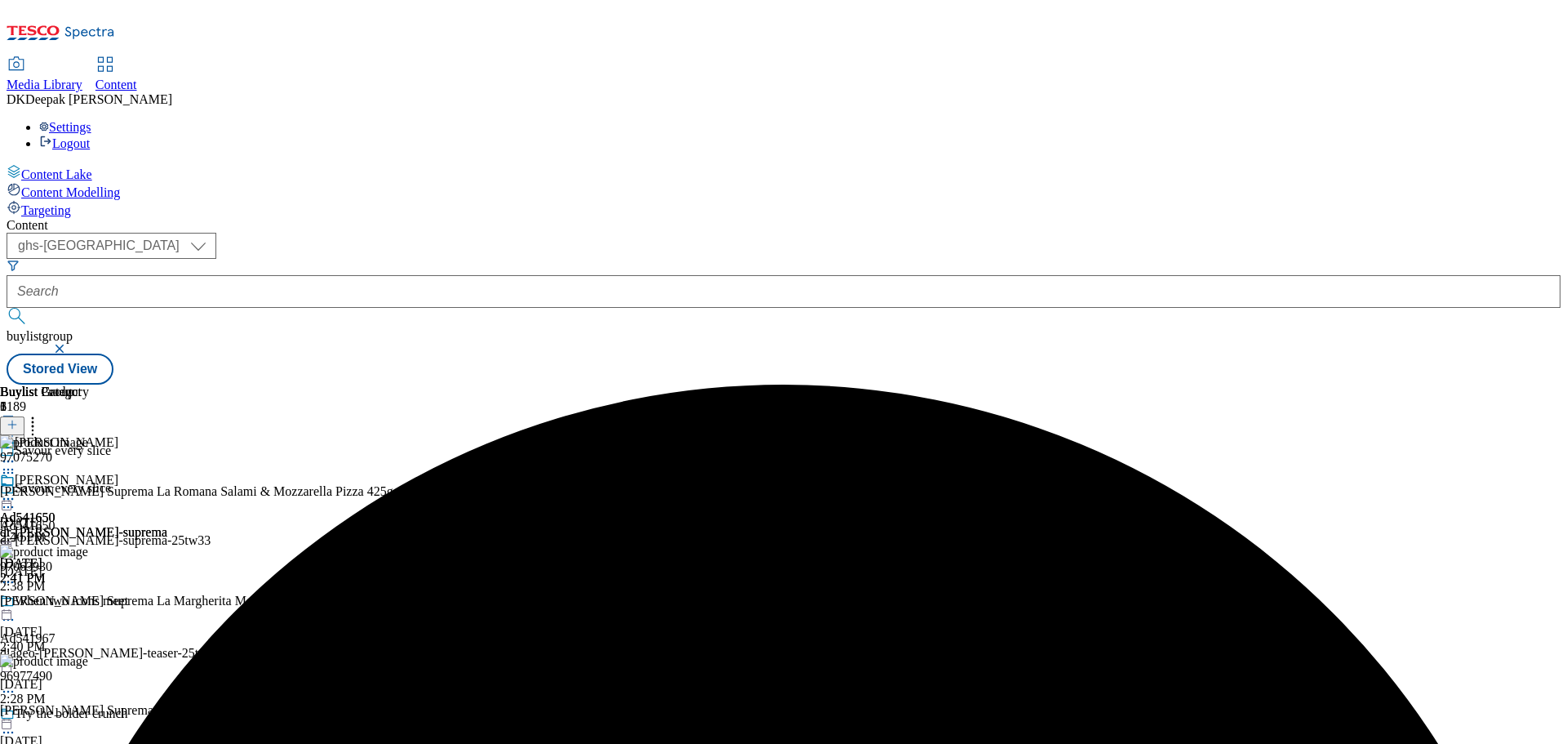
click at [167, 473] on div "Ad541650 dr-oetker-suprema Sep 9, 2025 2:41 PM" at bounding box center [83, 529] width 167 height 113
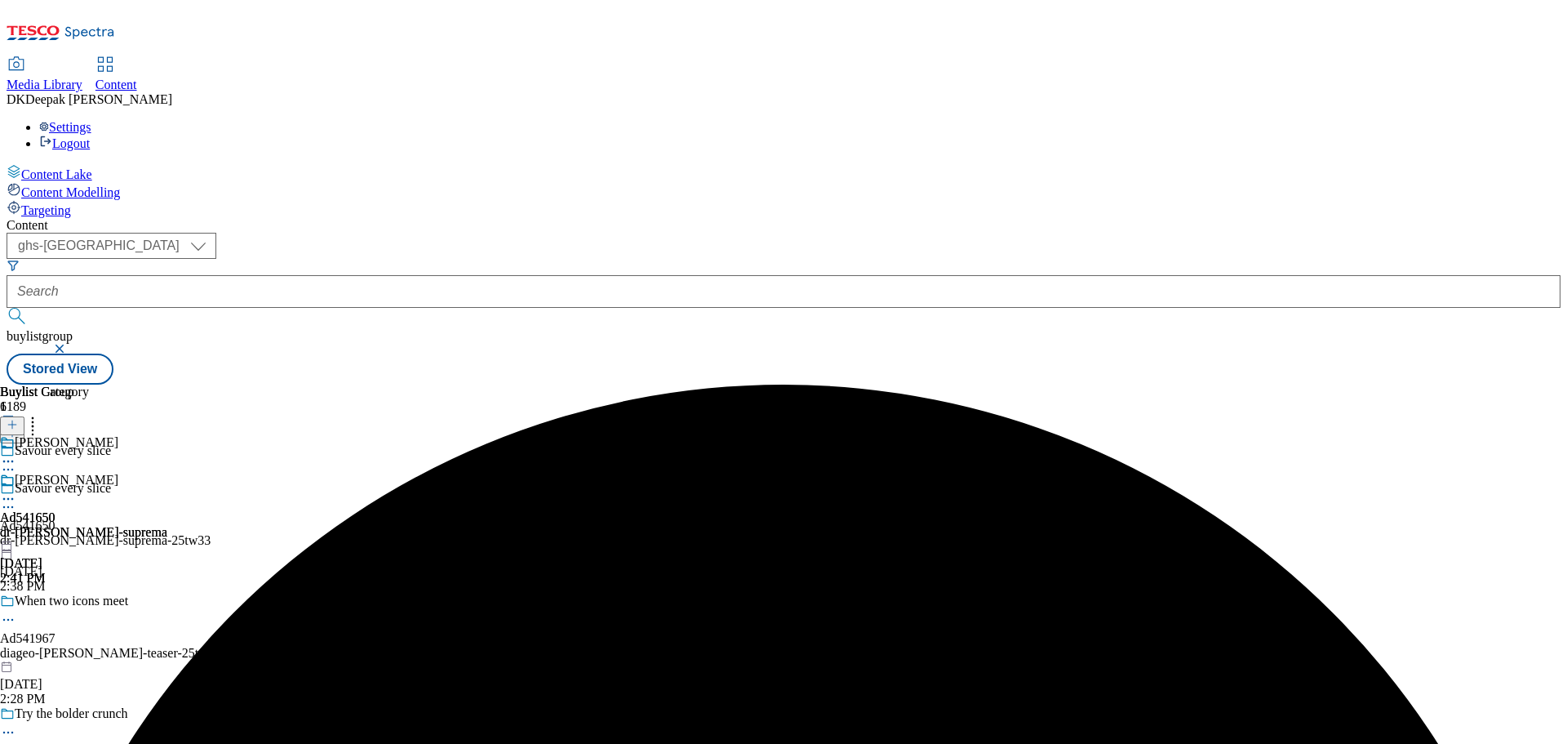
click at [16, 491] on icon at bounding box center [8, 499] width 16 height 16
click at [69, 527] on span "Edit" at bounding box center [60, 533] width 19 height 12
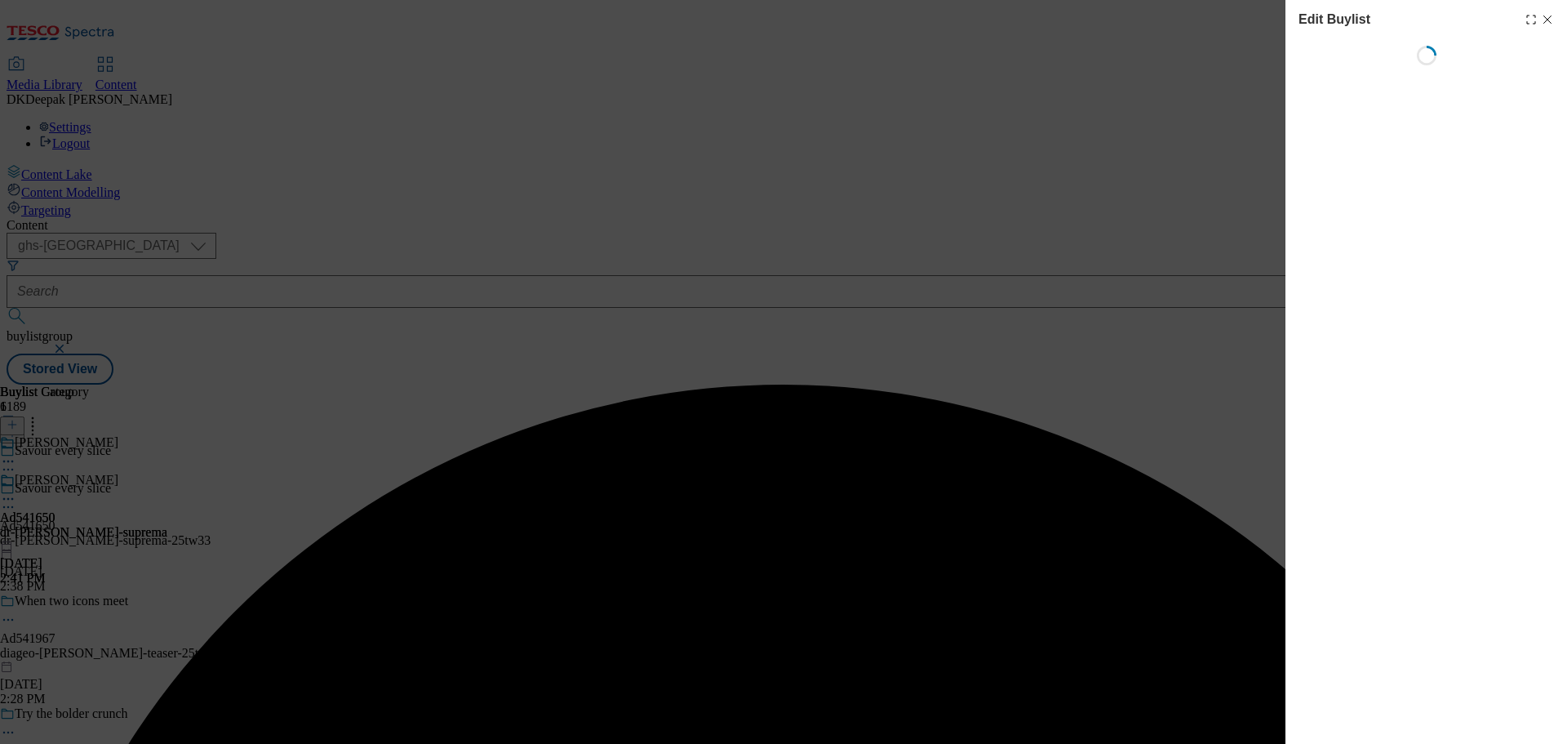
select select "tactical"
select select "supplier funded short term 1-3 weeks"
select select "dunnhumby"
select select "Banner"
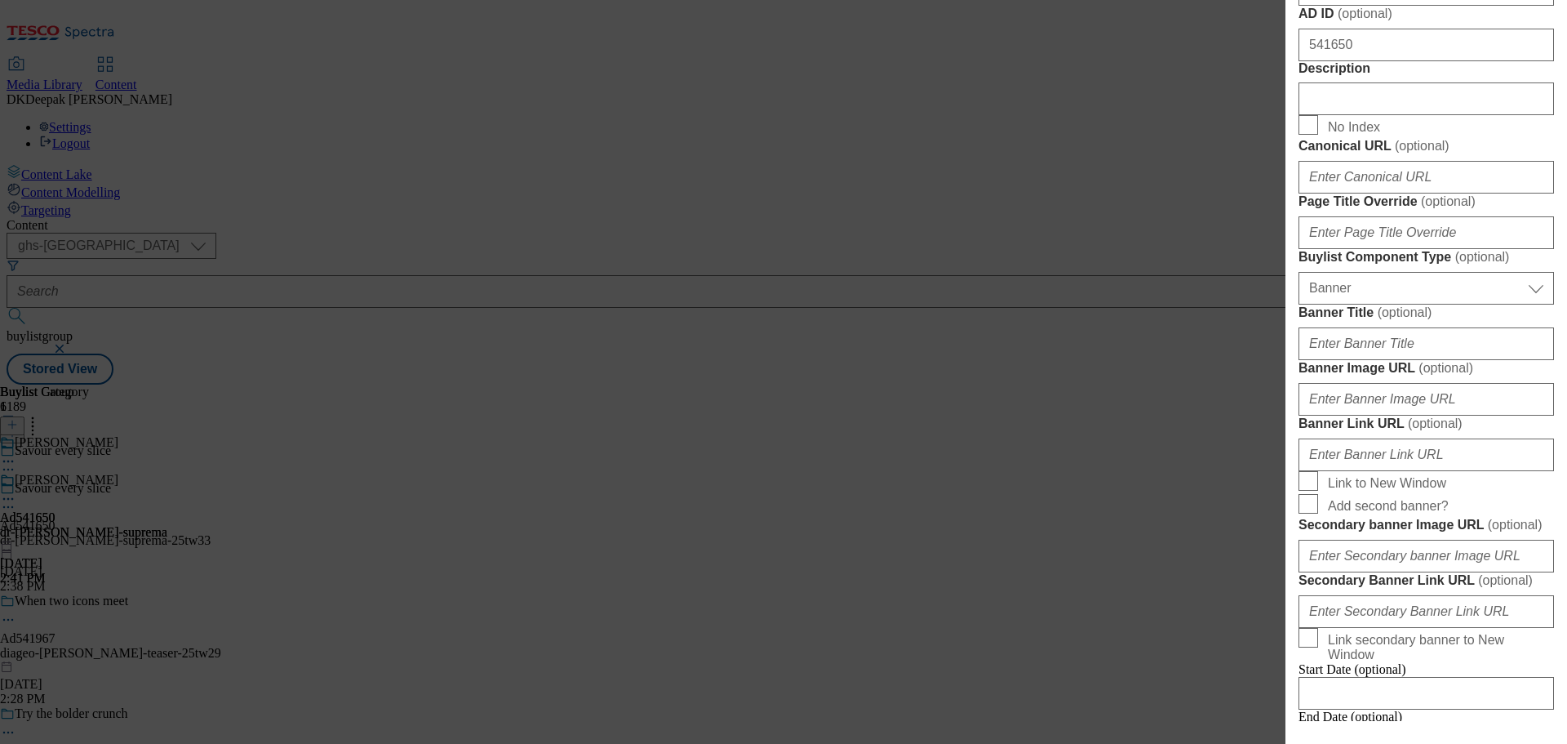
scroll to position [898, 0]
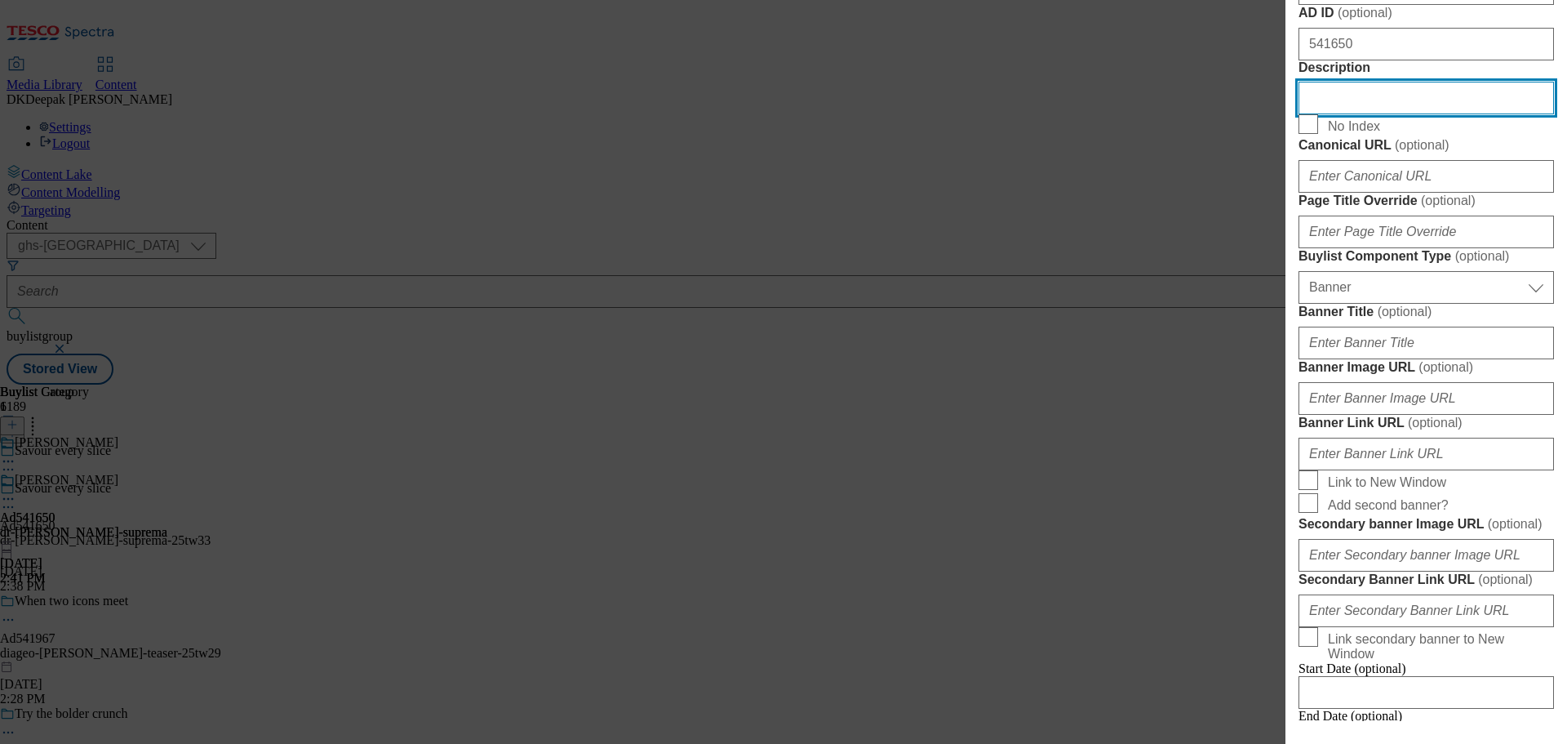
click at [1351, 114] on input "Description" at bounding box center [1426, 98] width 255 height 33
paste input "Dr. Oetker Suprema La Romana Salami Sourdough Pizza 425g"
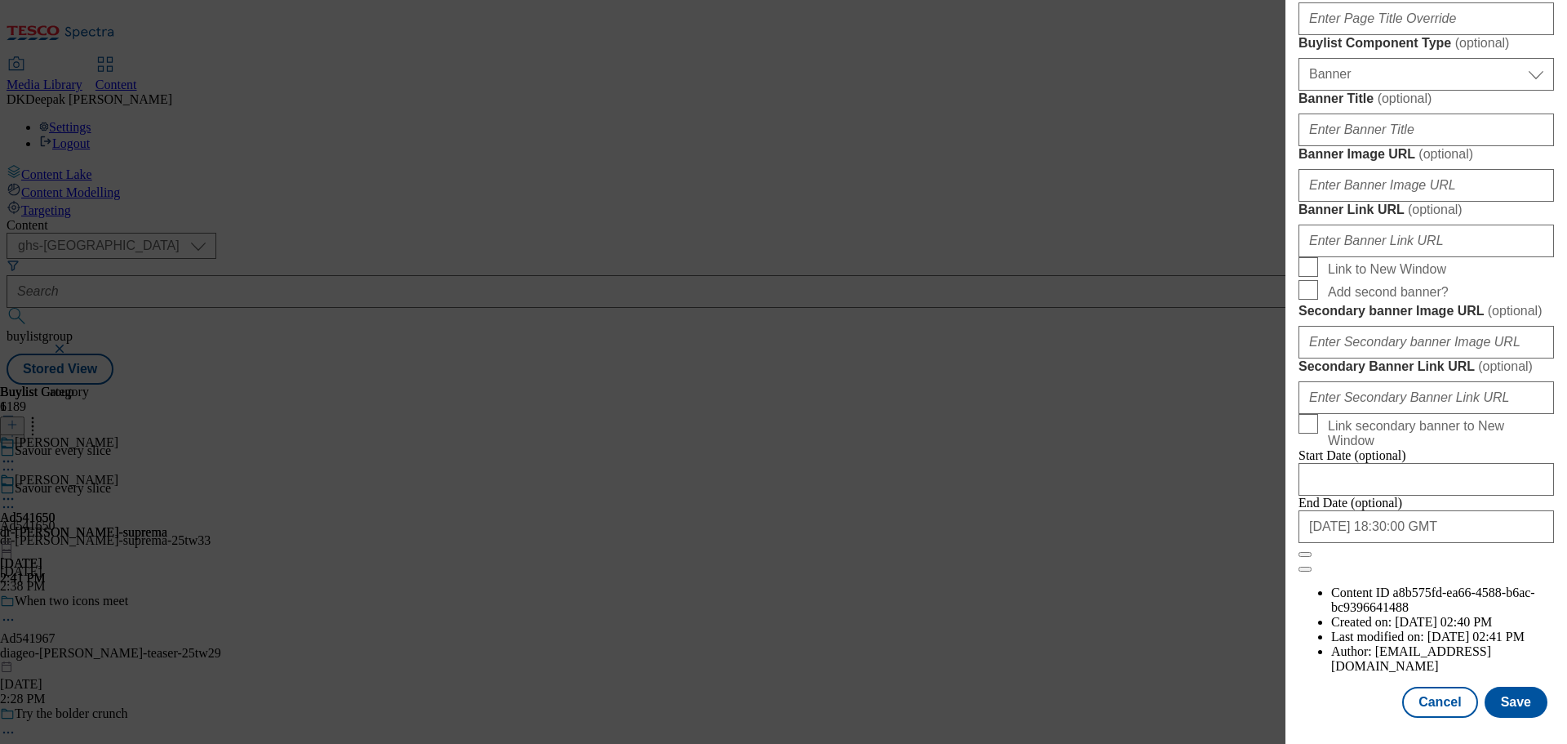
scroll to position [1717, 0]
type input "Dr. Oetker Suprema La Romana Salami Sourdough Pizza 425g"
click at [1517, 712] on button "Save" at bounding box center [1516, 701] width 63 height 31
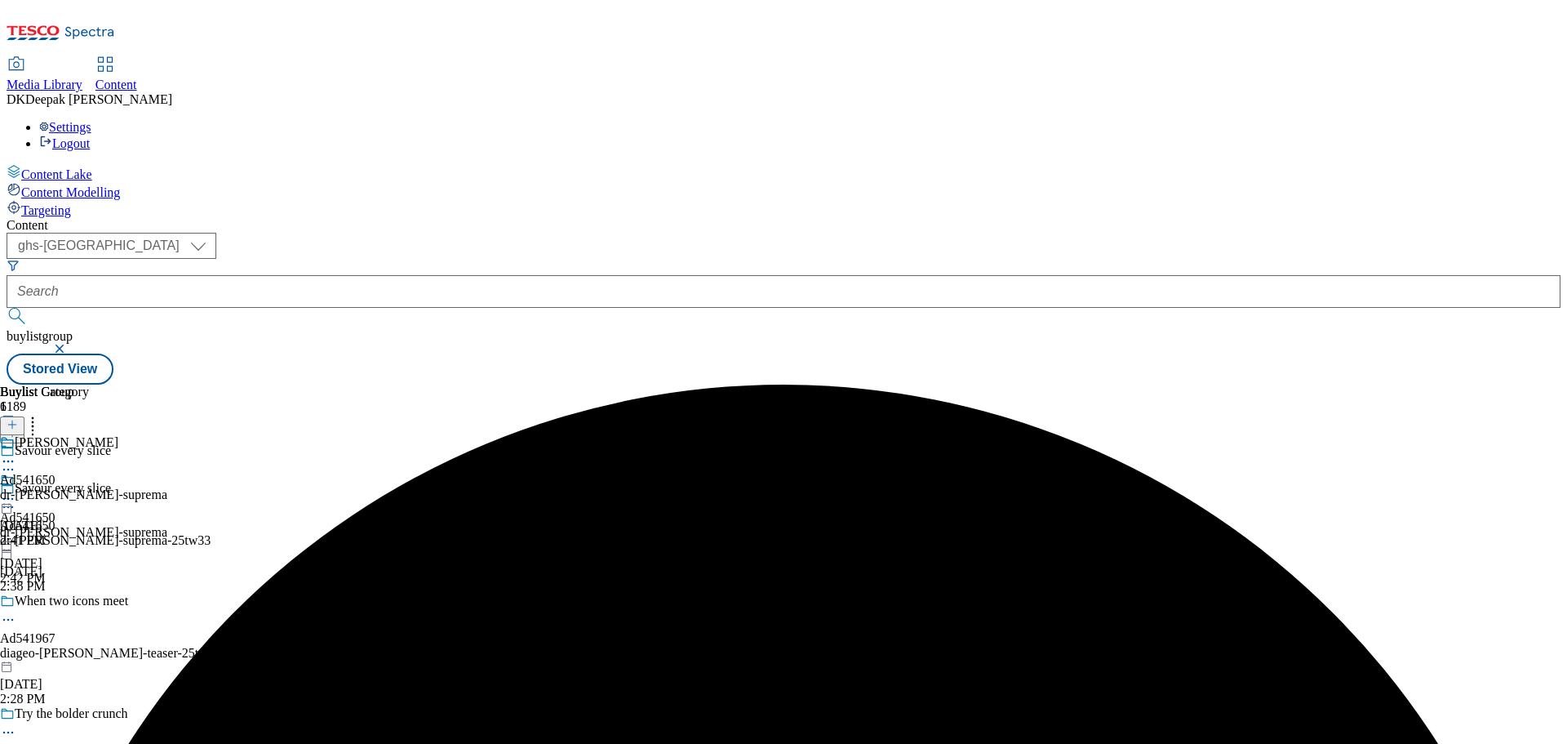
click at [6, 506] on circle at bounding box center [4, 507] width 2 height 2
click at [76, 531] on button "Edit" at bounding box center [54, 540] width 43 height 19
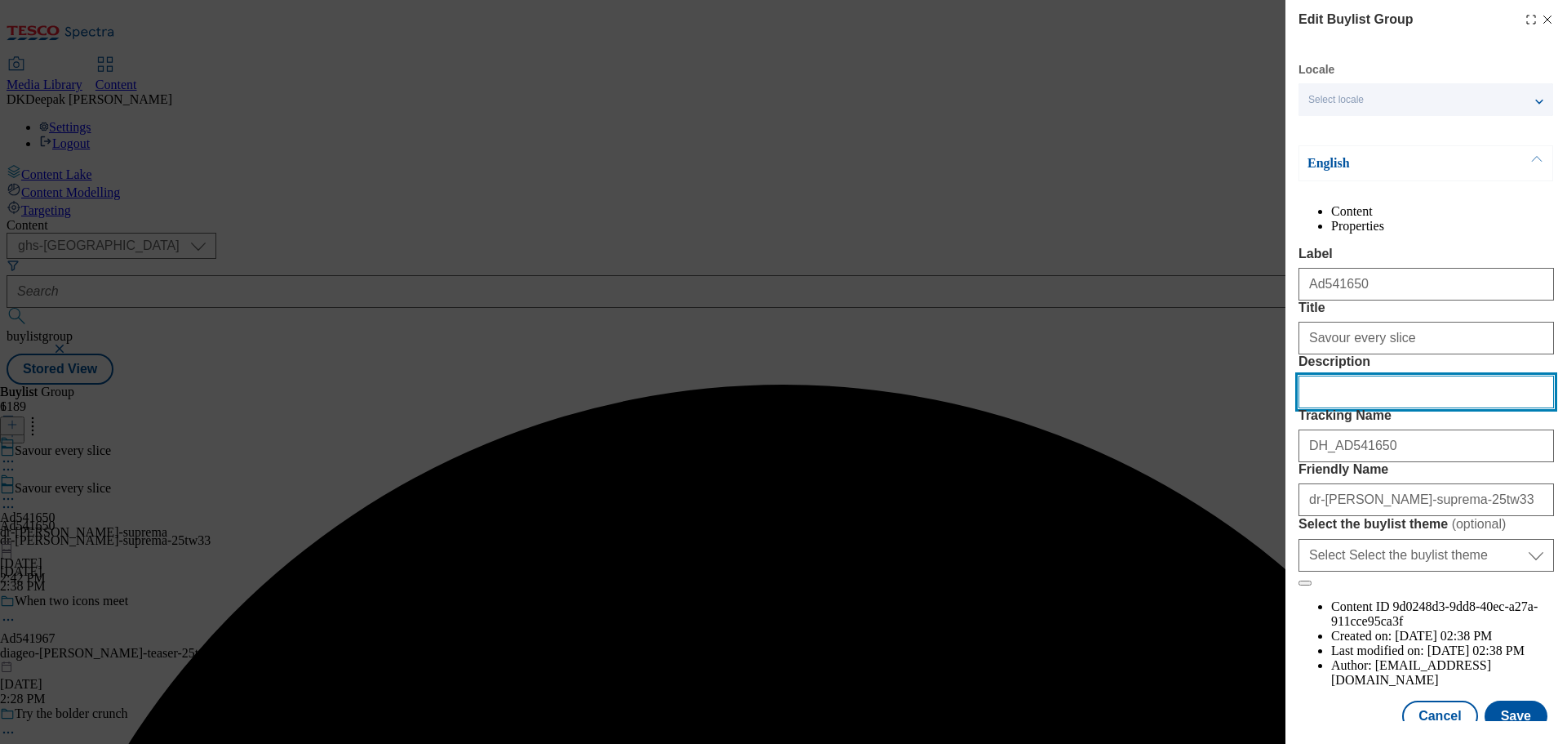
click at [1374, 408] on input "Description" at bounding box center [1426, 391] width 255 height 33
paste input "Dr. Oetker Suprema La Romana Salami Sourdough Pizza 425g"
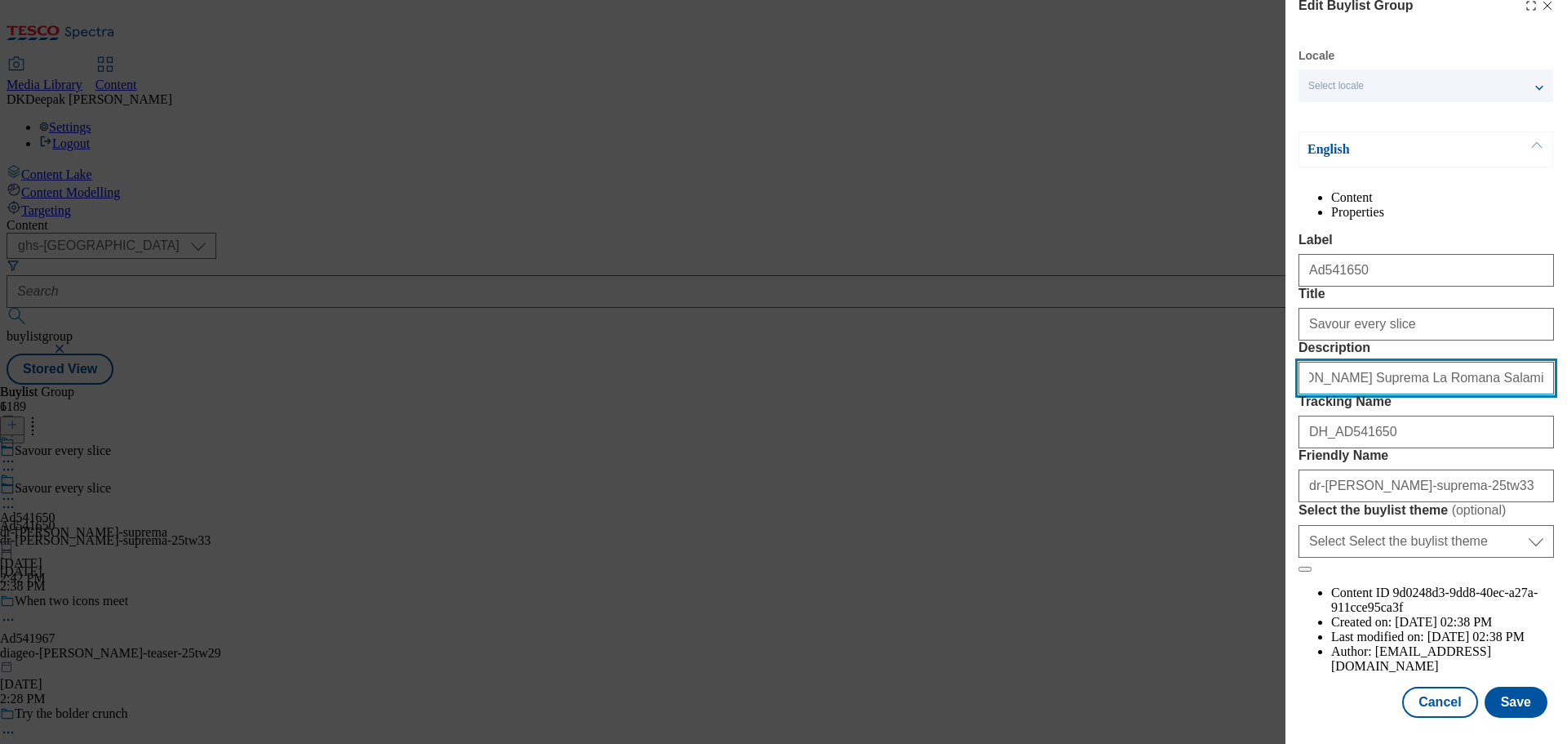
scroll to position [91, 0]
type input "Dr. Oetker Suprema La Romana Salami Sourdough Pizza 425g"
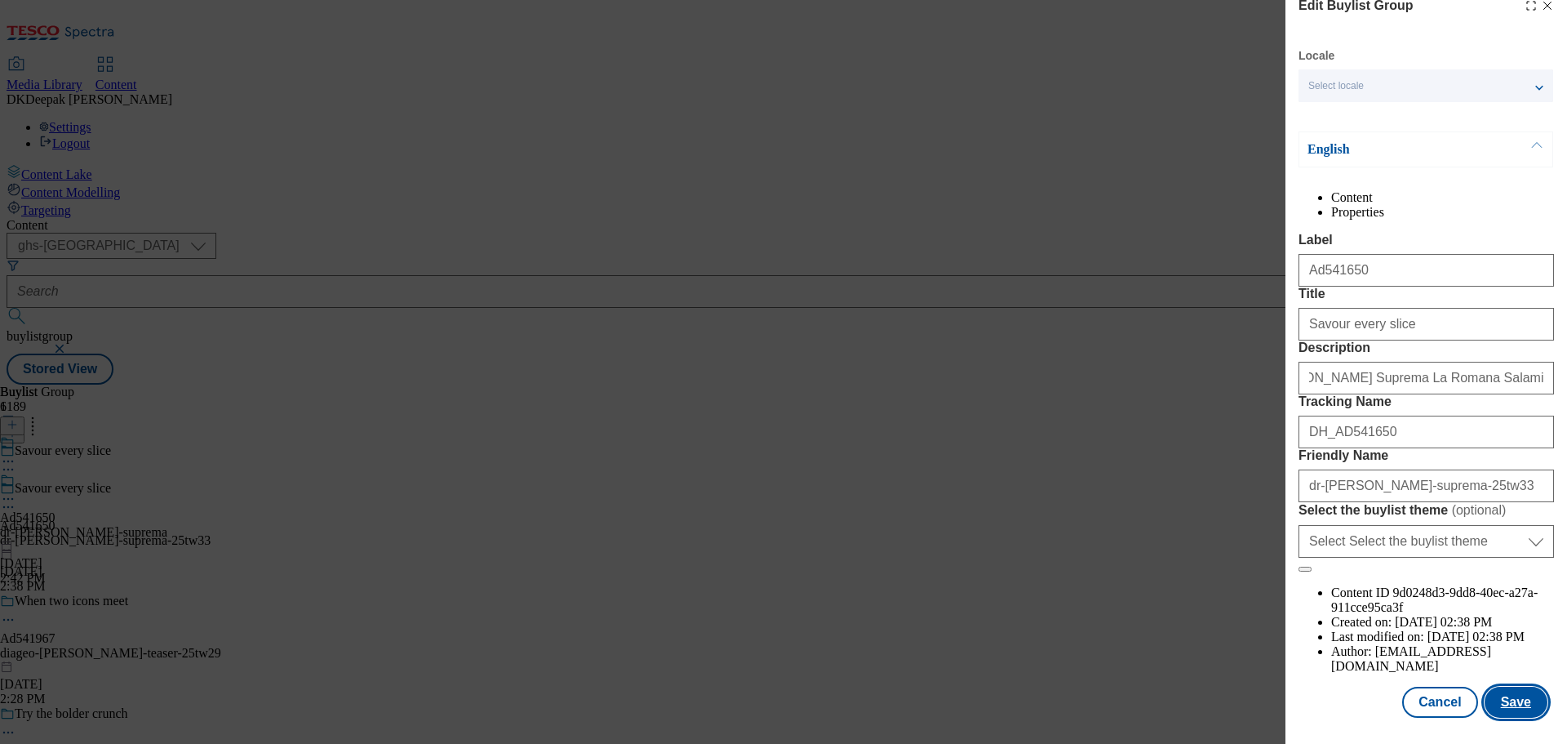
click at [1504, 695] on button "Save" at bounding box center [1516, 701] width 63 height 31
